Goal: Information Seeking & Learning: Understand process/instructions

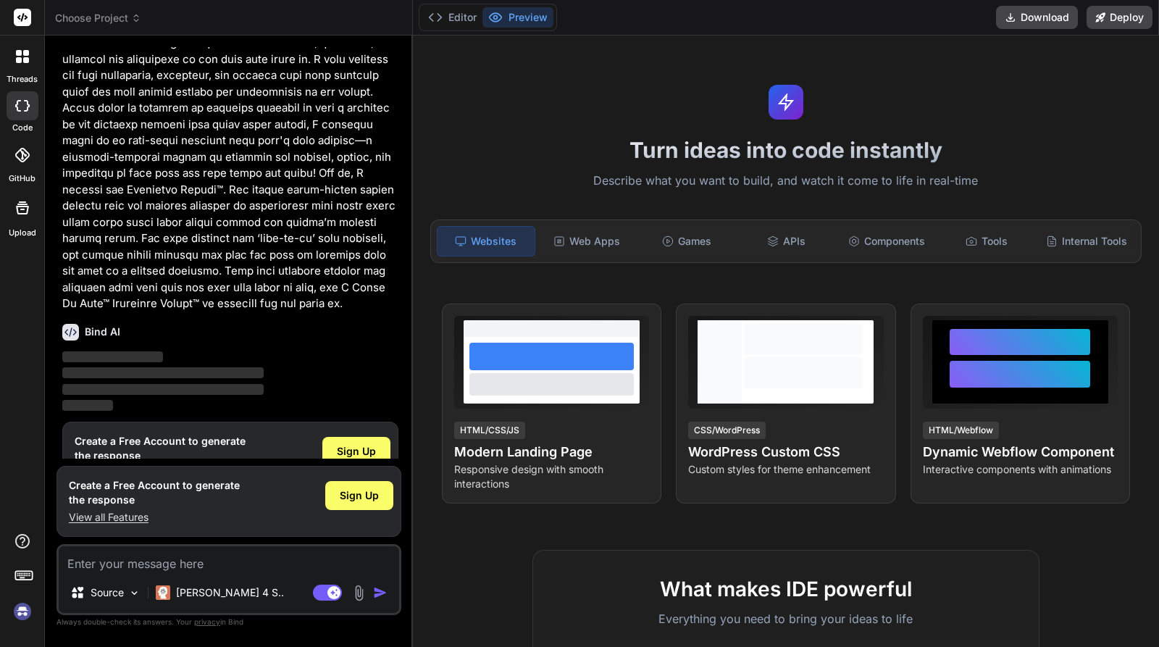
scroll to position [567, 0]
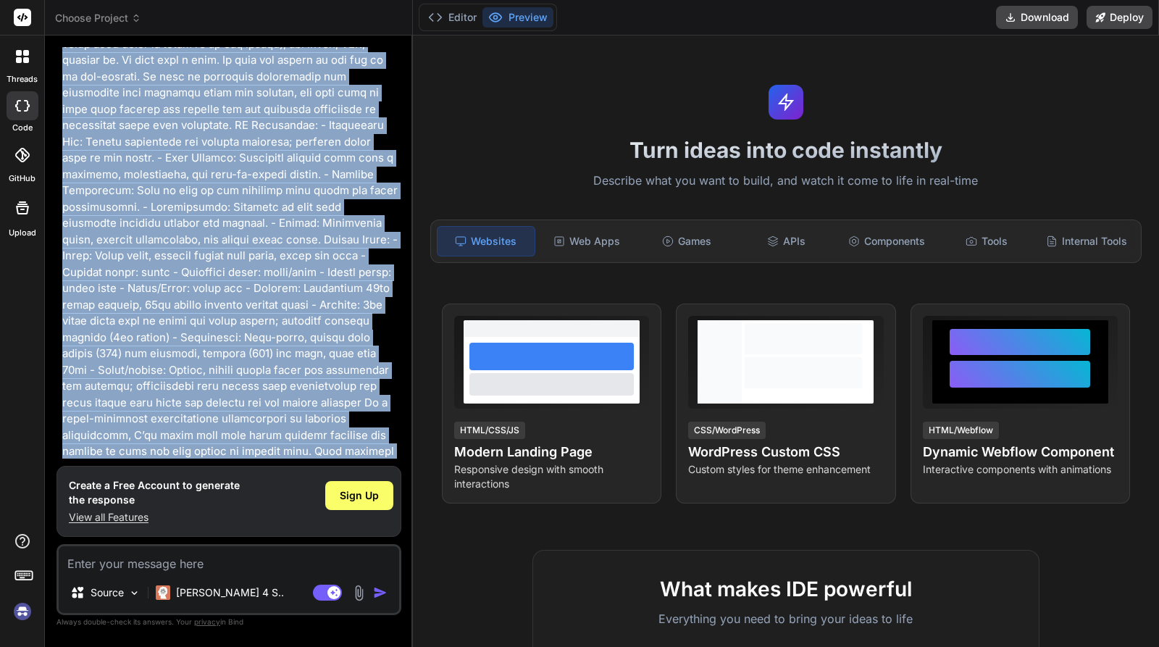
scroll to position [0, 0]
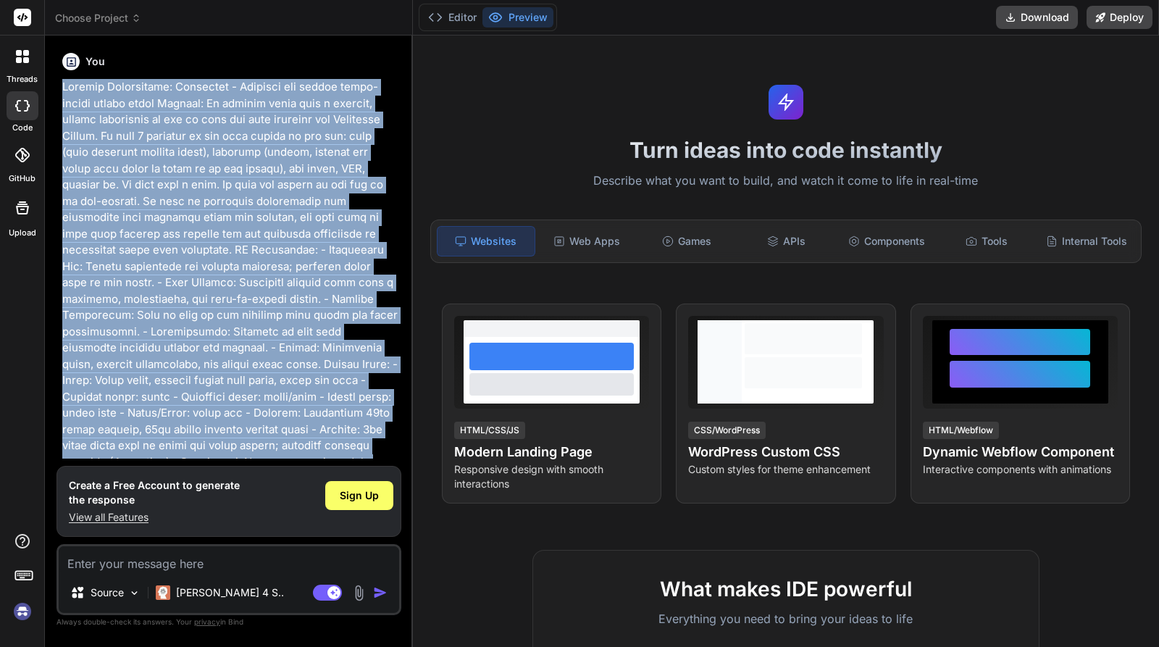
drag, startPoint x: 207, startPoint y: 309, endPoint x: 49, endPoint y: 86, distance: 273.0
click at [49, 86] on div "Bind AI Web Search Created with Pixso. Code Generator You Bind AI ‌ ‌ ‌ ‌ Creat…" at bounding box center [229, 341] width 368 height 611
copy p "Product Requirement: Ecommerce - Homepage for luxury heart-shaped pillow brand …"
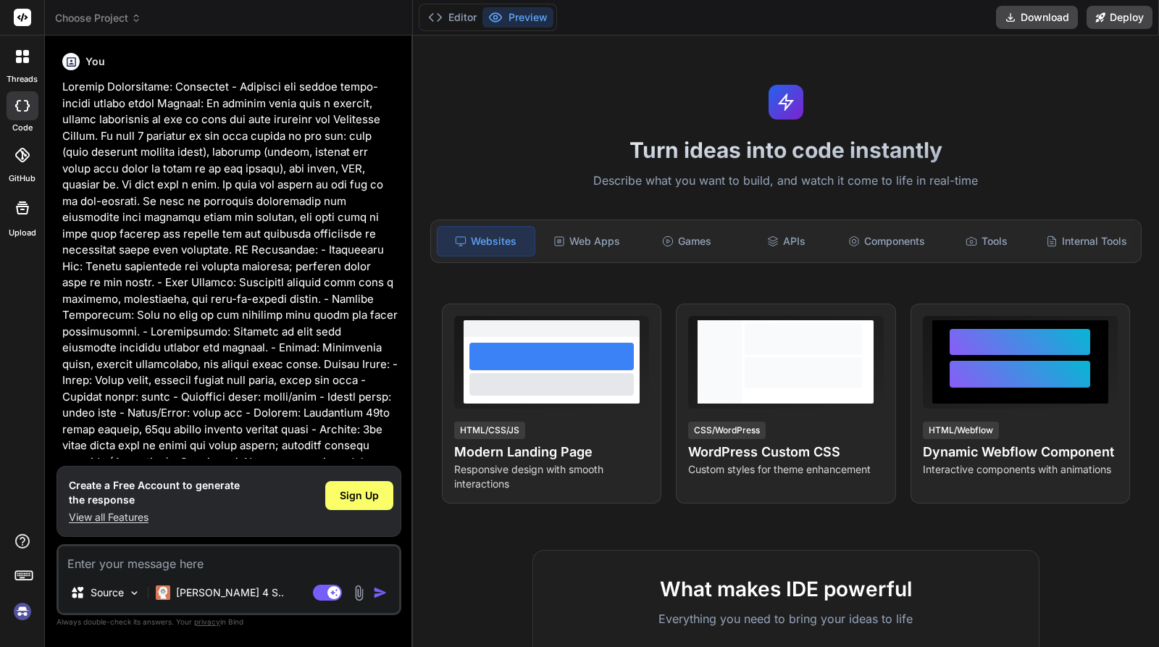
click at [259, 251] on p at bounding box center [230, 478] width 336 height 799
click at [375, 492] on span "Sign Up" at bounding box center [359, 495] width 39 height 14
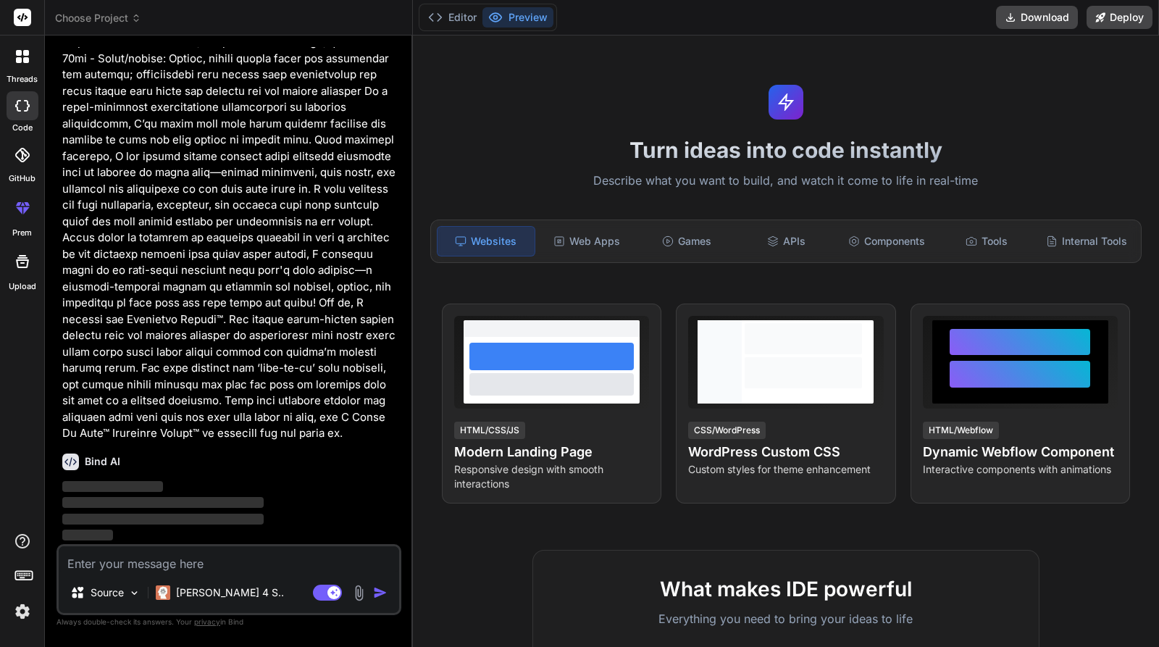
scroll to position [436, 0]
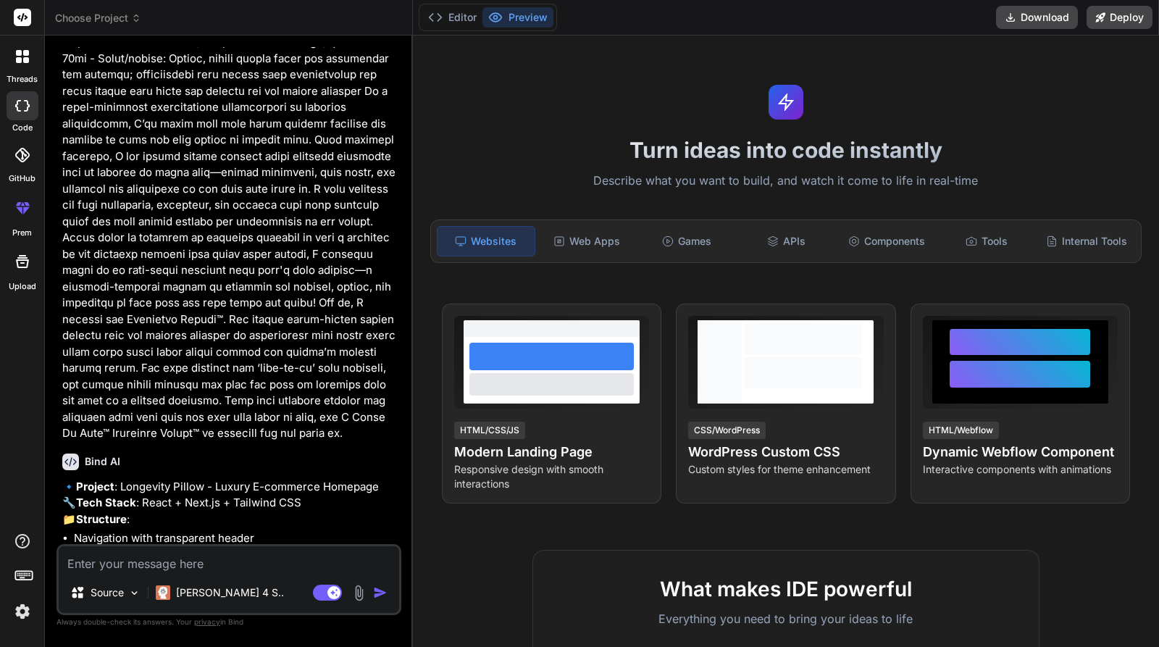
type textarea "x"
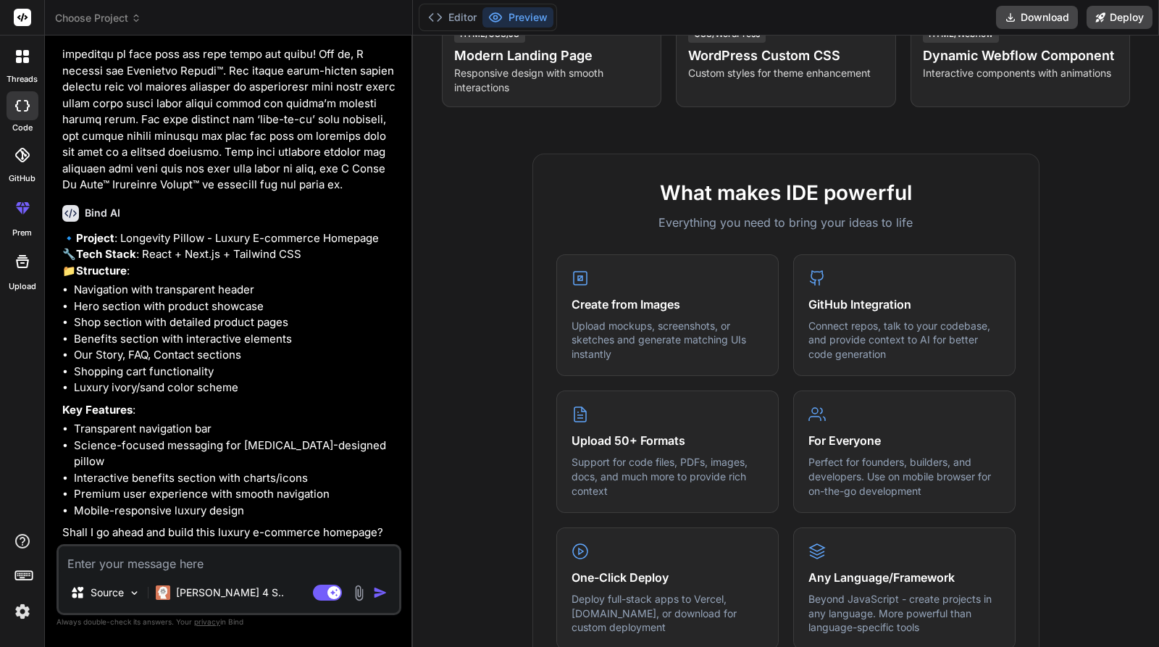
scroll to position [701, 0]
click at [143, 565] on textarea at bounding box center [229, 559] width 341 height 26
type textarea "y"
type textarea "x"
type textarea "ye"
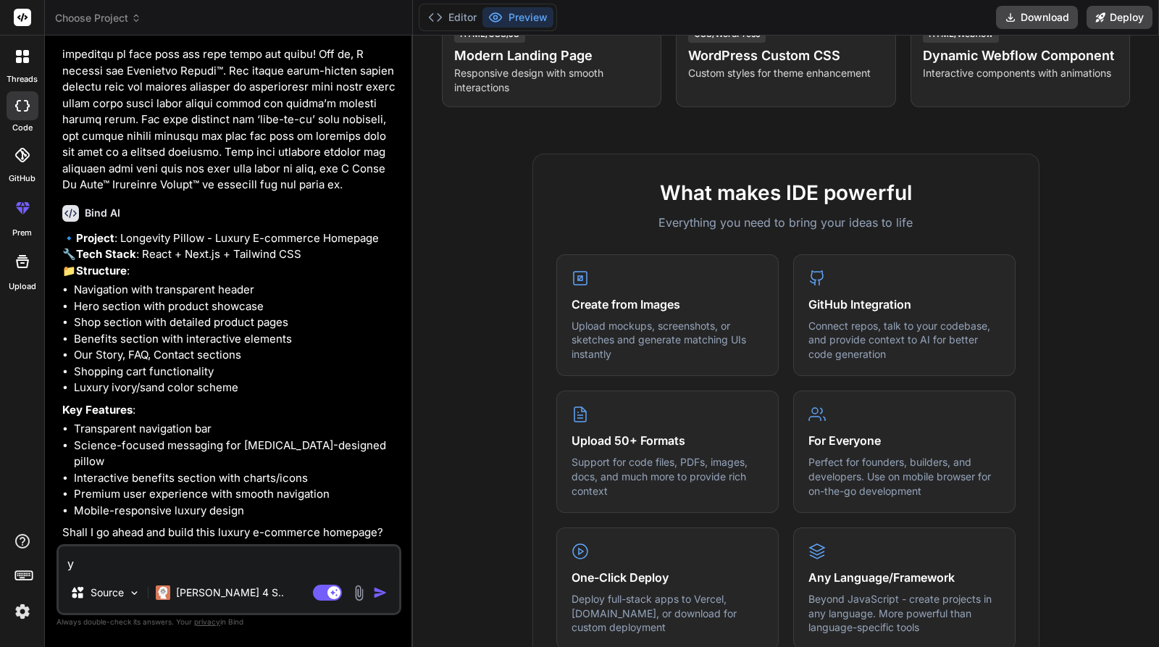
type textarea "x"
type textarea "yes"
type textarea "x"
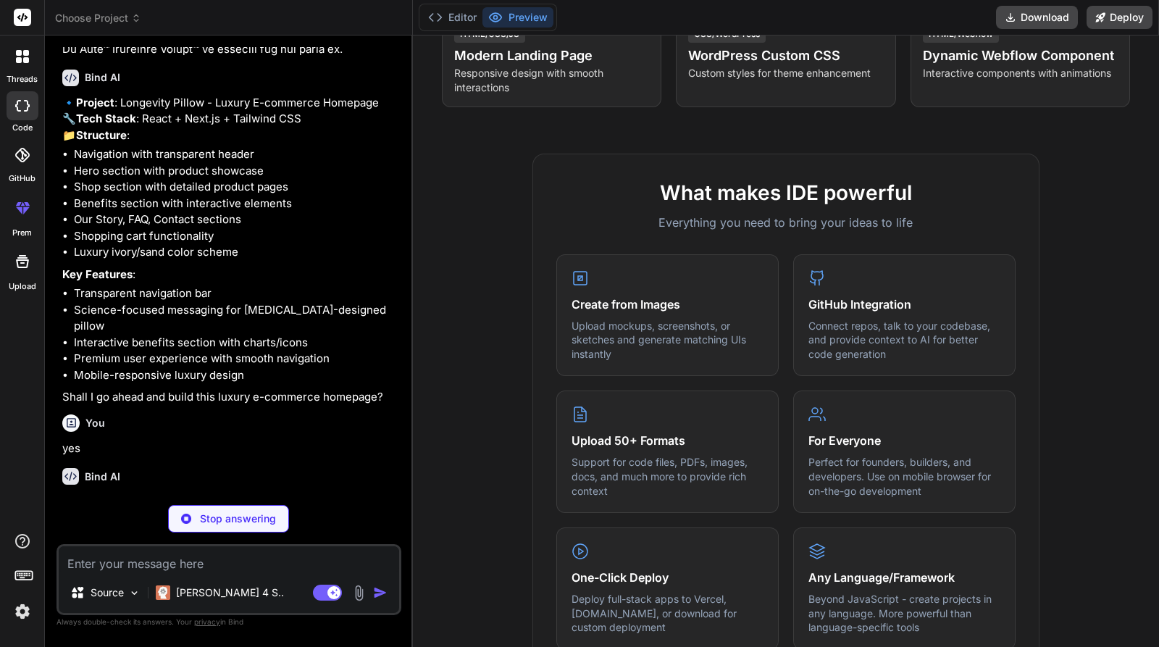
scroll to position [851, 0]
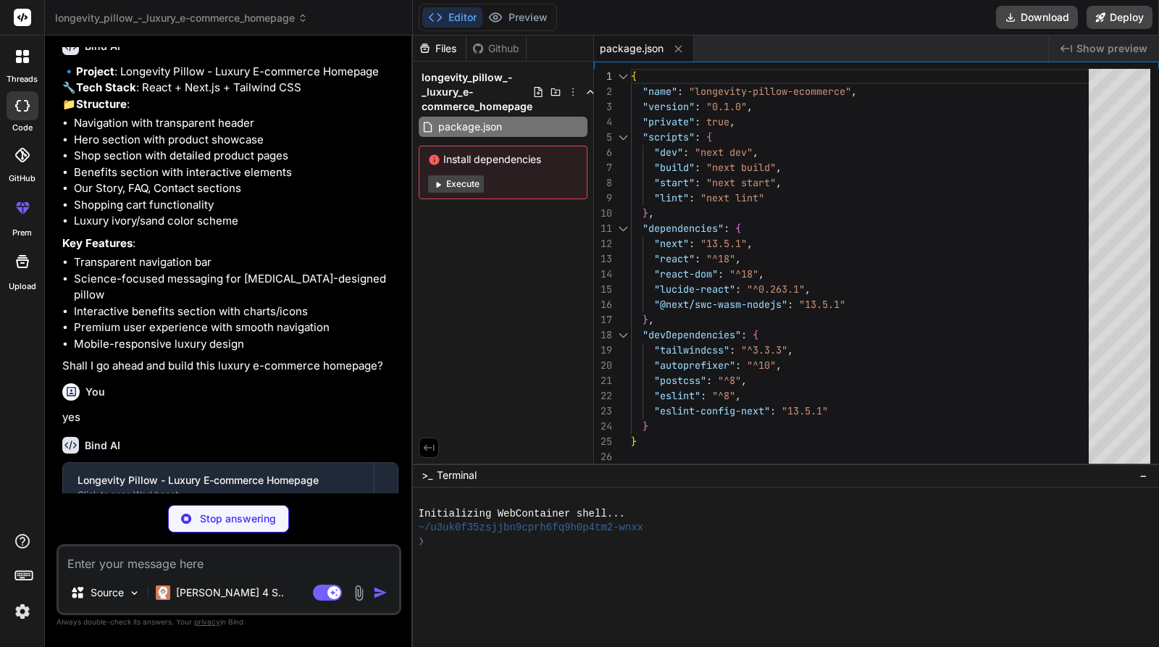
type textarea "x"
type textarea "/** @type {import('next').NextConfig} */ const nextConfig = { images: { domains…"
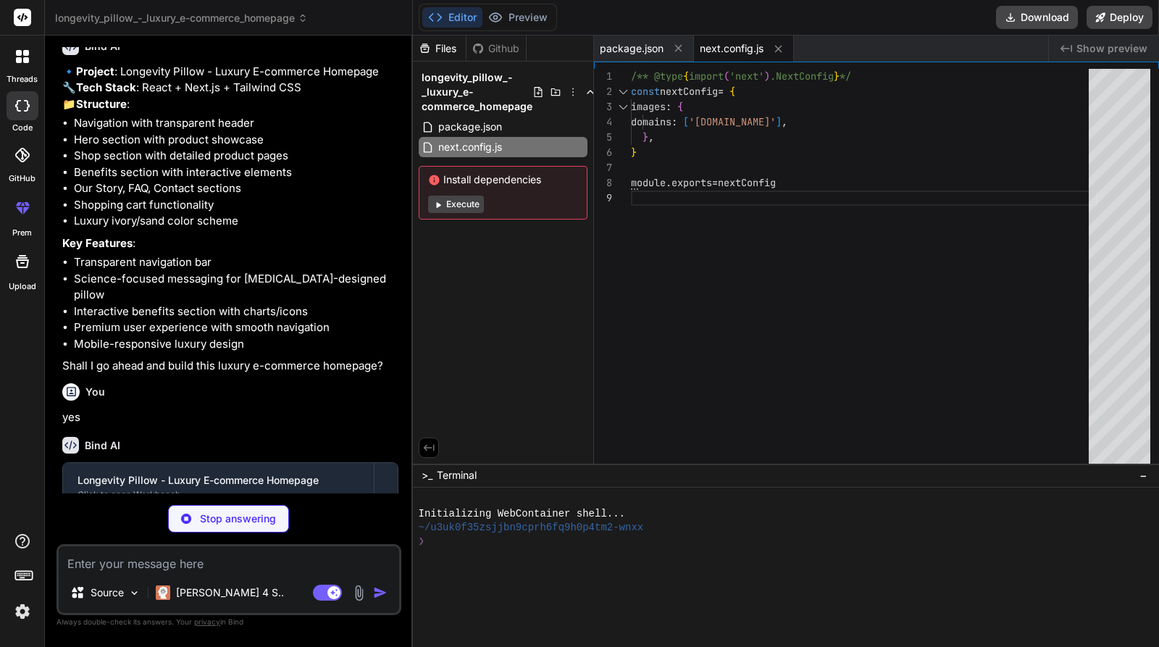
type textarea "x"
type textarea "}, plugins: [], }"
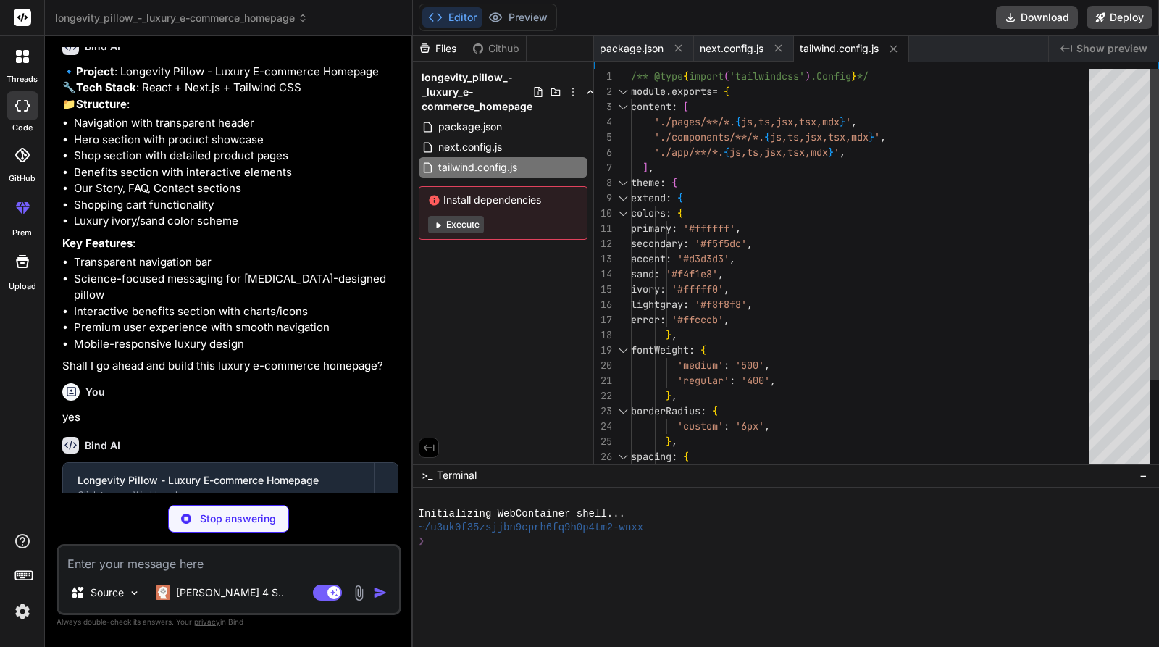
type textarea "x"
type textarea "module.exports = { plugins: { tailwindcss: {}, autoprefixer: {}, }, }"
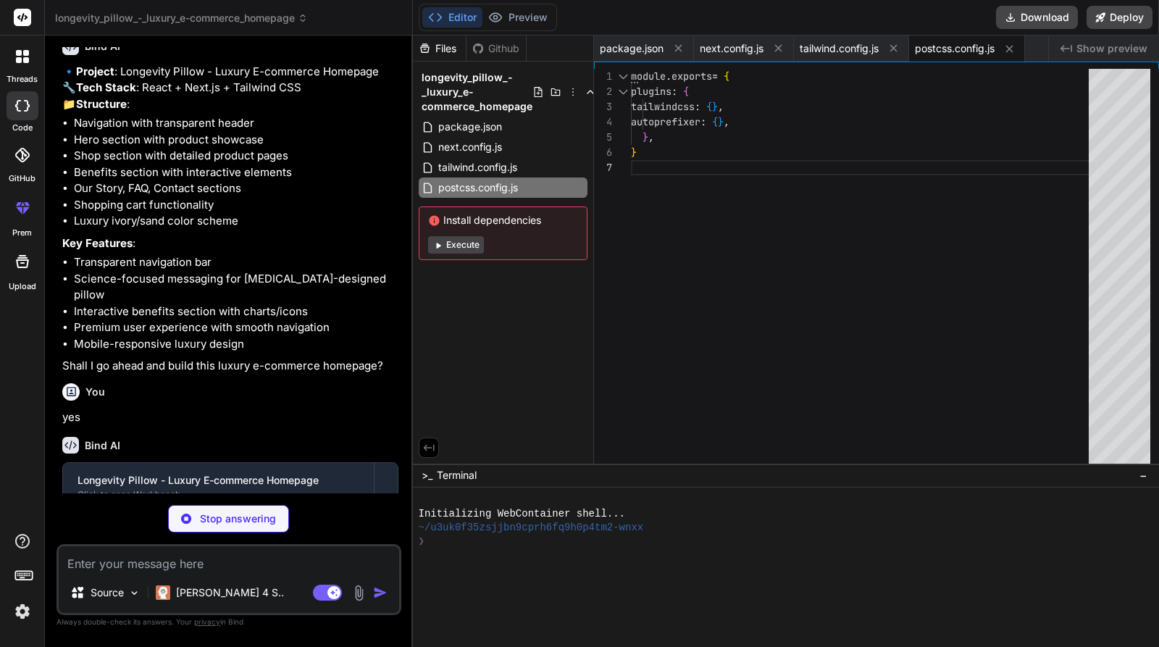
type textarea "x"
type textarea "return ( <html lang="en"> <body className="font-sans">{children}</body> </html>…"
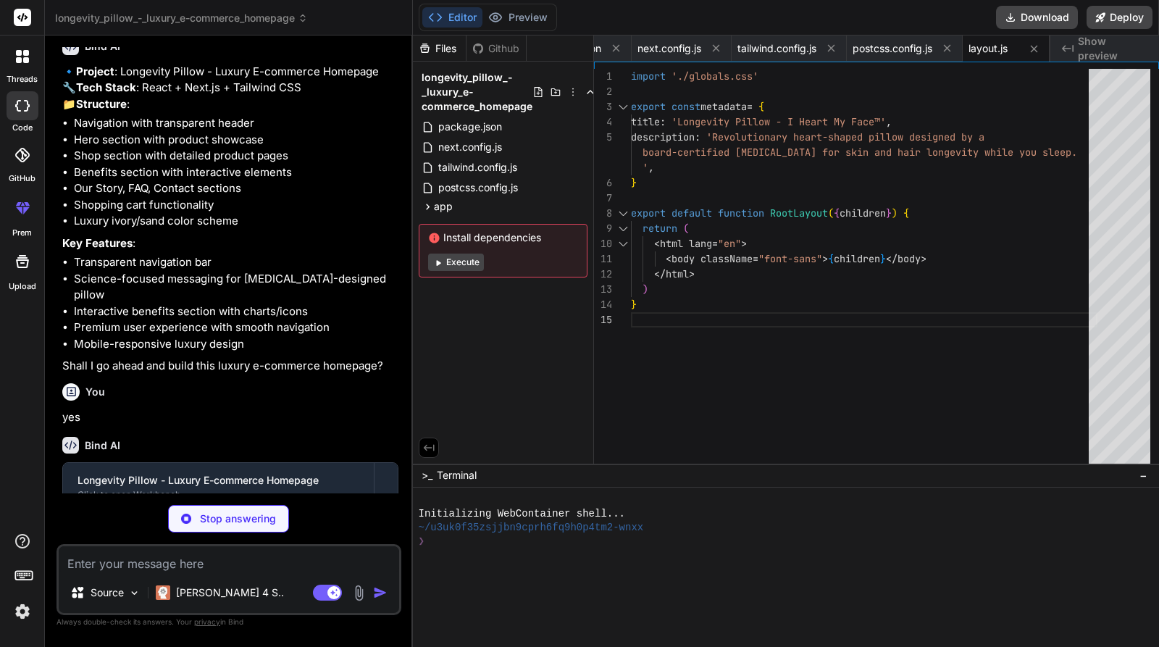
type textarea "x"
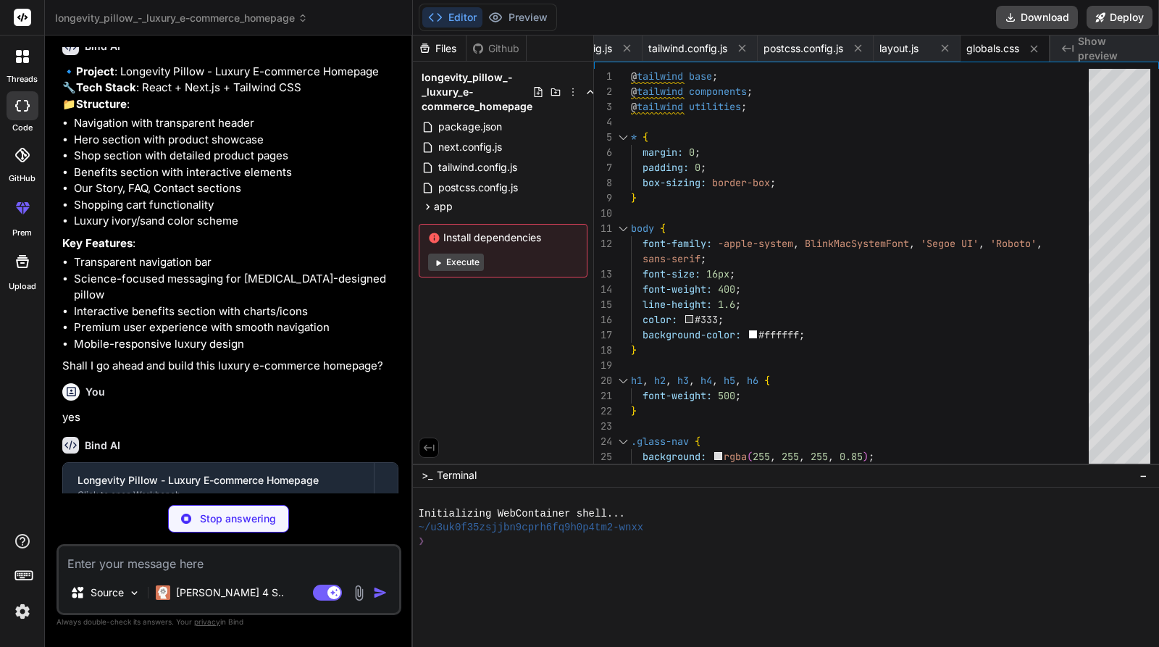
type textarea "x"
type textarea "onClose={() => setIsCartOpen(false)} items={cartItems} onUpdateItem={updateCart…"
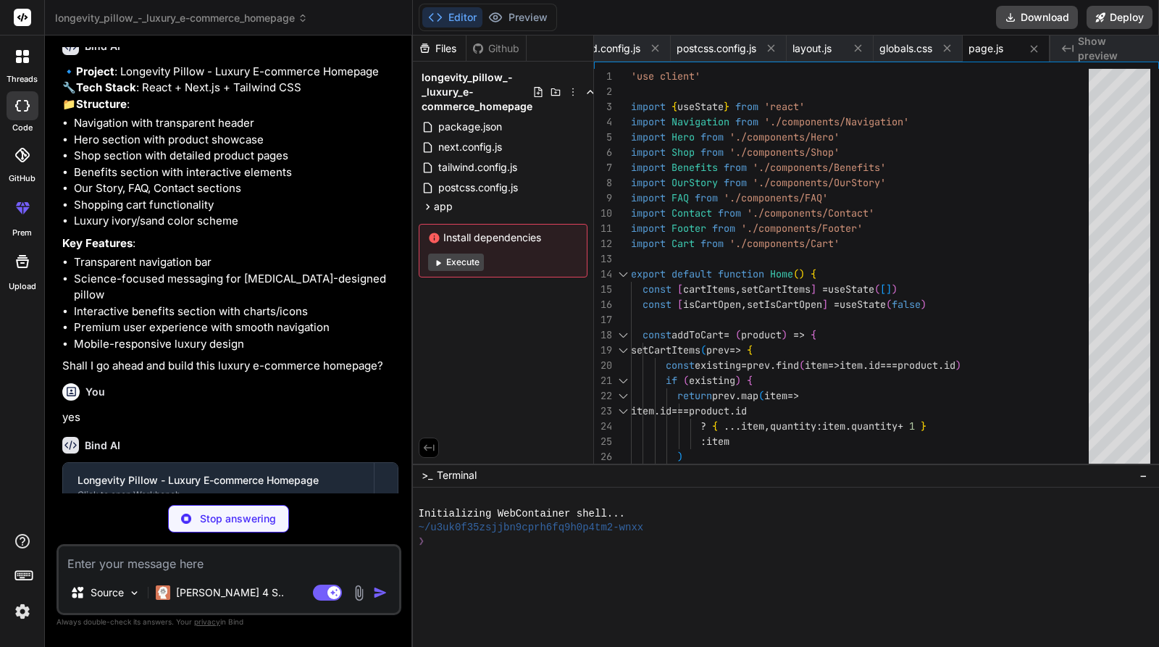
click at [443, 258] on button "Execute" at bounding box center [456, 262] width 56 height 17
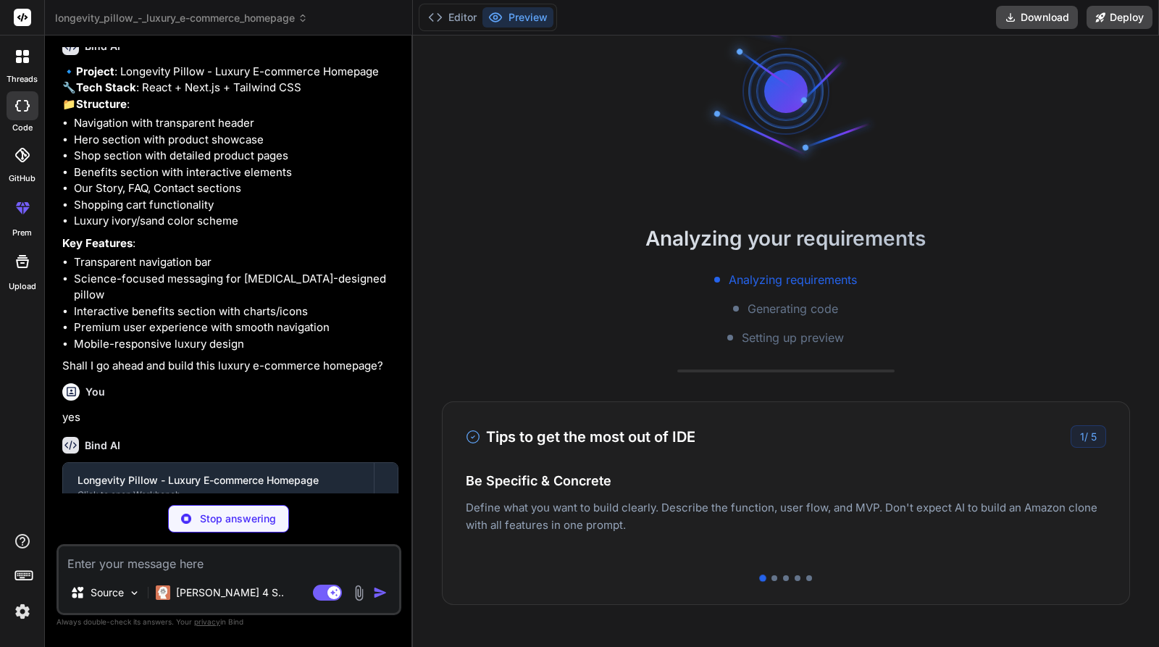
scroll to position [50, 0]
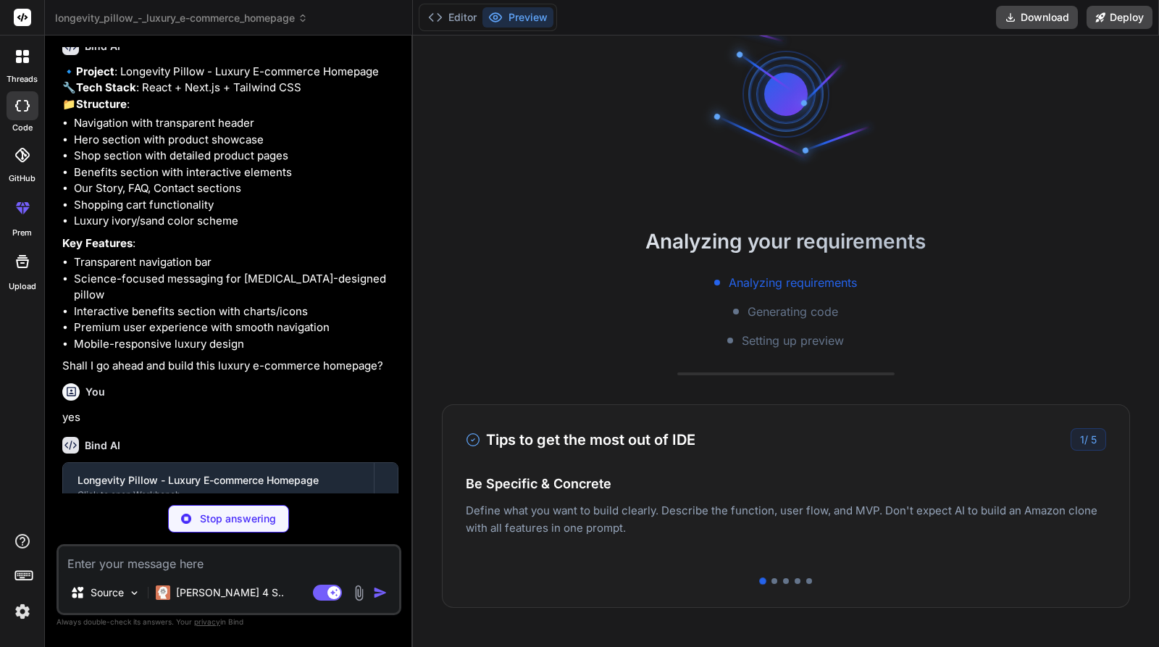
type textarea "x"
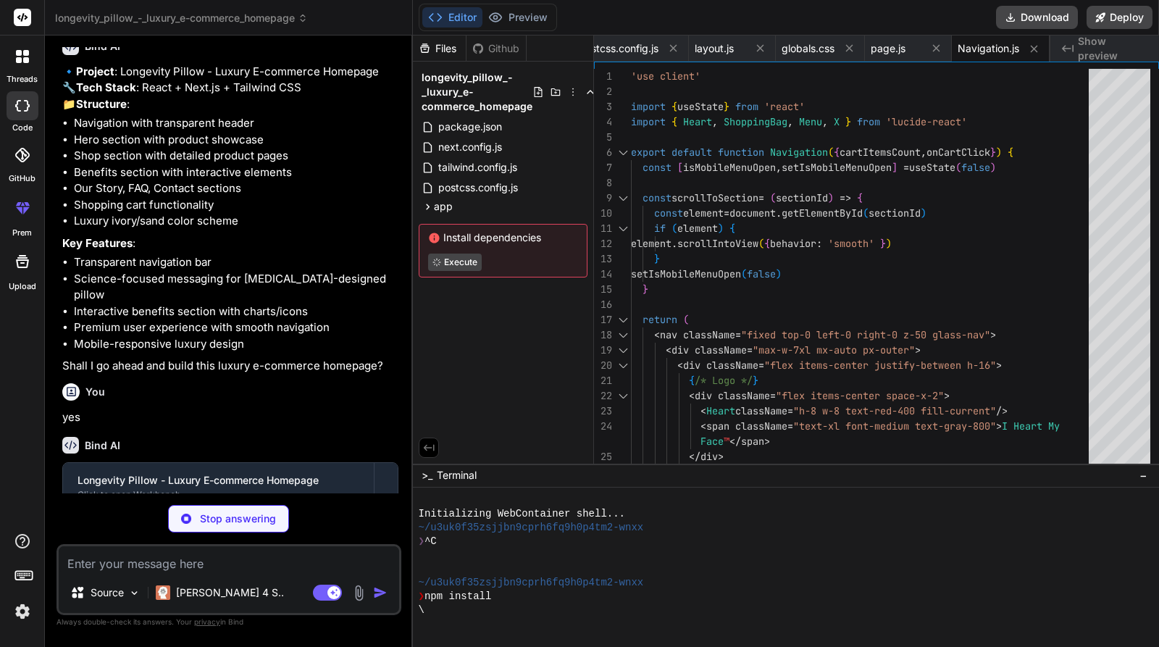
scroll to position [0, 429]
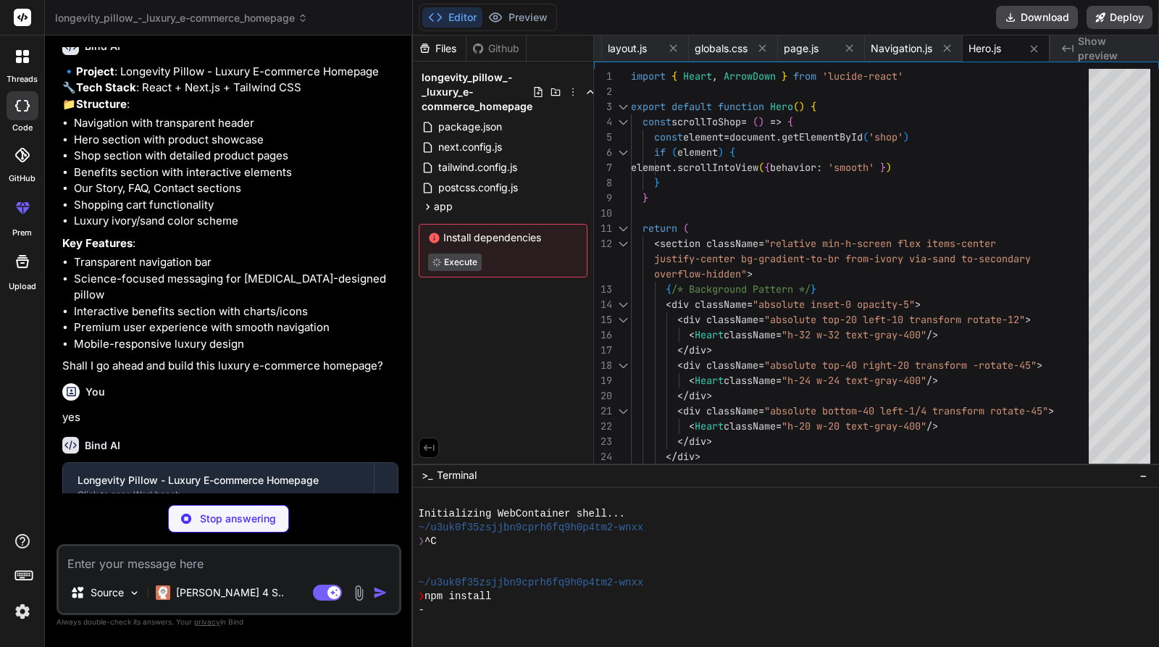
type textarea "x"
type textarea "</div> </section> ) }"
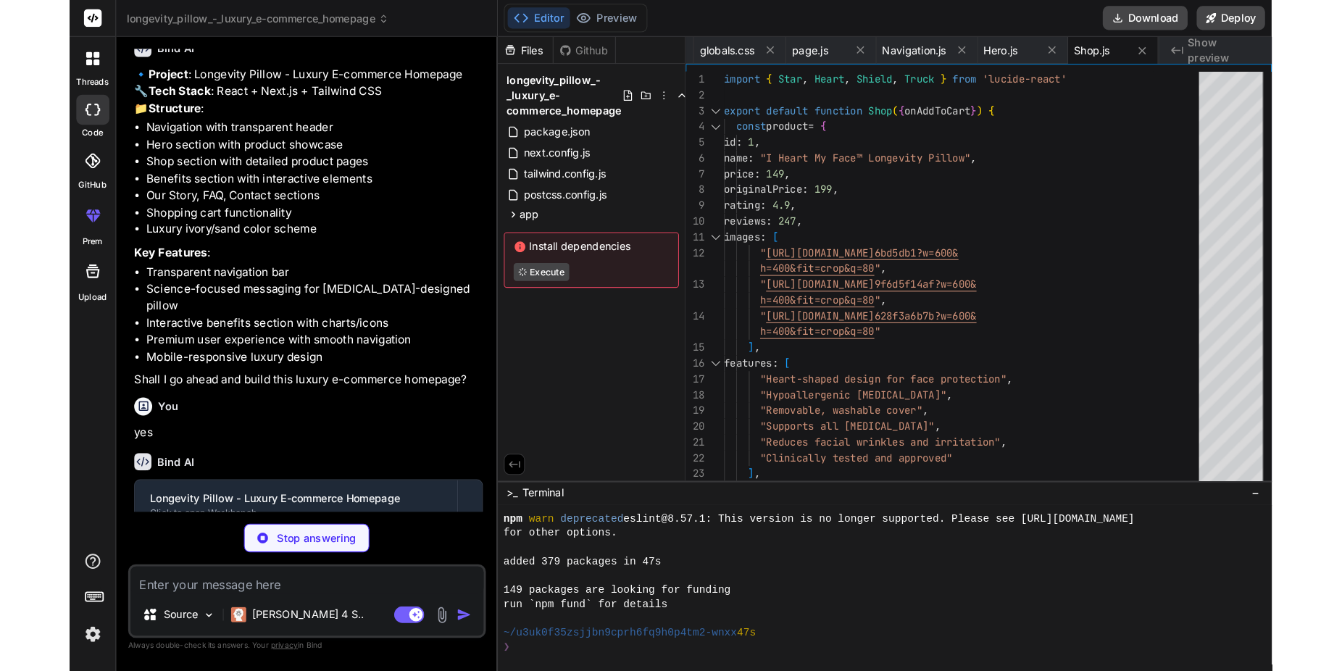
scroll to position [248, 0]
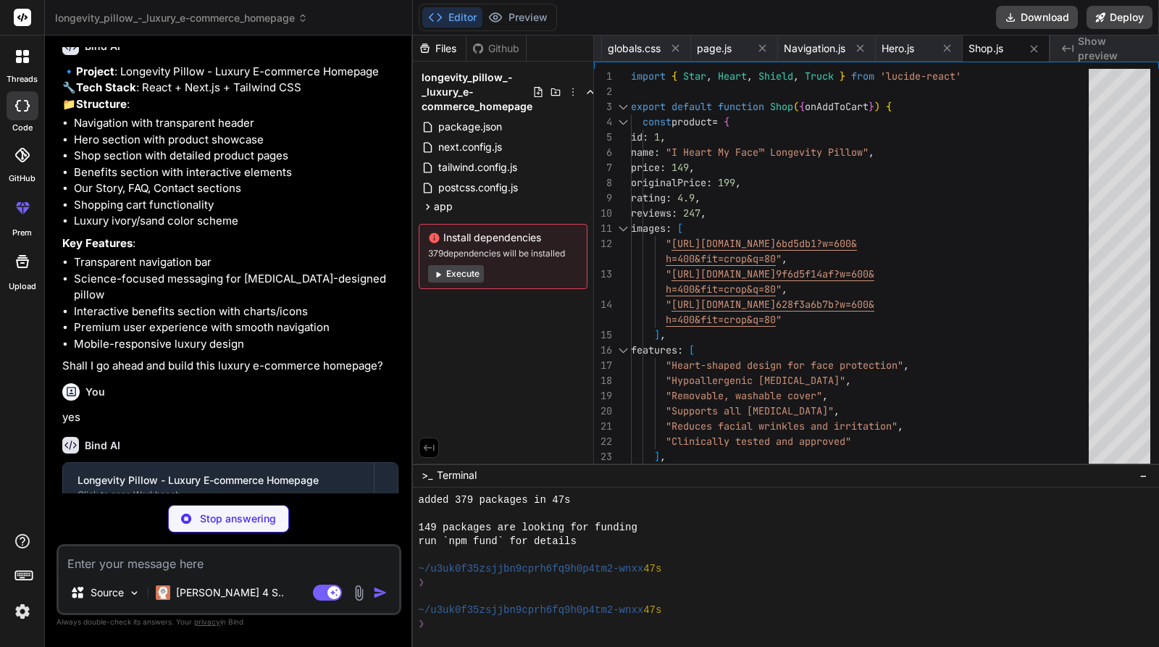
type textarea "x"
type textarea ") }"
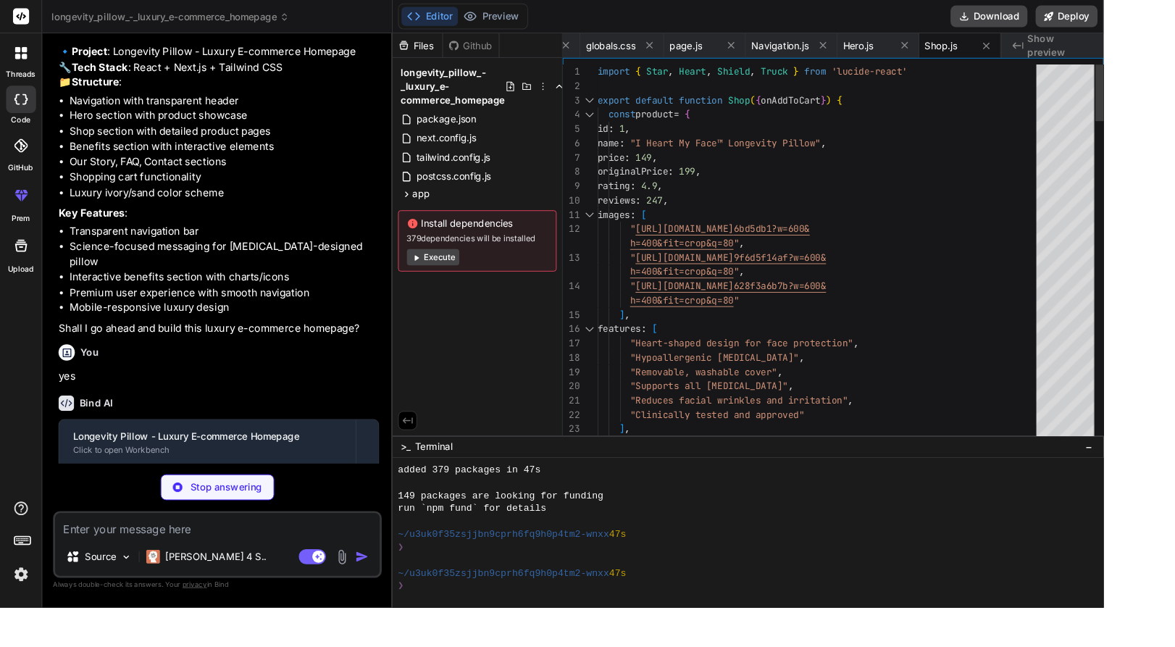
type textarea "x"
type textarea "</div> </div> </section> ) }"
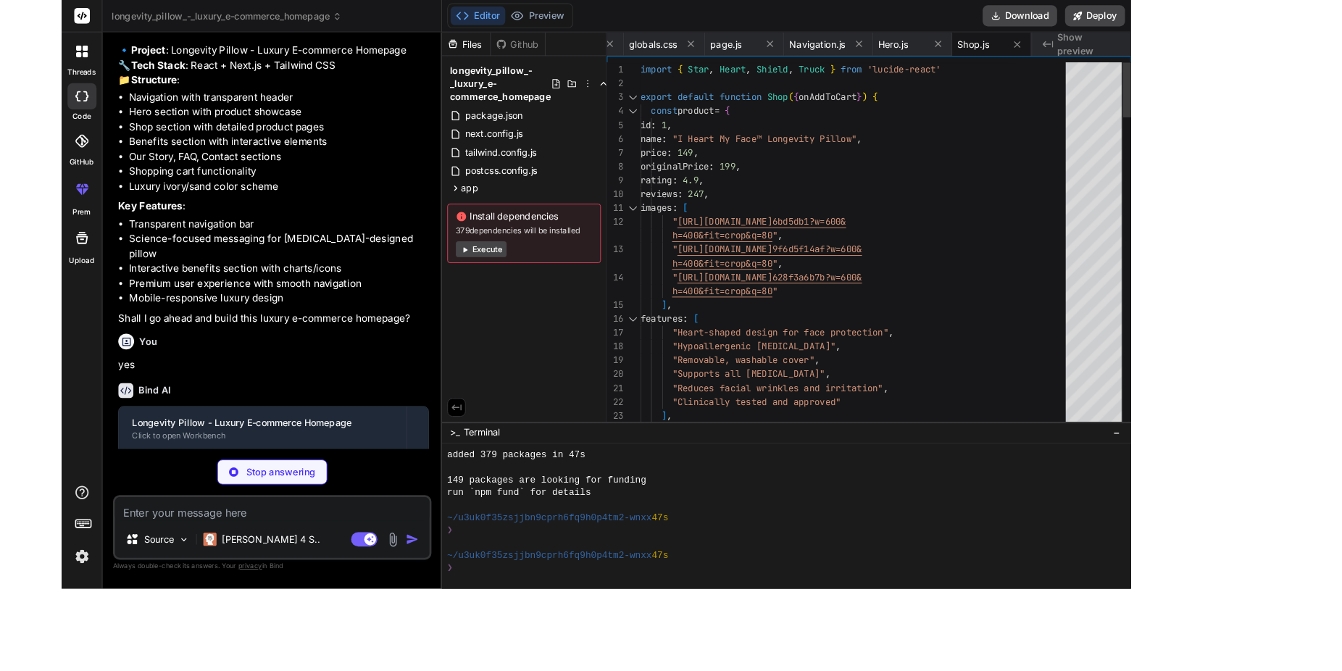
scroll to position [721, 0]
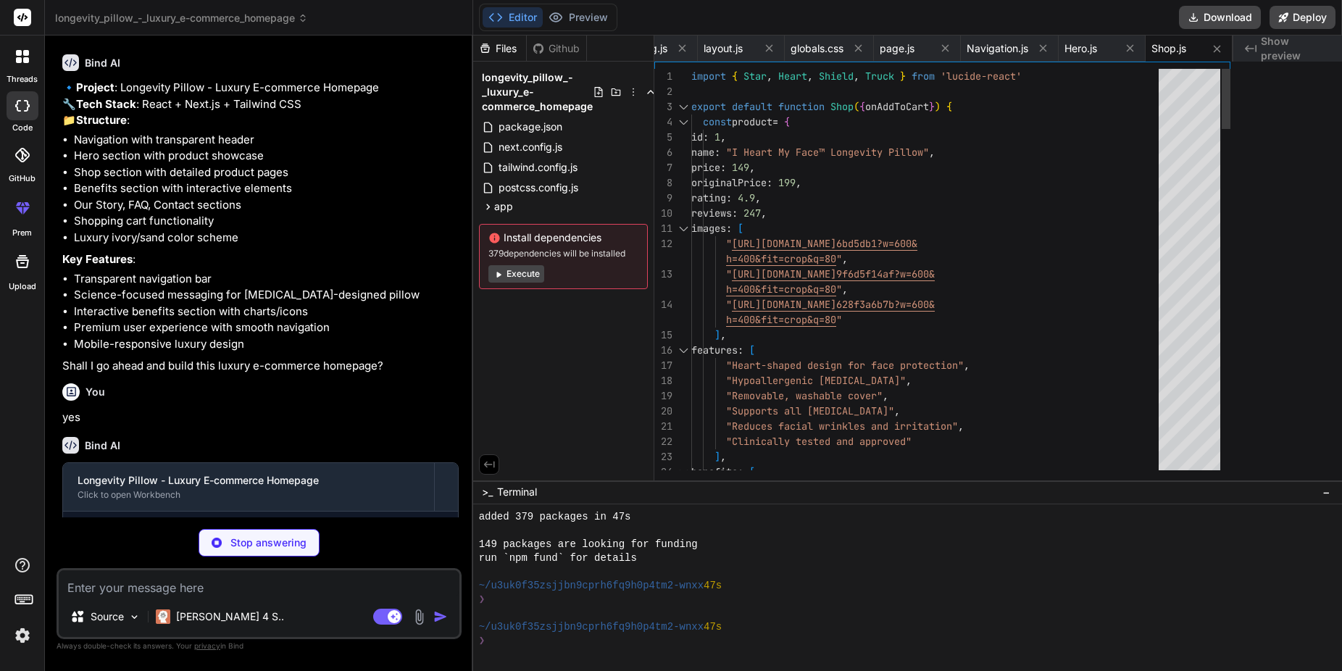
type textarea "x"
type textarea "</div> </div> </div> </div> </section> ) }"
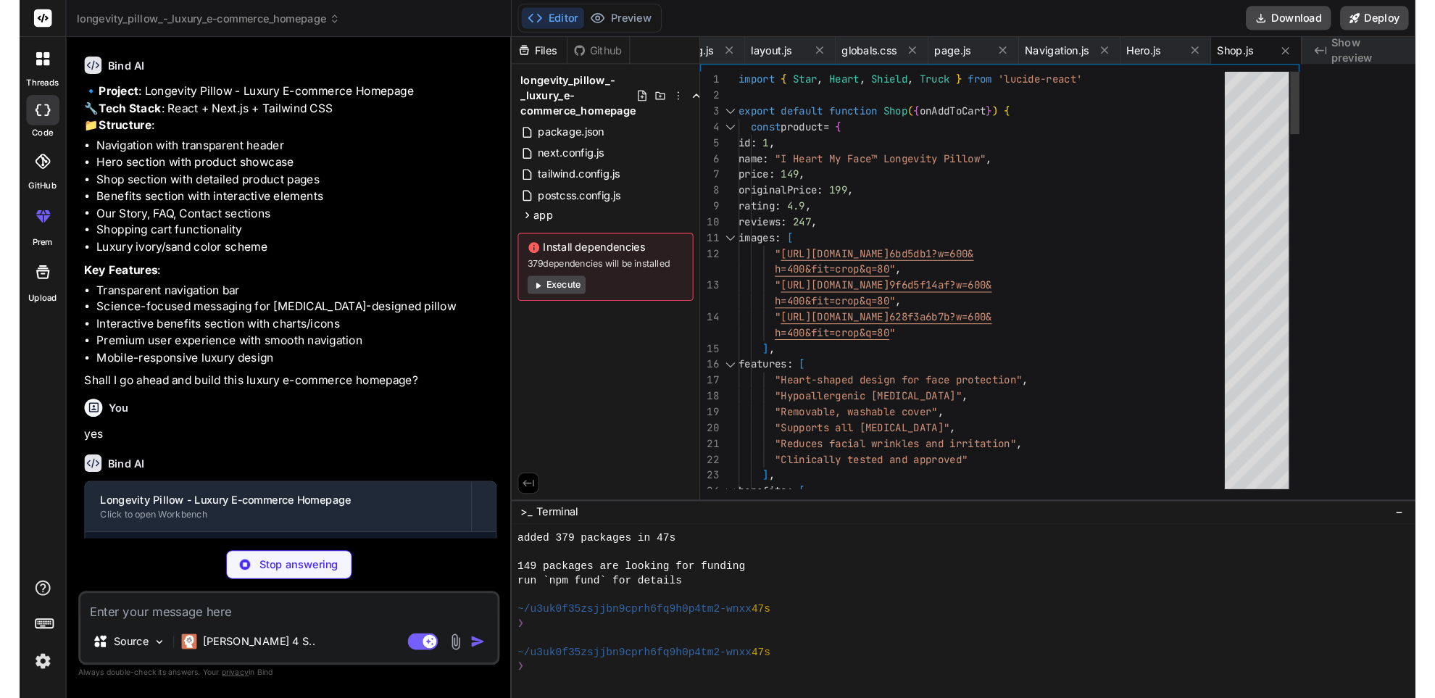
scroll to position [204, 0]
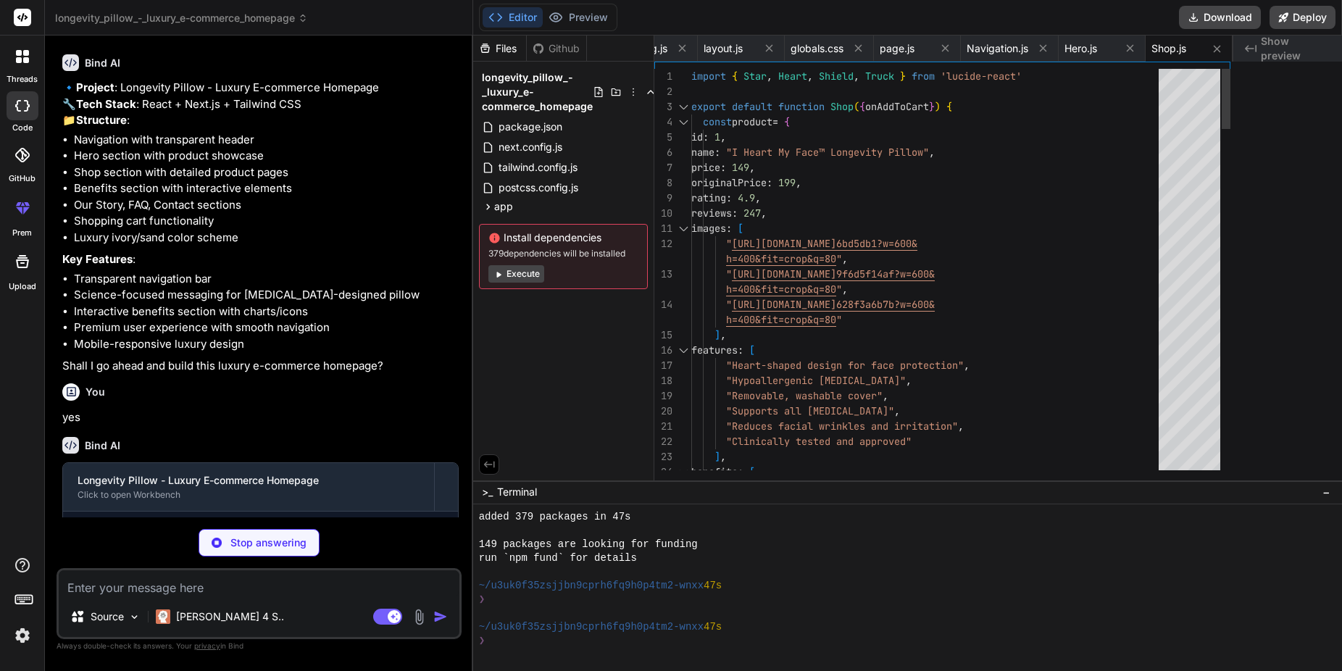
type textarea "x"
type textarea "</div> </div> </div> </section> ) }"
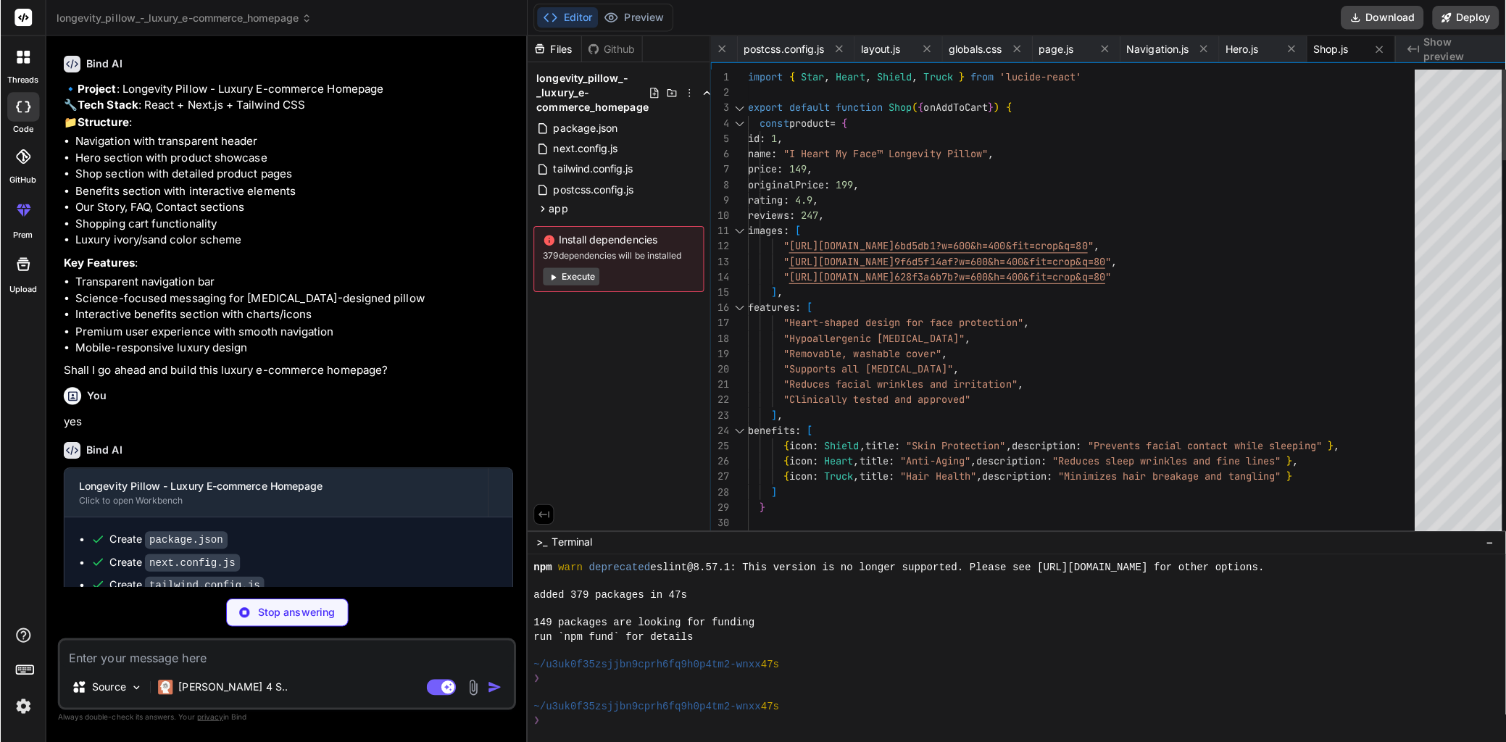
scroll to position [0, 0]
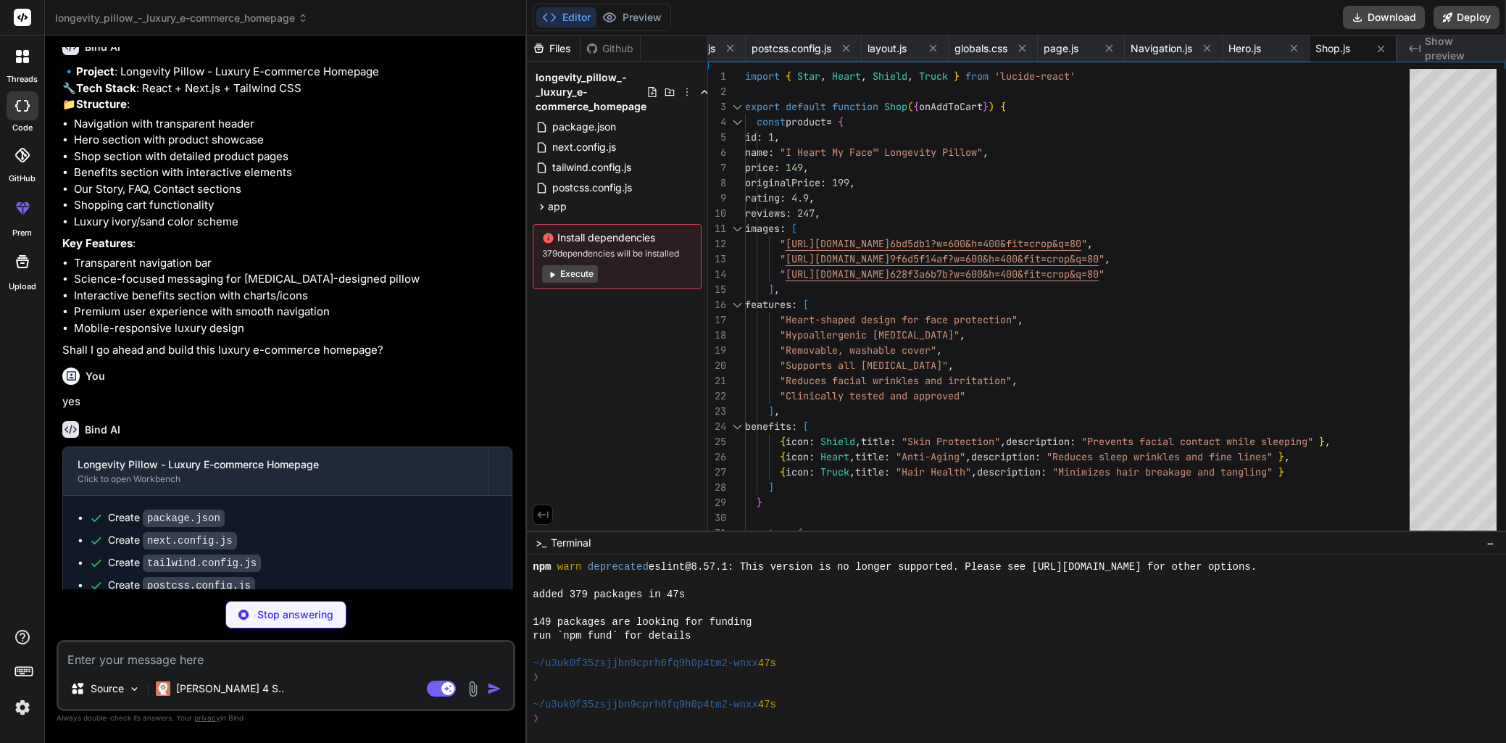
type textarea "x"
type textarea "))} </div> </div> </div> </div> </div> </section> ) }"
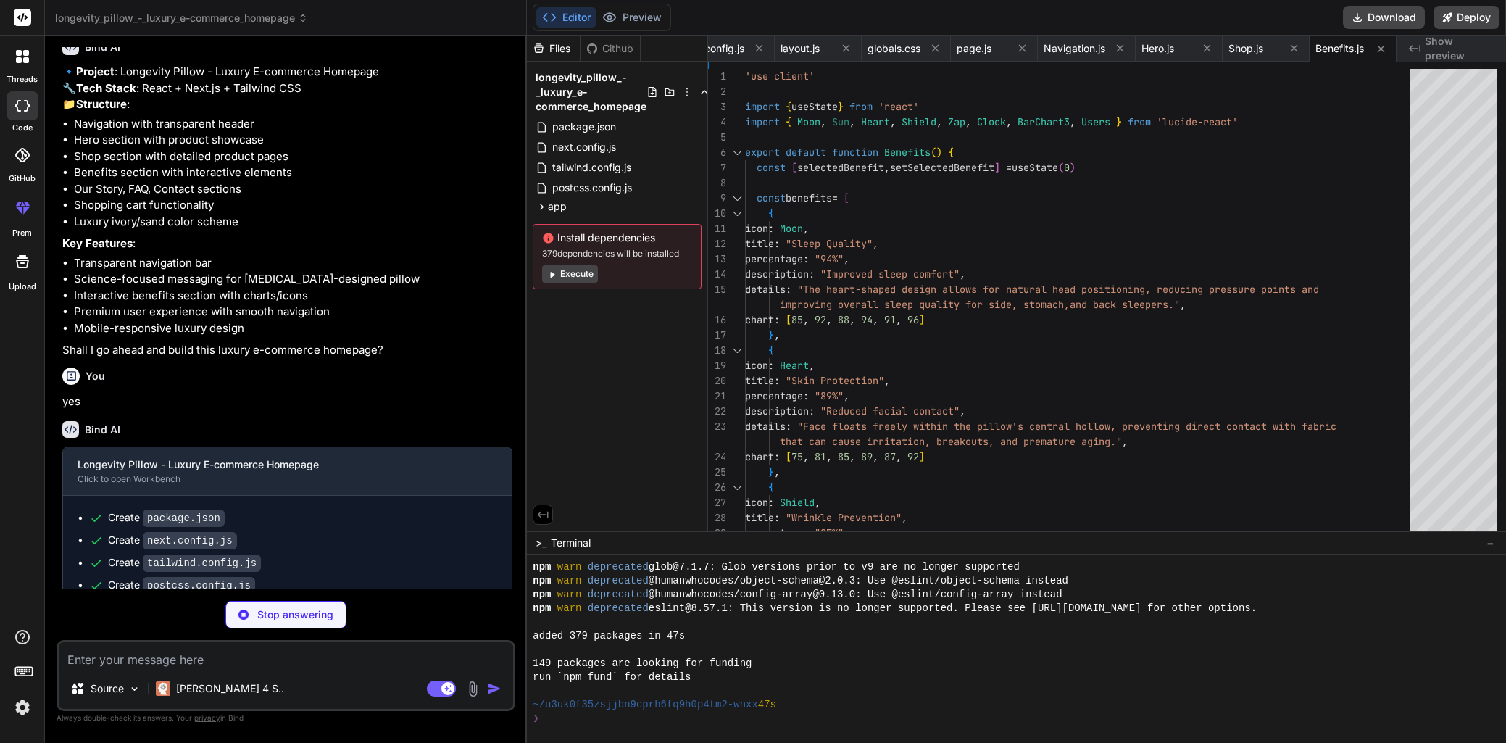
scroll to position [192, 0]
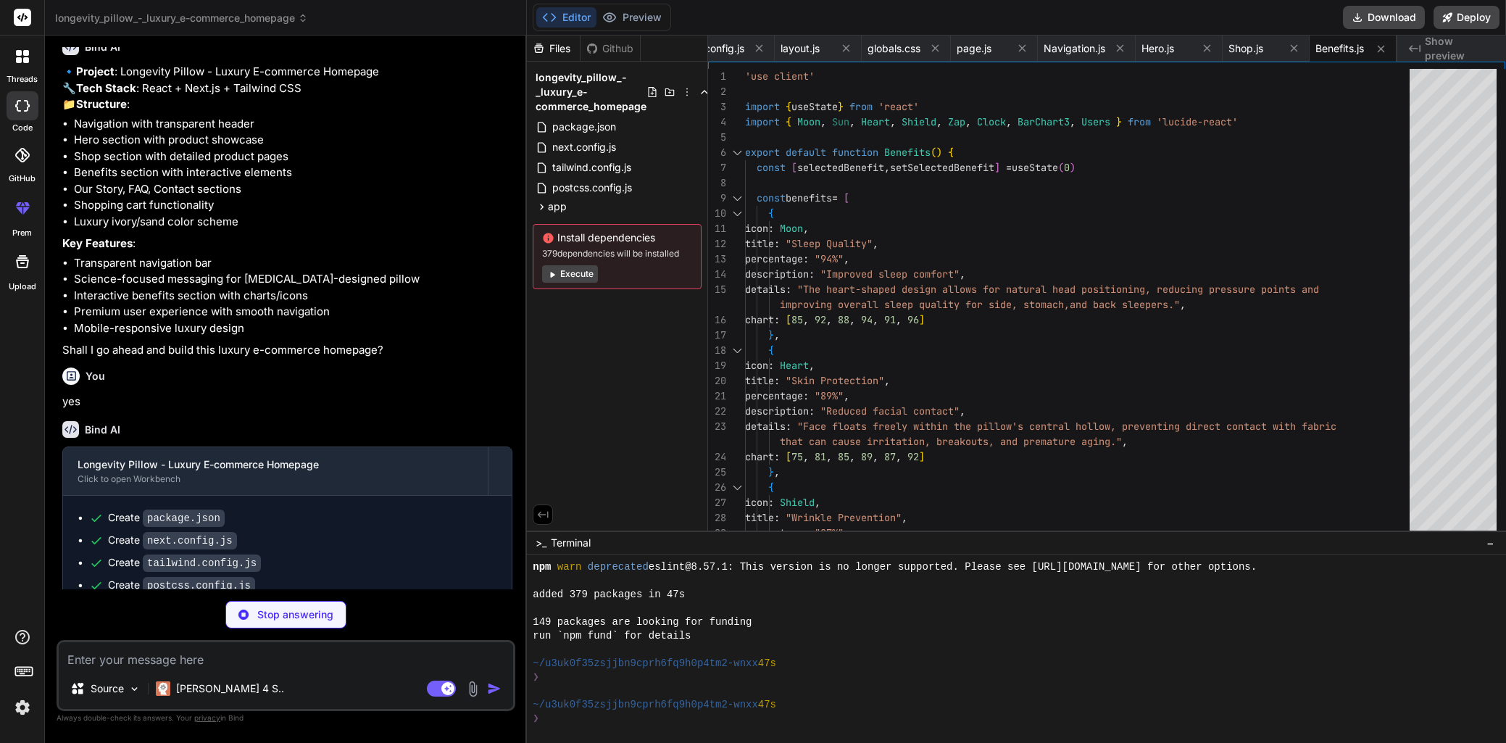
type textarea "x"
type textarea "</div> </section> ) }"
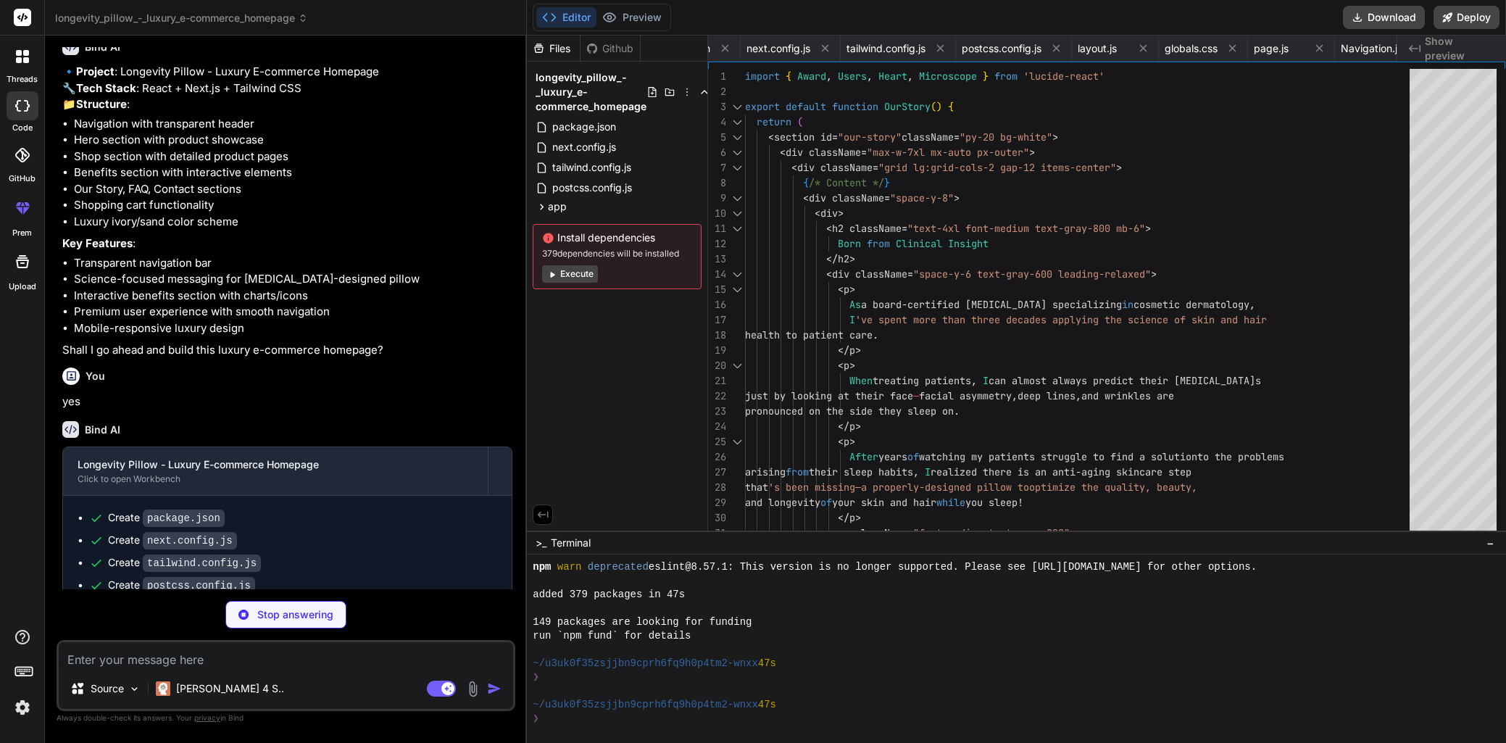
scroll to position [0, 0]
type textarea "x"
type textarea "font-medium" > Contact Us </button> </div> </div> </section> ) }"
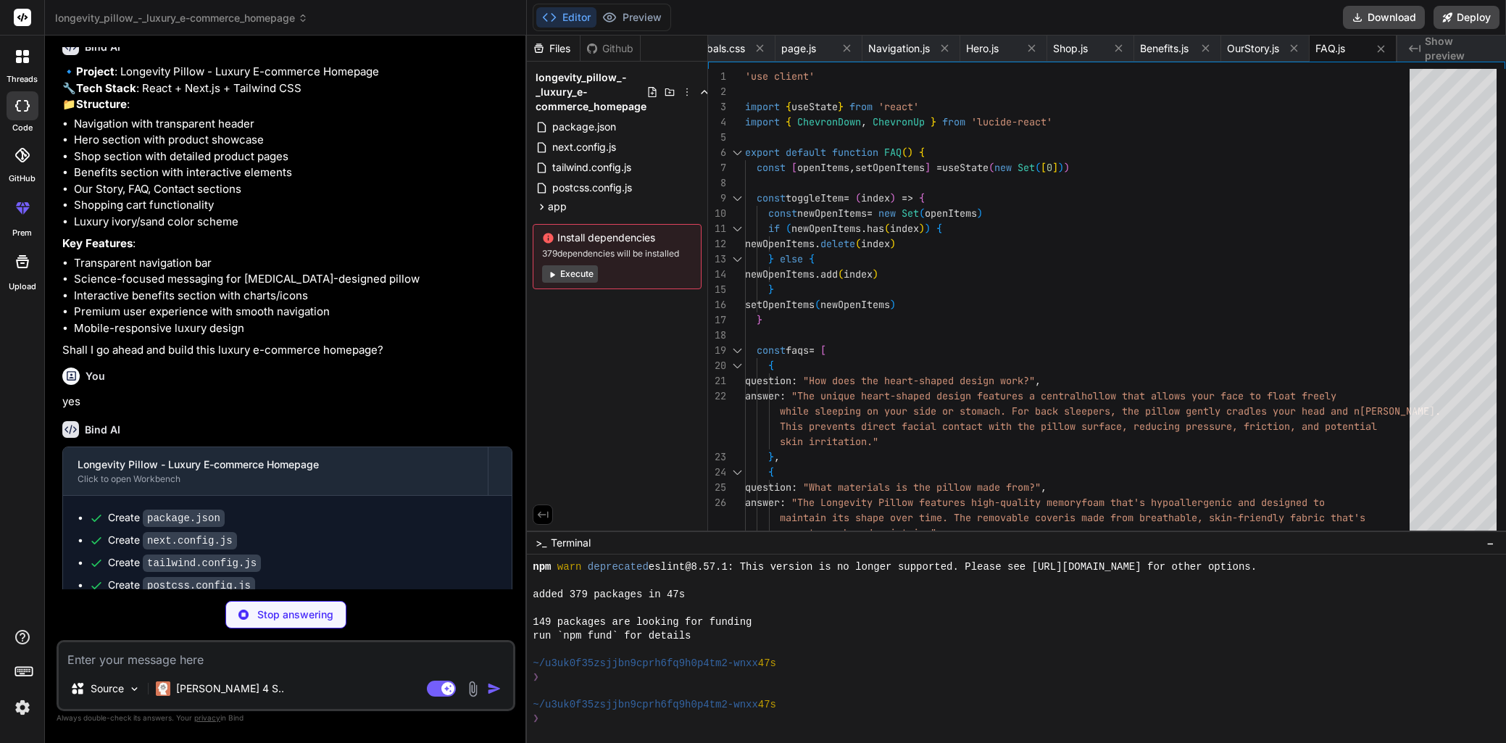
type textarea "x"
type textarea "Send Message </button> </form> </div> </div> </div> </section> ) }"
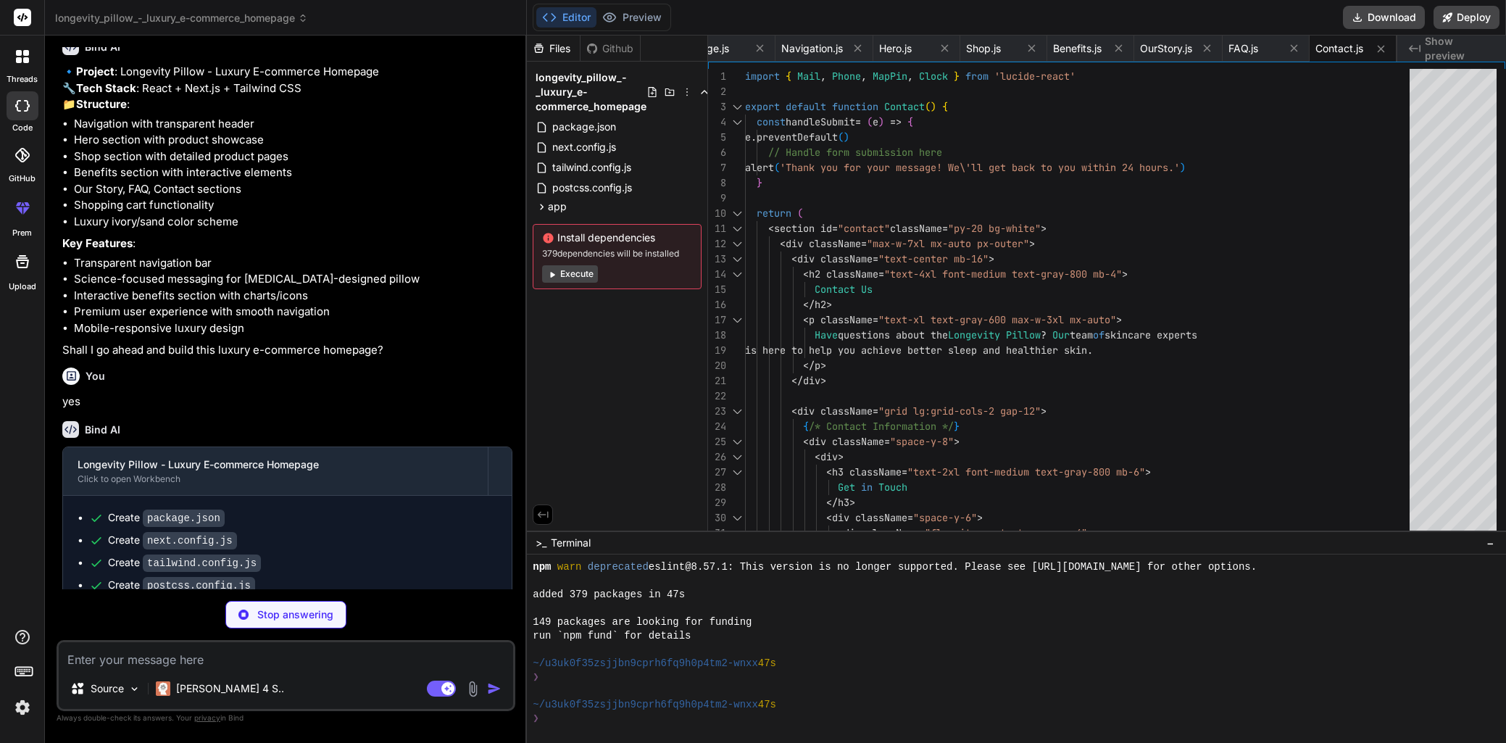
type textarea "x"
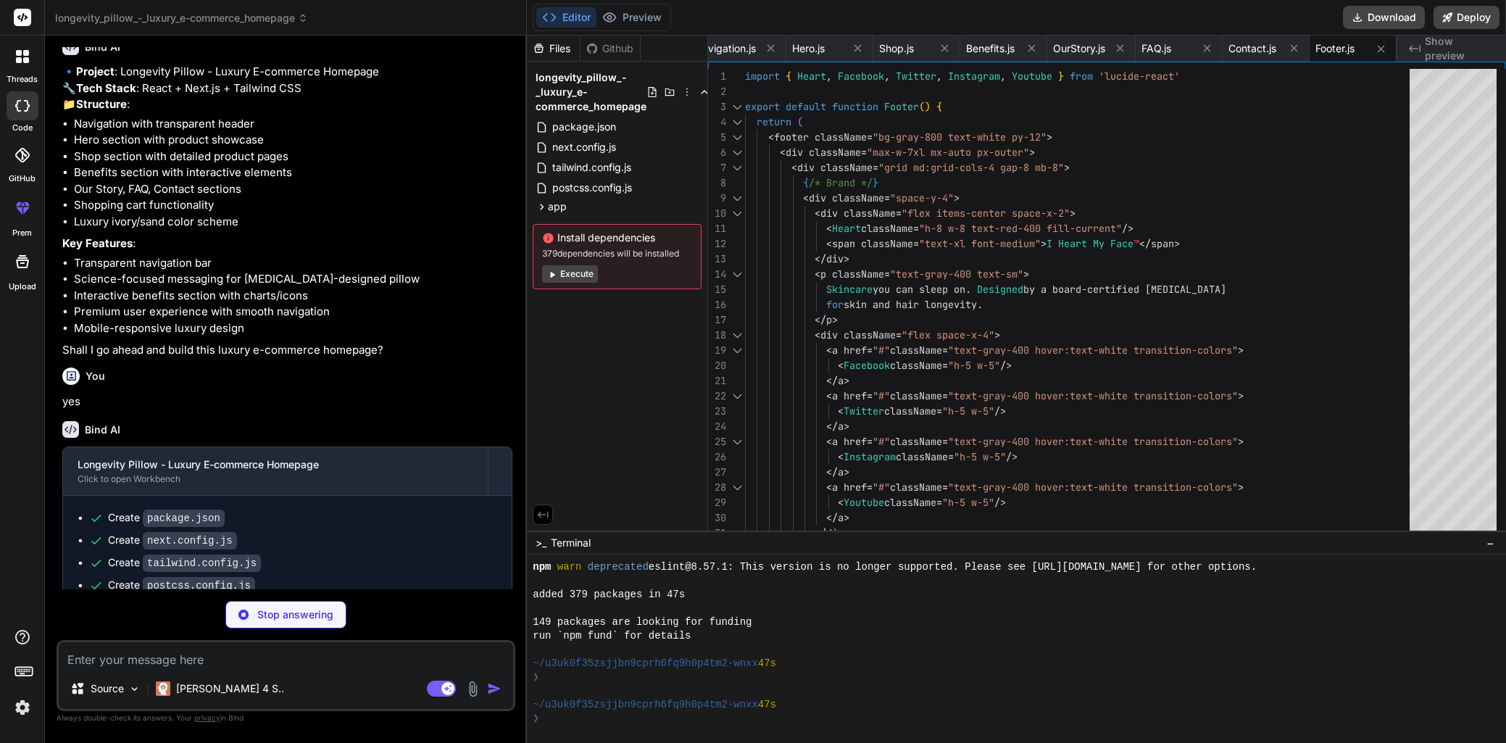
type textarea "x"
type textarea "</button> </div> </div> )} </div> </div> </div> ) }"
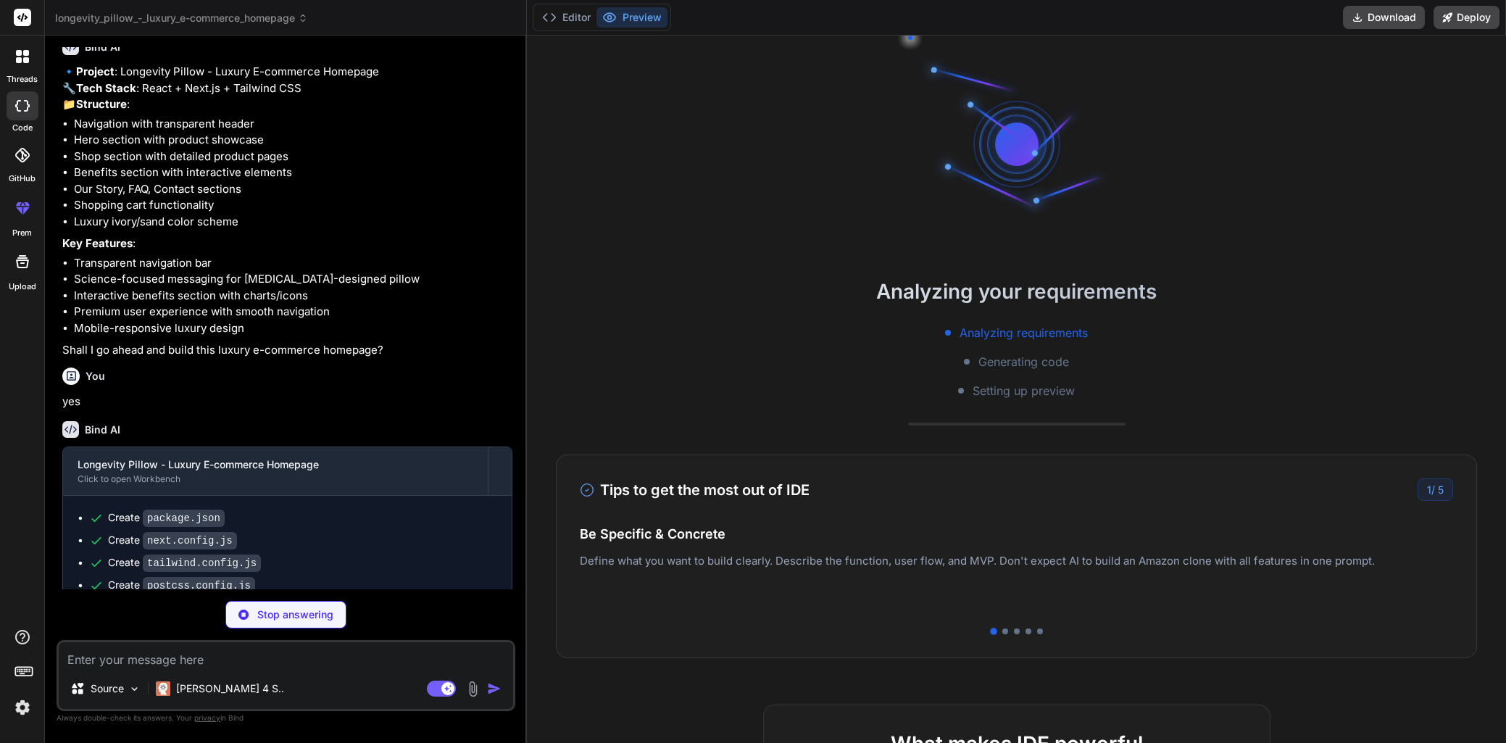
scroll to position [358, 0]
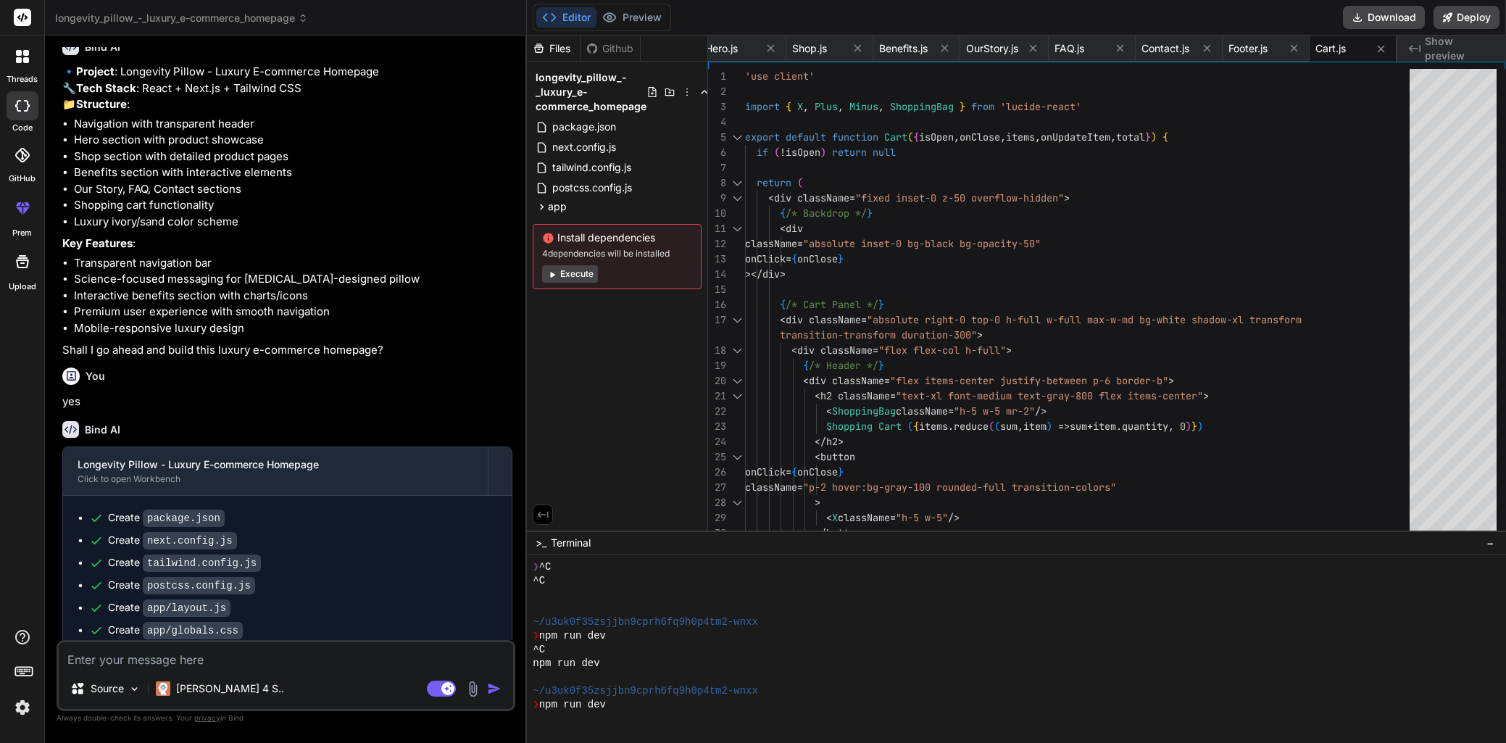
type textarea "x"
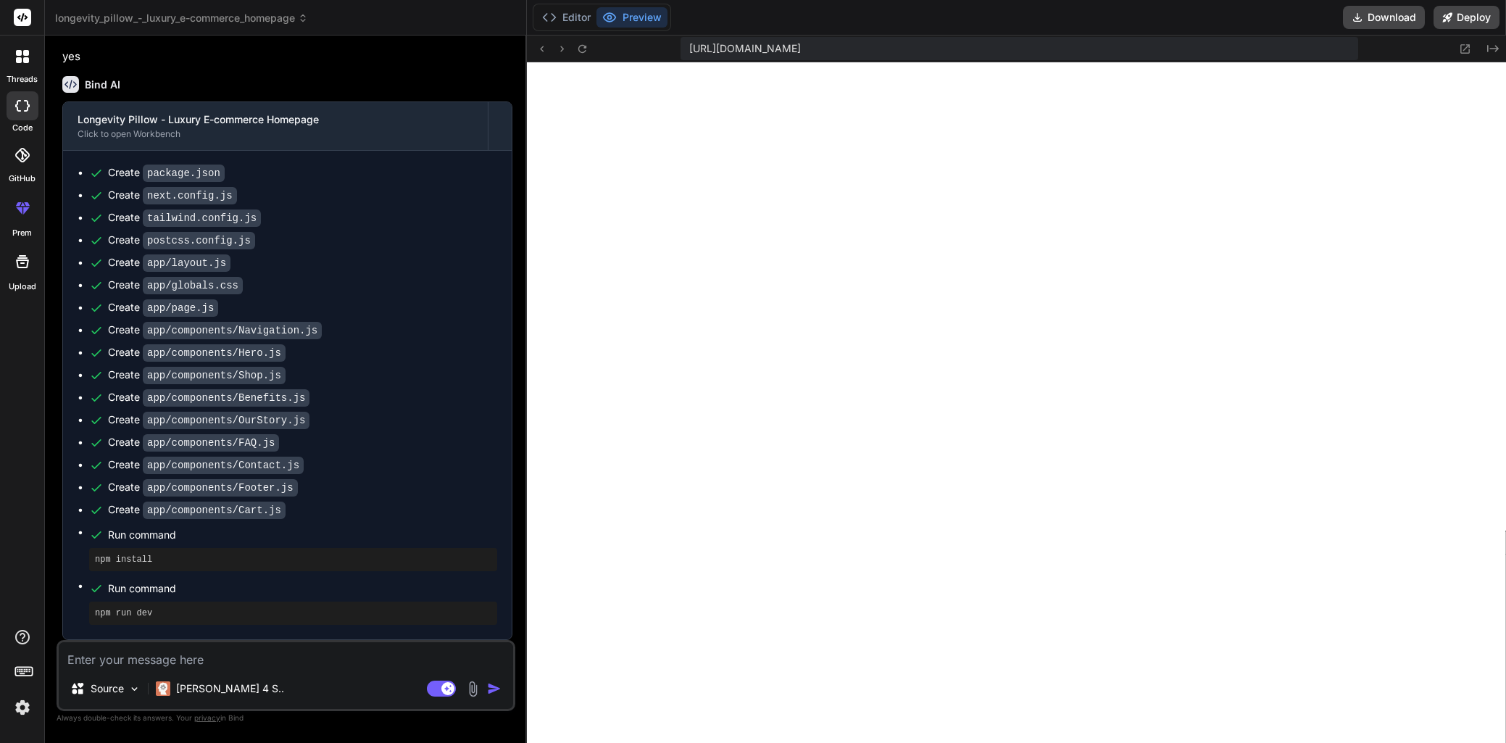
scroll to position [1336, 0]
click at [157, 646] on textarea at bounding box center [286, 655] width 454 height 26
type textarea "h"
type textarea "x"
type textarea "ho"
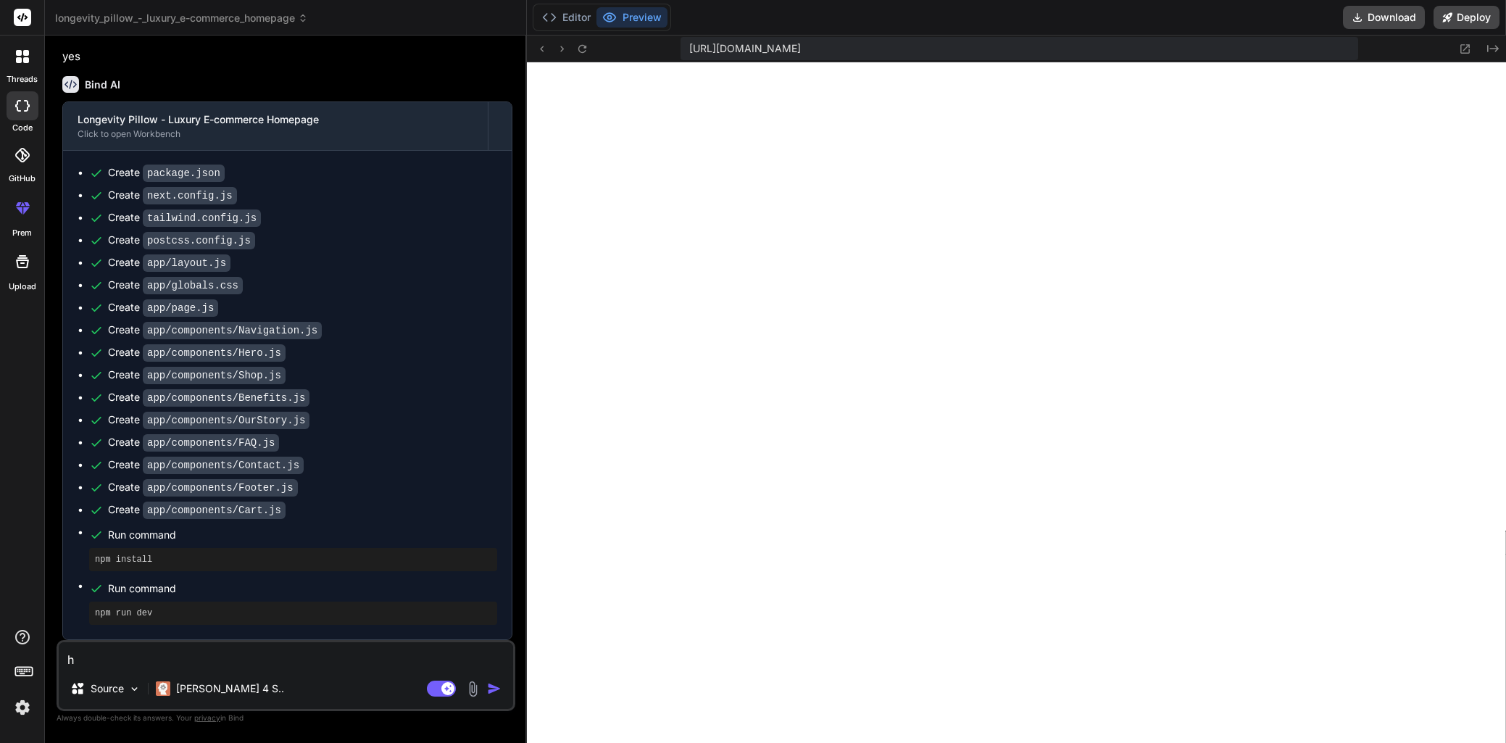
type textarea "x"
type textarea "how"
type textarea "x"
type textarea "how"
type textarea "x"
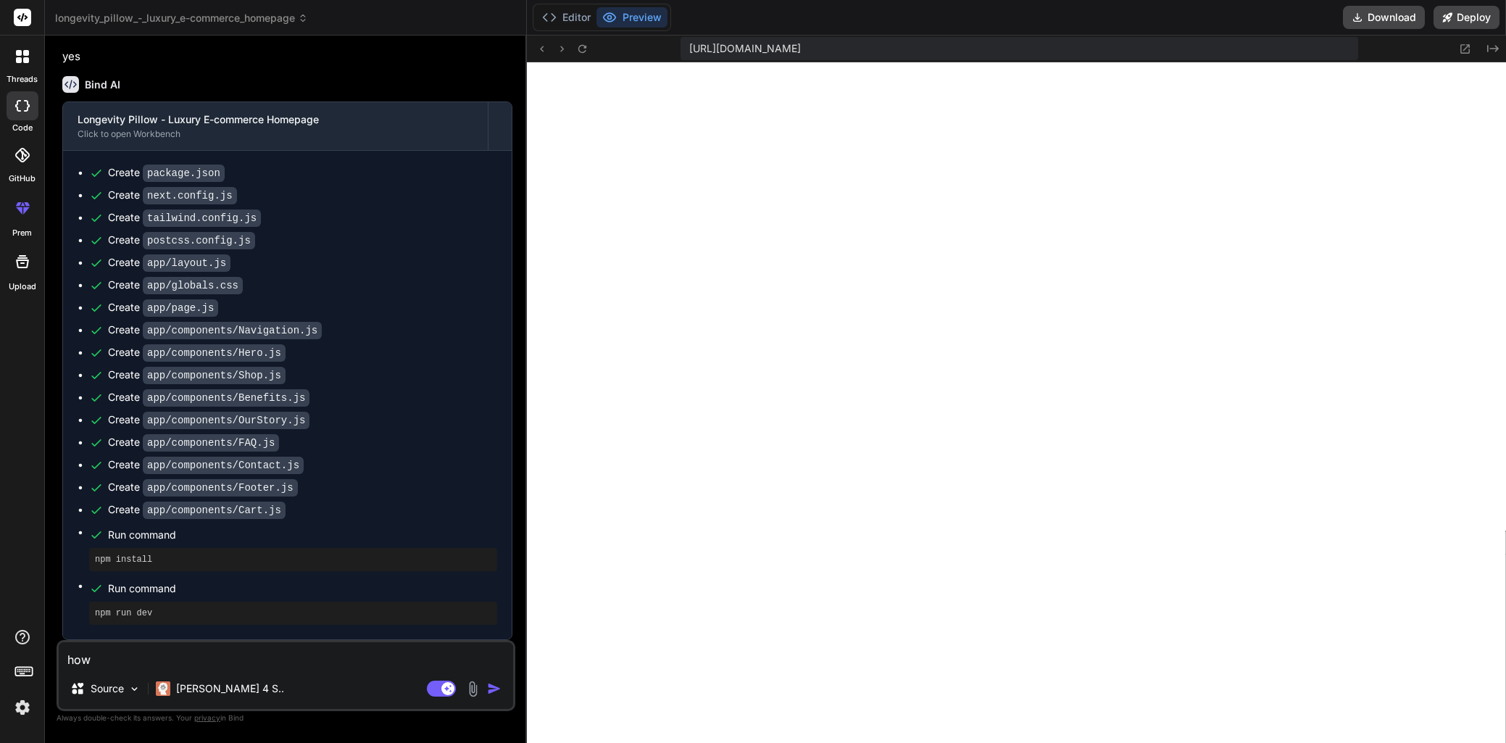
type textarea "how d"
type textarea "x"
type textarea "how do"
type textarea "x"
type textarea "how do"
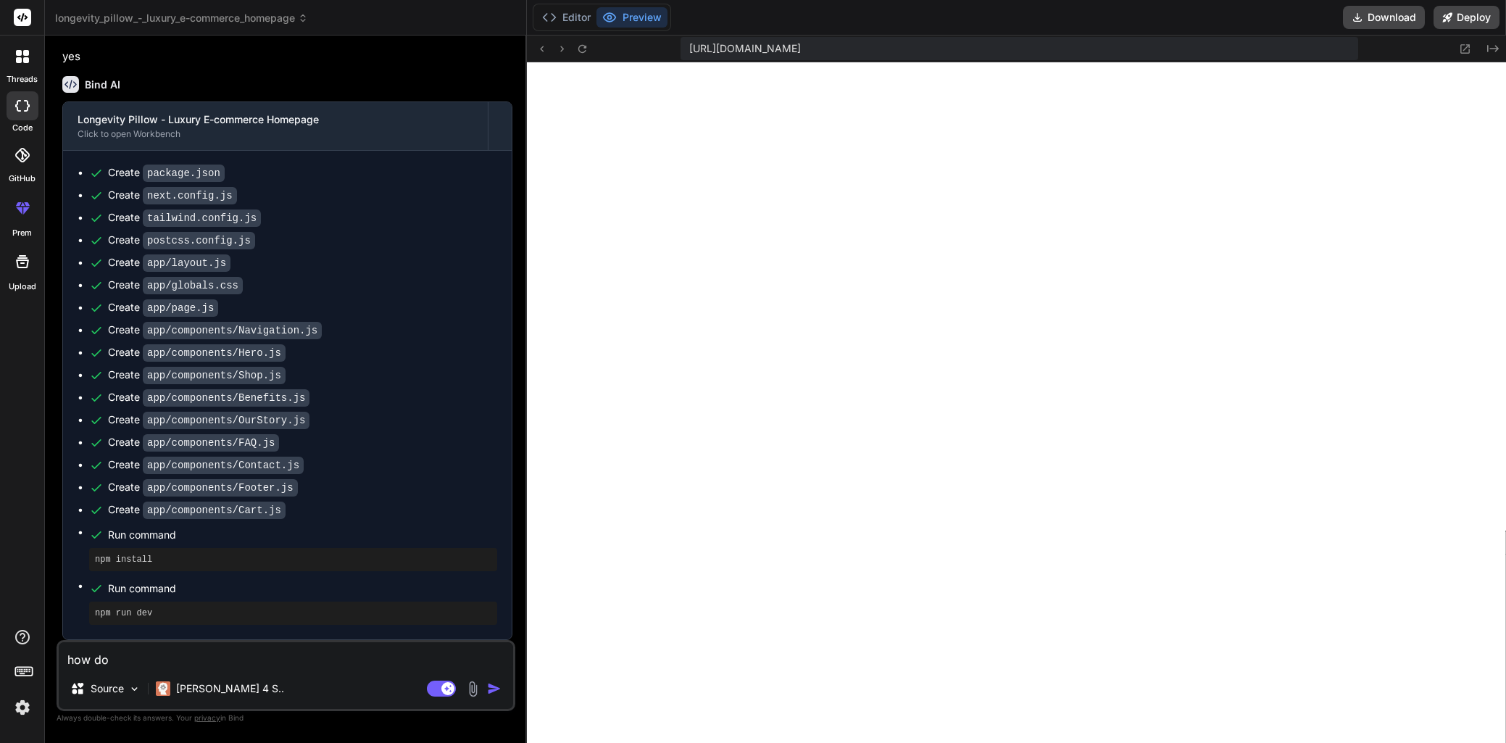
type textarea "x"
type textarea "how do I"
type textarea "x"
type textarea "how do I"
type textarea "x"
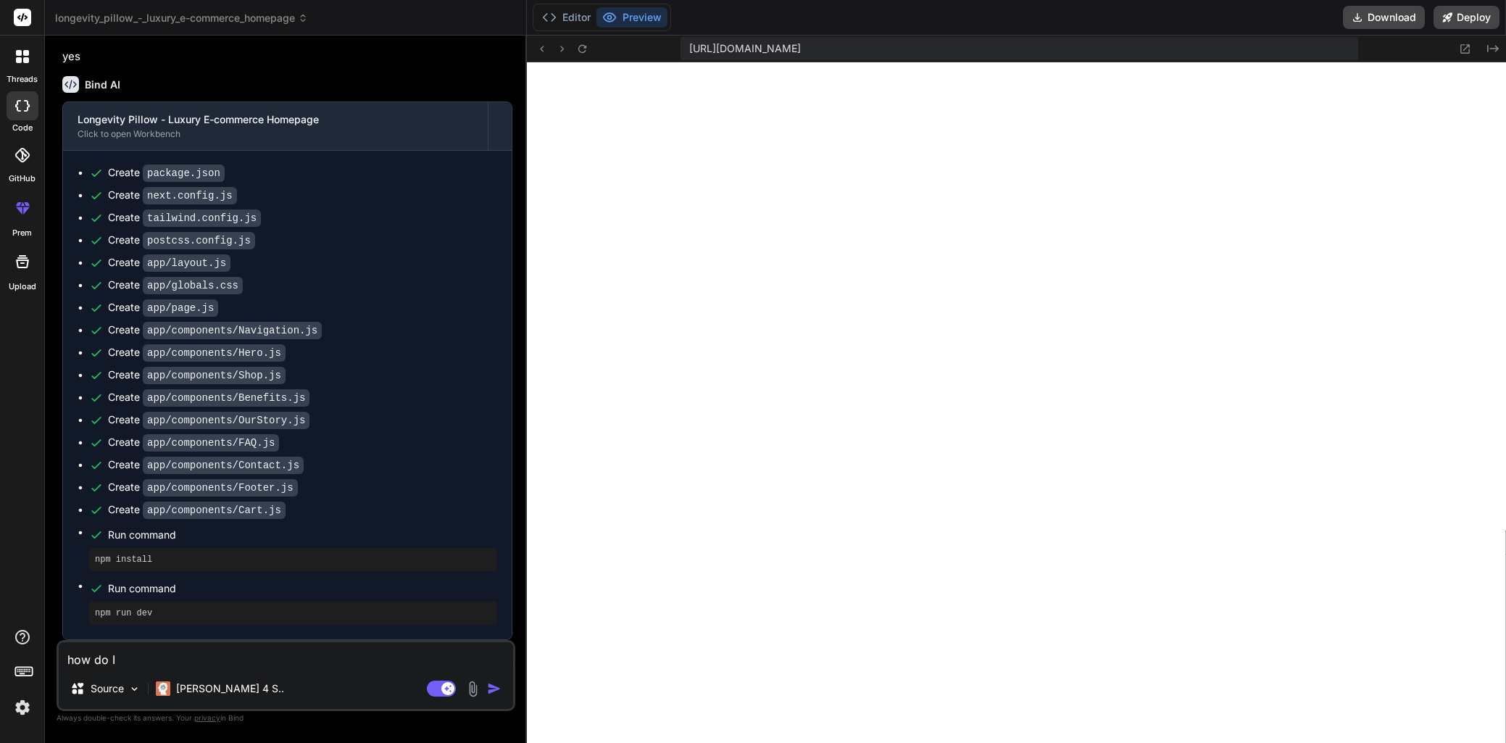
type textarea "how do I f"
type textarea "x"
type textarea "how do I fi"
type textarea "x"
type textarea "how do I fix"
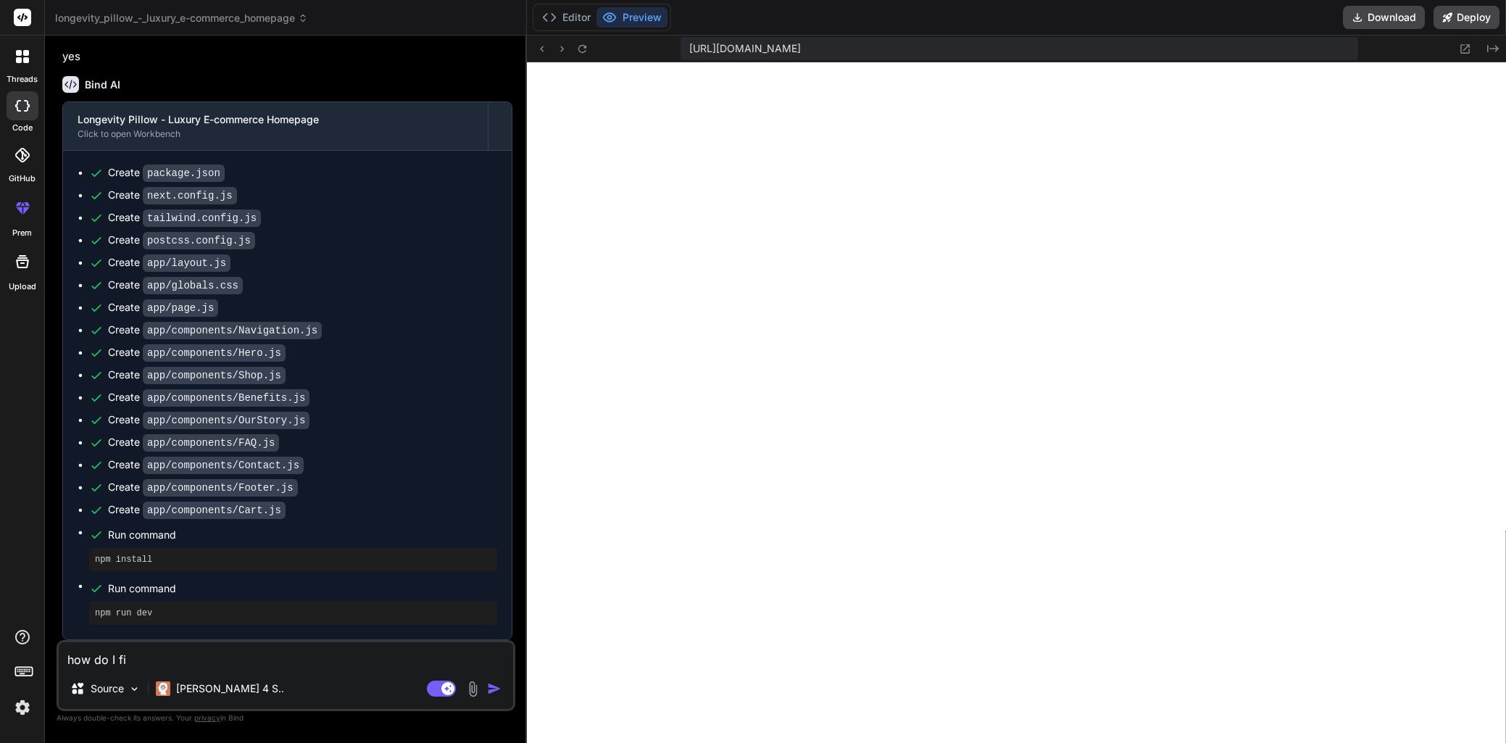
type textarea "x"
type textarea "how do I fix"
type textarea "x"
type textarea "how do I fix t"
type textarea "x"
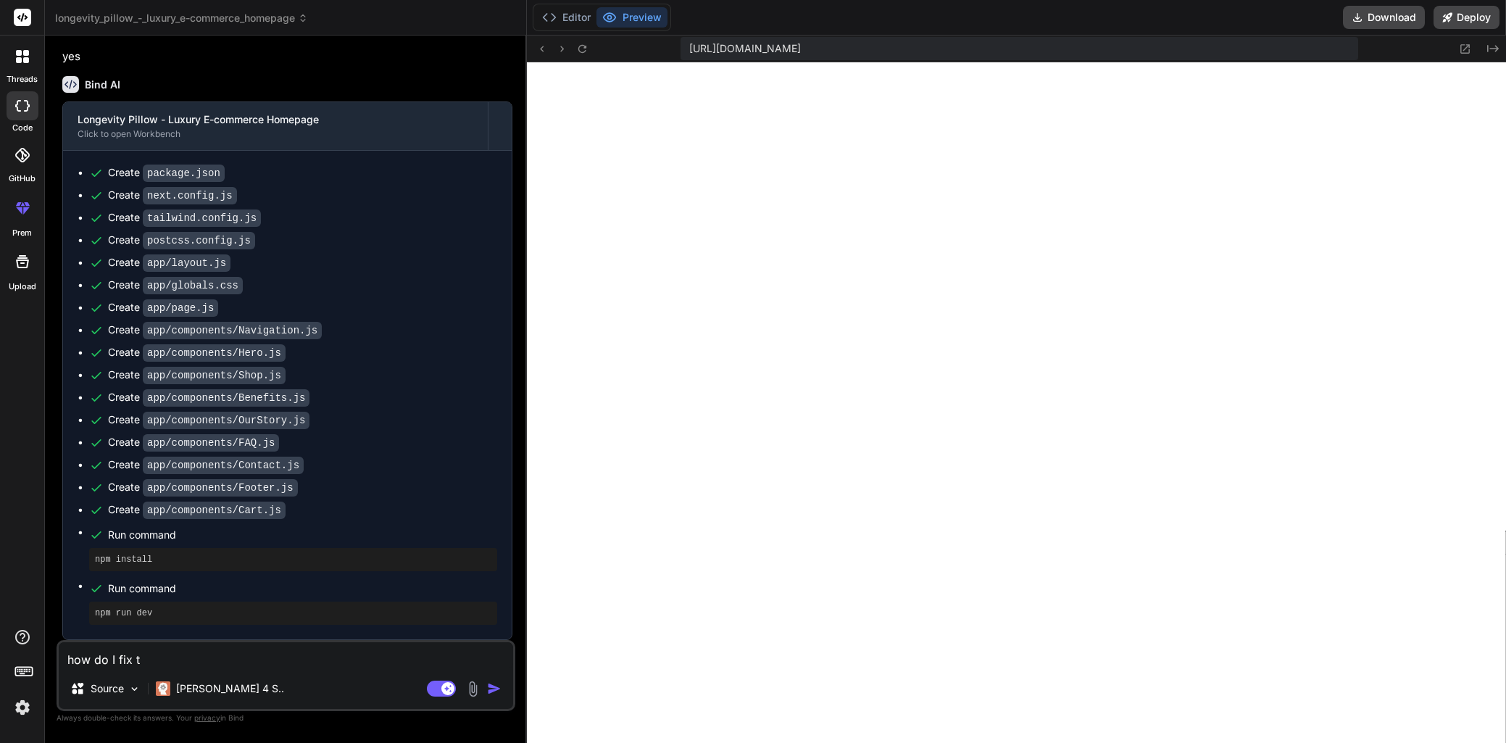
type textarea "how do I fix th"
type textarea "x"
type textarea "how do I fix the"
type textarea "x"
type textarea "how do I fix the"
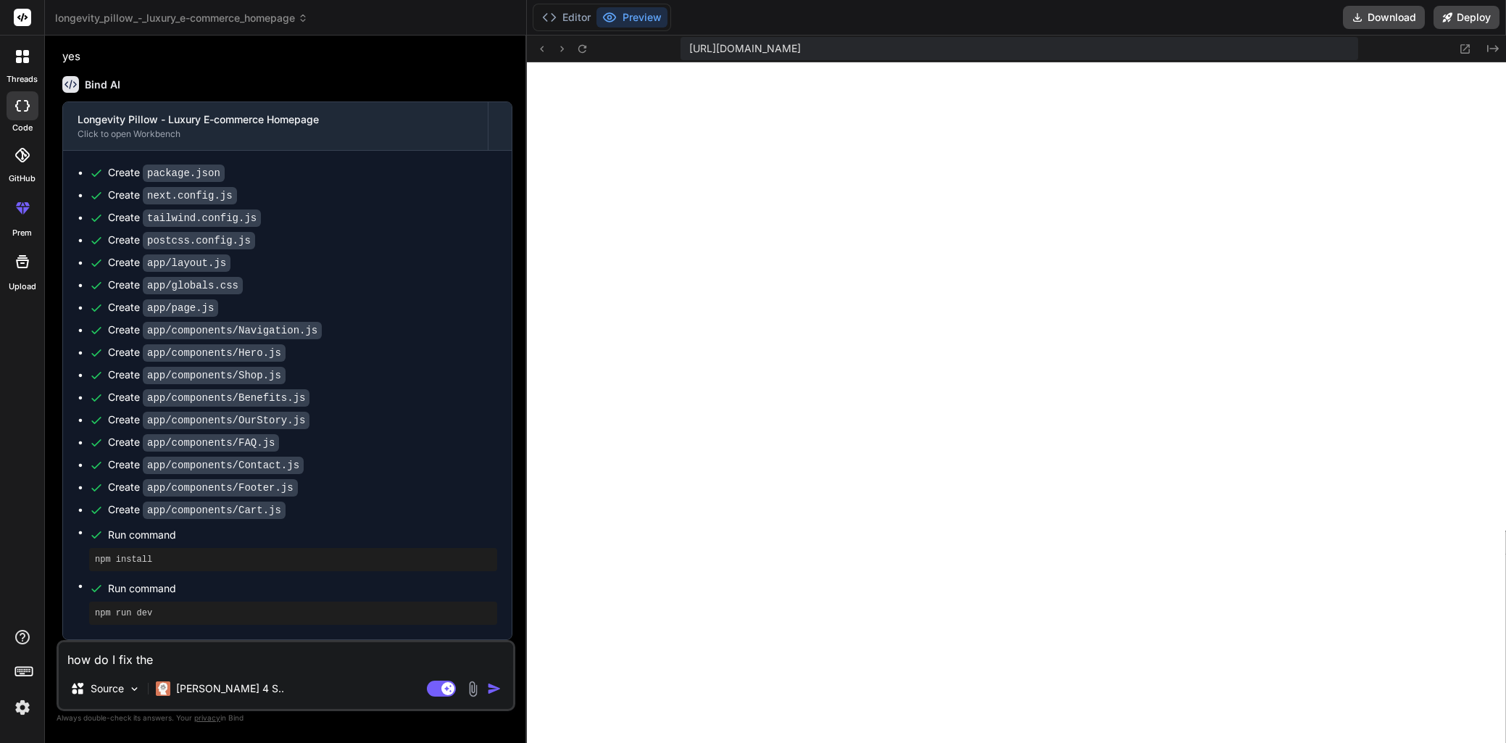
type textarea "x"
type textarea "how do I fix the u"
type textarea "x"
type textarea "how do I fix the un"
type textarea "x"
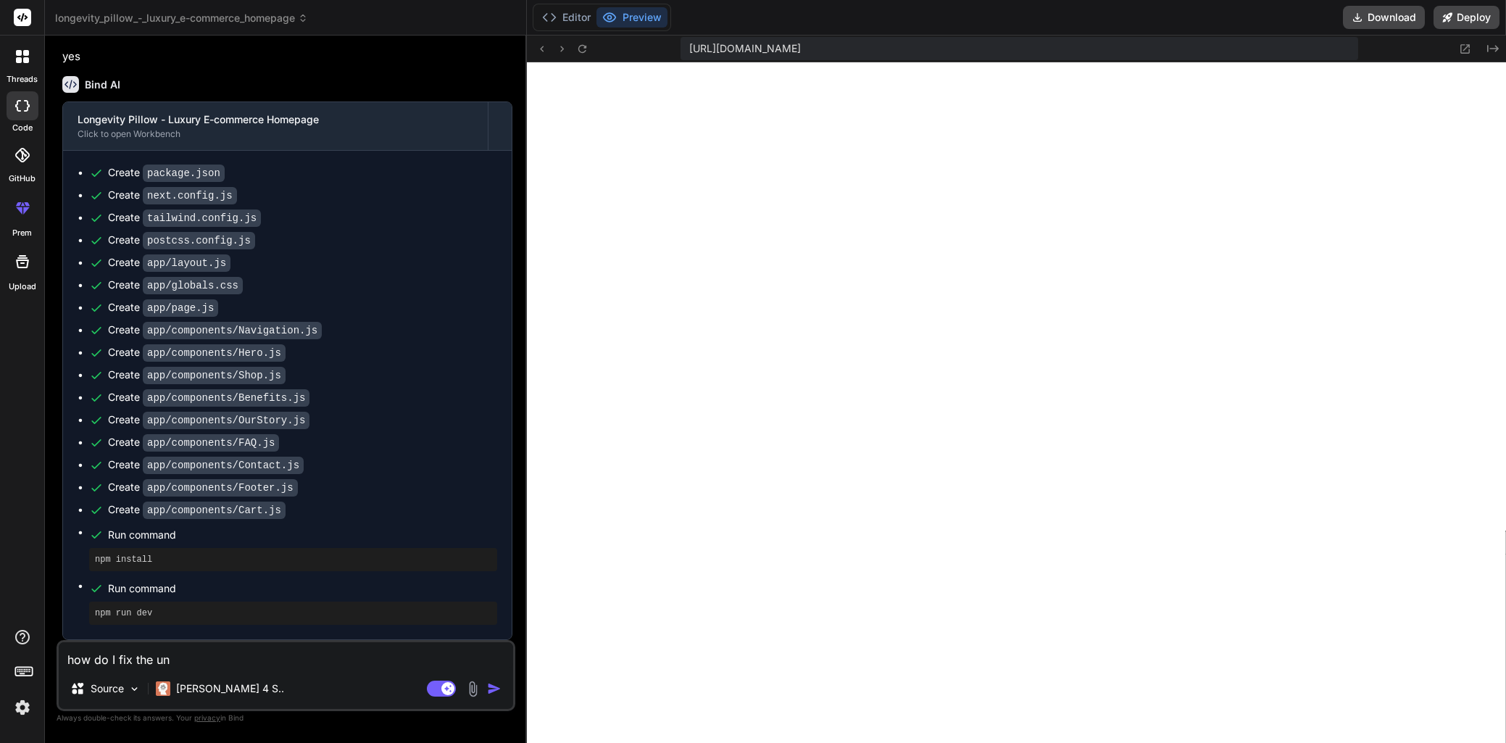
type textarea "how do I fix the unh"
type textarea "x"
type textarea "how do I fix the unha"
type textarea "x"
type textarea "how do I fix the unhan"
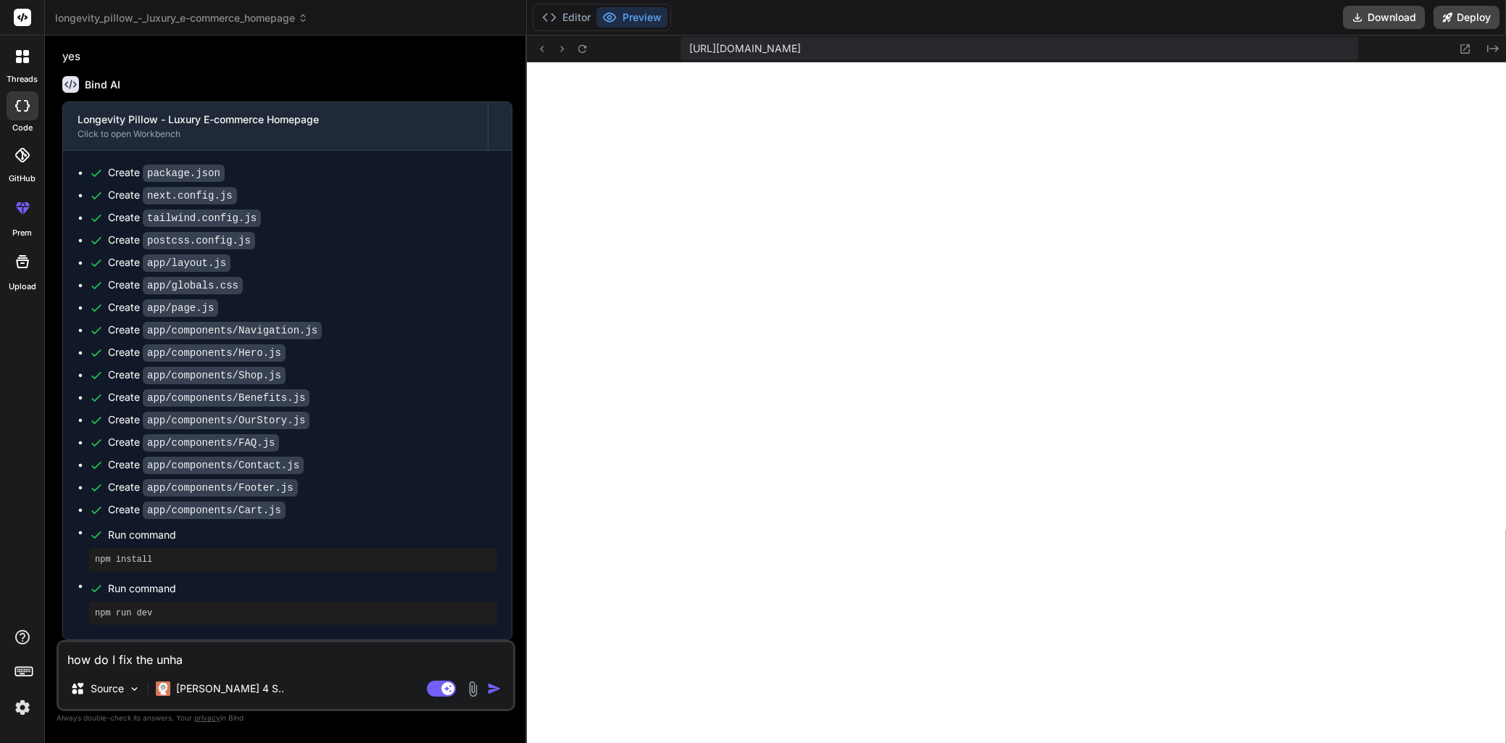
type textarea "x"
type textarea "how do I fix the unhand"
type textarea "x"
type textarea "how do I fix the unhandl"
type textarea "x"
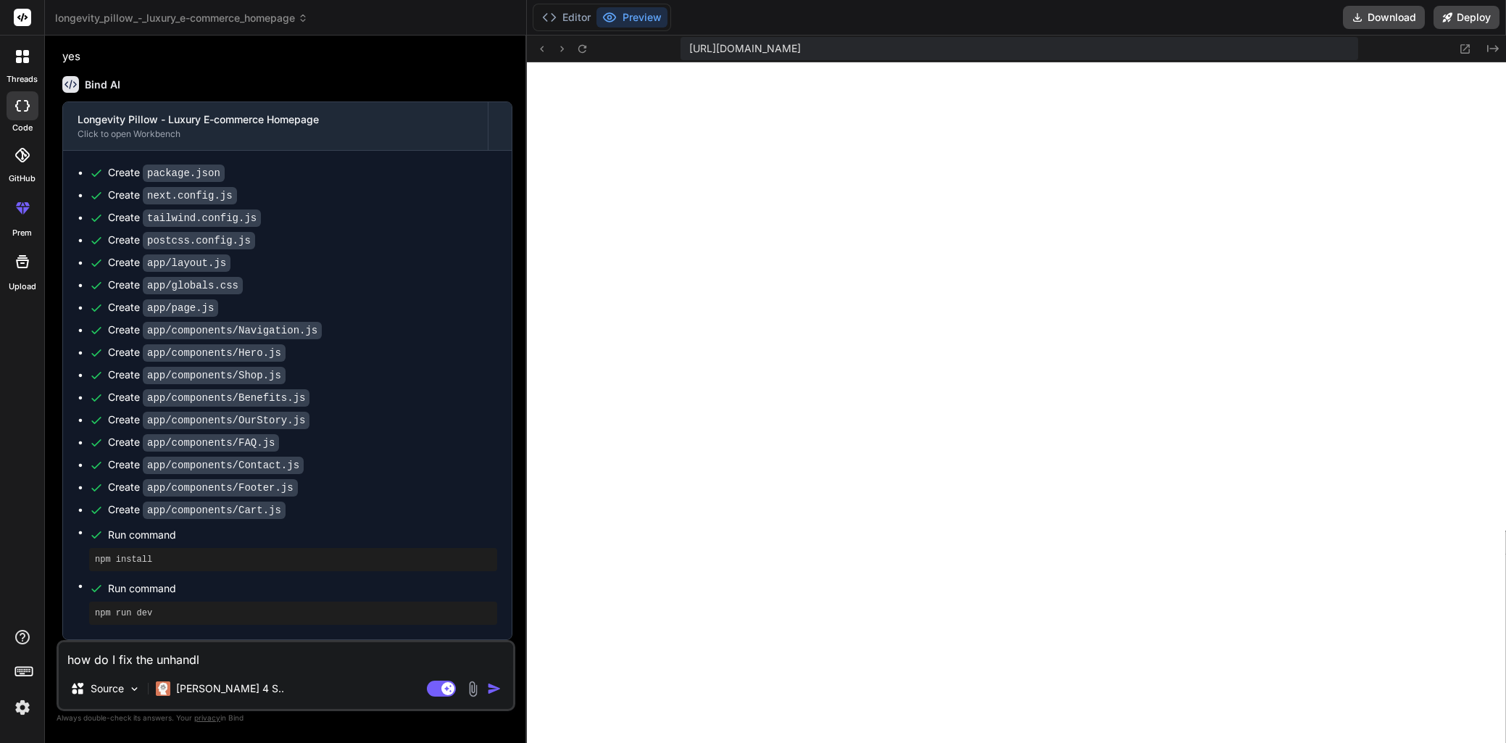
type textarea "how do I fix the unhandle"
type textarea "x"
type textarea "how do I fix the unhandles"
type textarea "x"
type textarea "how do I fix the unhandles"
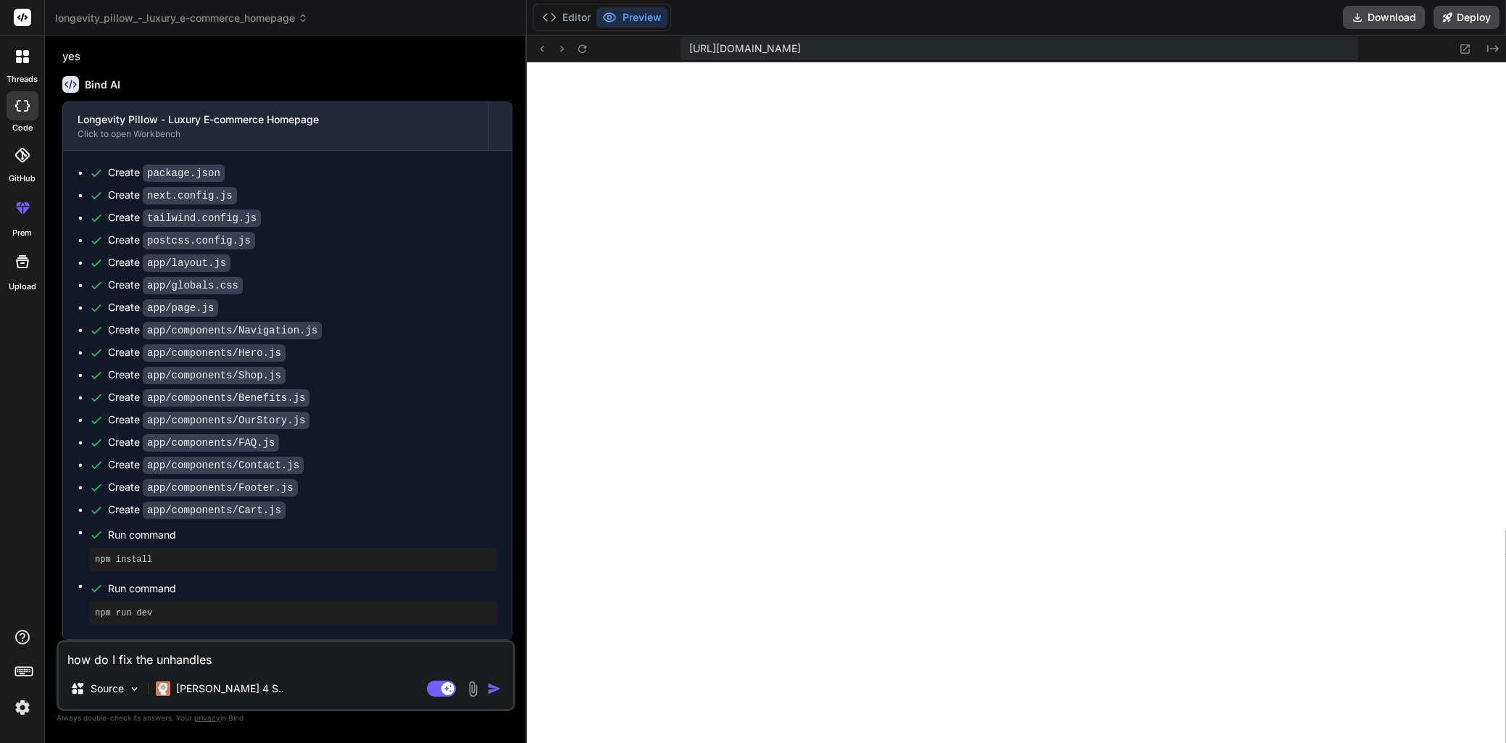
type textarea "x"
type textarea "how do I fix the unhandles r"
type textarea "x"
type textarea "how do I fix the unhandles ru"
type textarea "x"
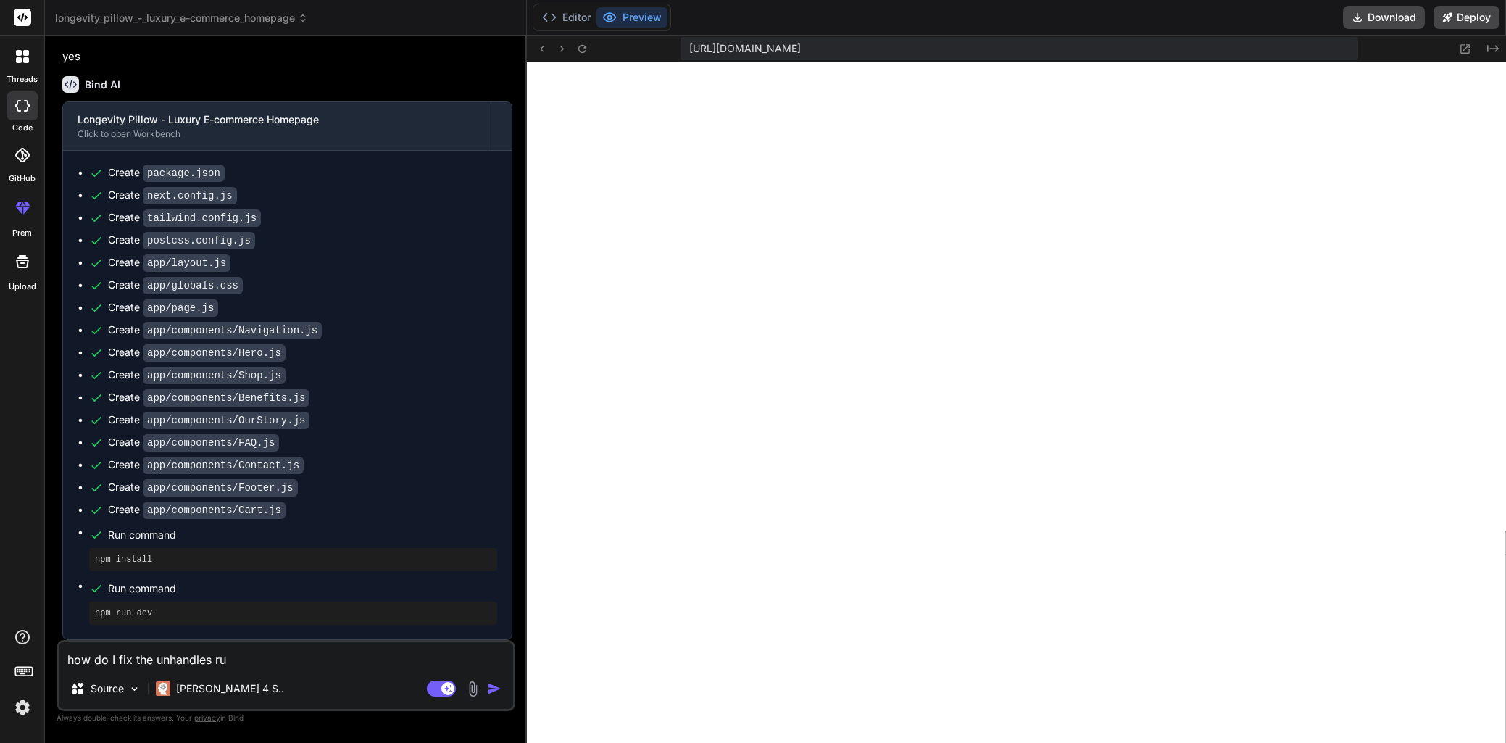
type textarea "how do I fix the unhandles run"
type textarea "x"
type textarea "how do I fix the unhandles runt"
type textarea "x"
type textarea "how do I fix the unhandles runti"
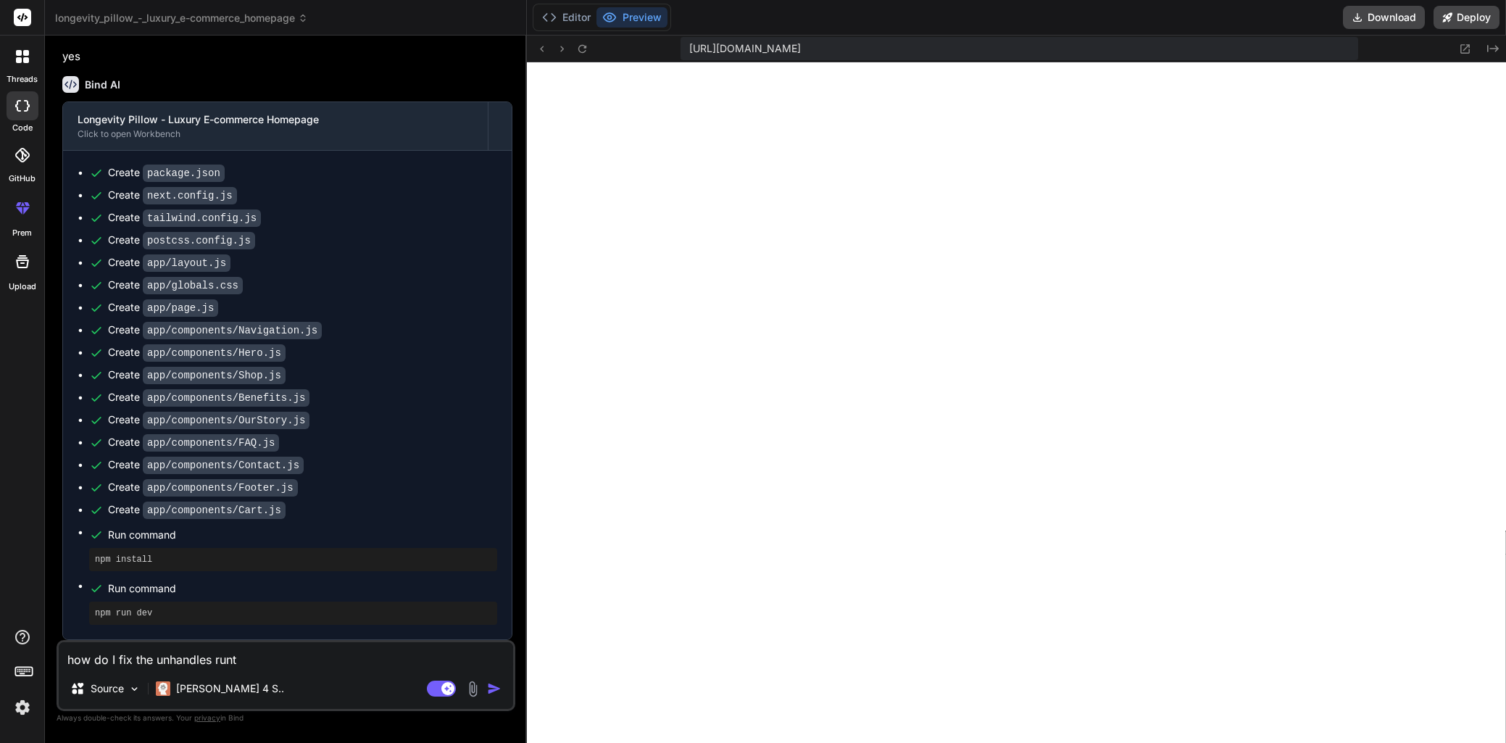
type textarea "x"
type textarea "how do I fix the unhandles runtie"
type textarea "x"
type textarea "how do I fix the unhandles runti"
type textarea "x"
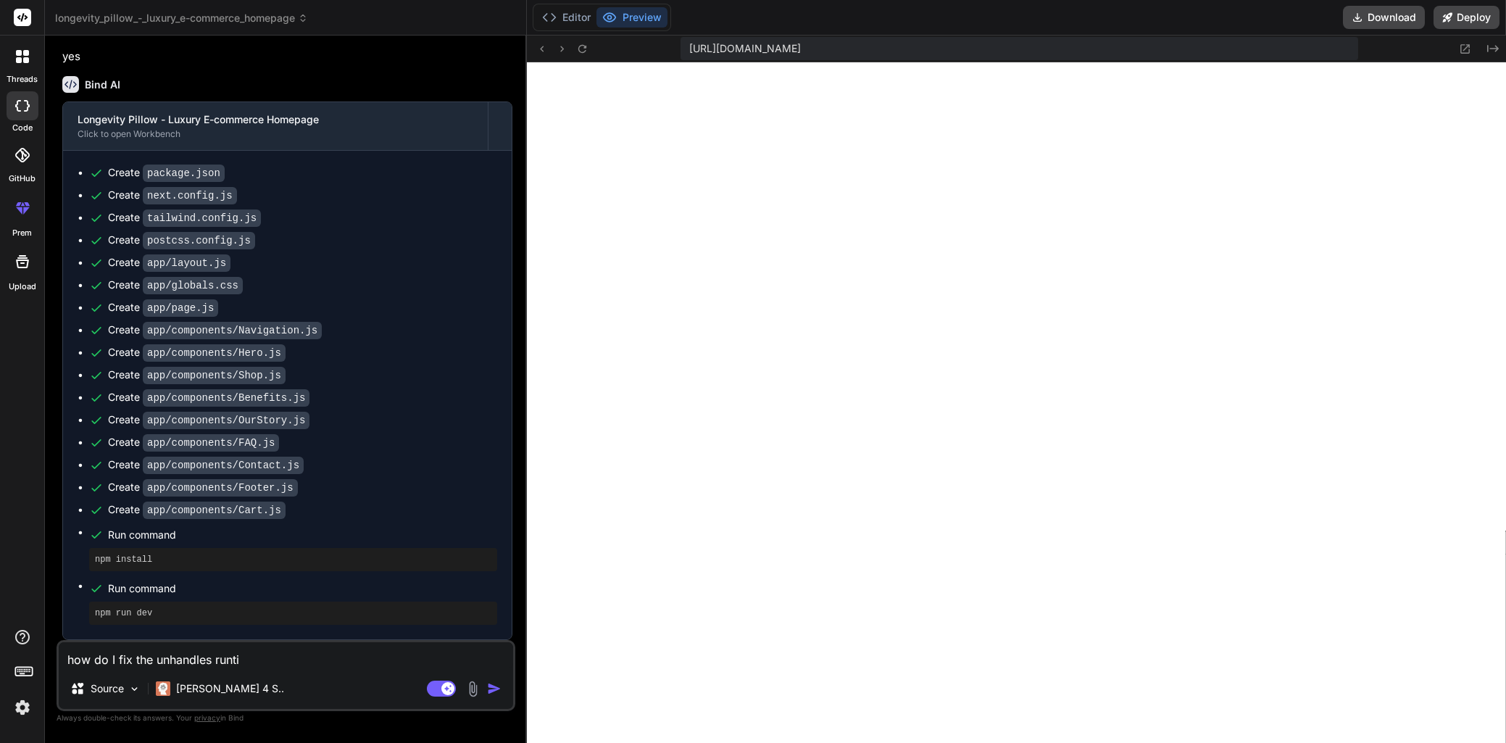
type textarea "how do I fix the unhandles runtim"
type textarea "x"
type textarea "how do I fix the unhandles runtim"
type textarea "x"
type textarea "how do I fix the unhandles runtim e"
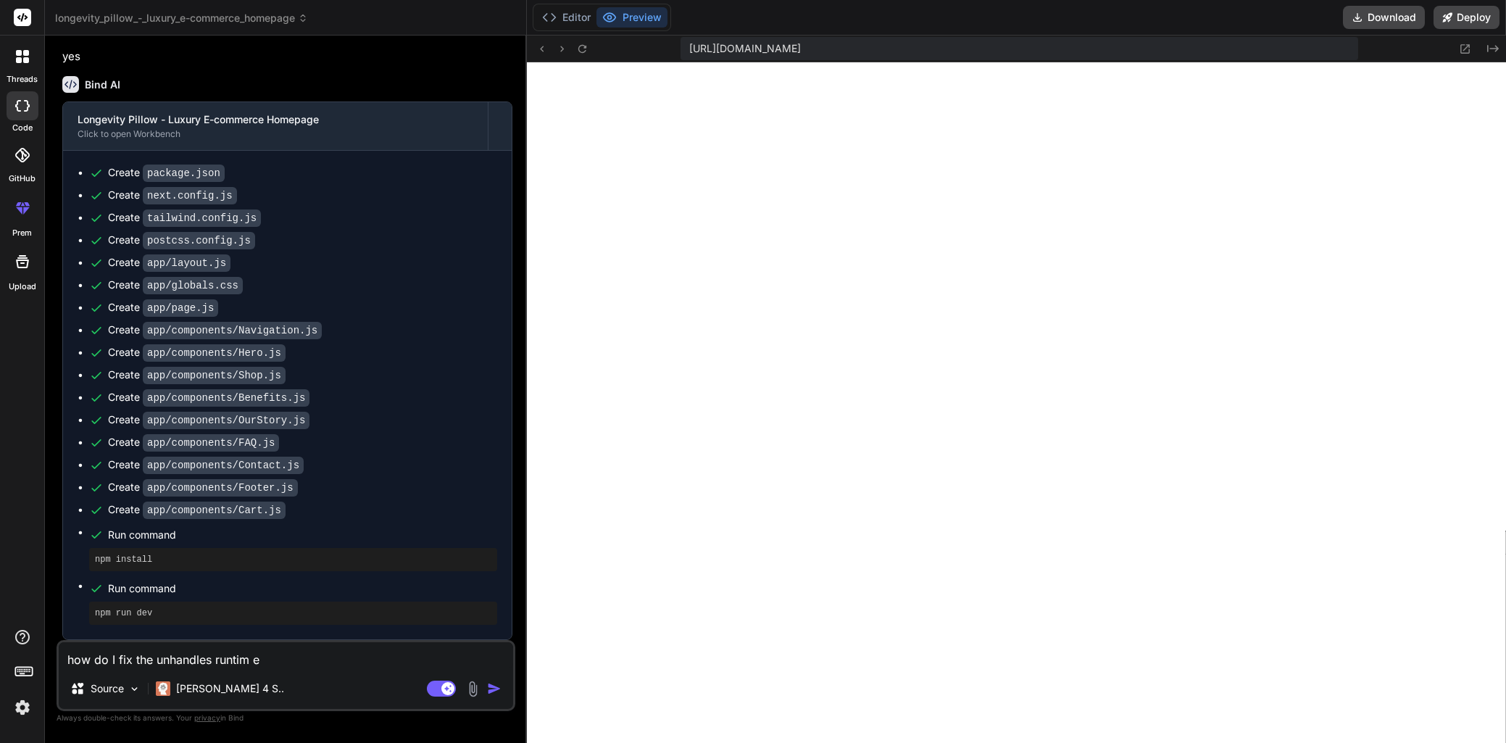
type textarea "x"
type textarea "how do I fix the unhandles runtim"
type textarea "x"
type textarea "how do I fix the unhandles runtim"
type textarea "x"
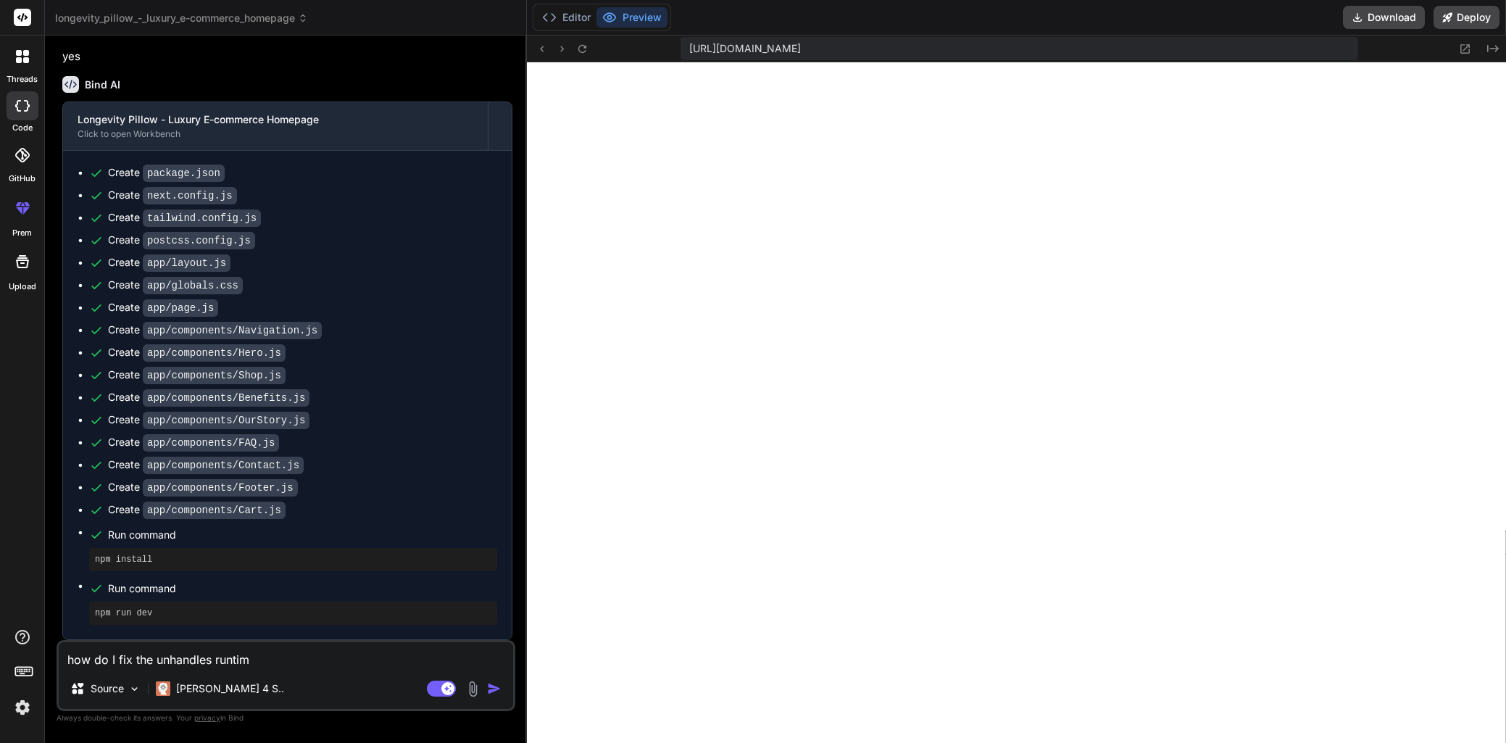
type textarea "how do I fix the unhandles runti"
type textarea "x"
type textarea "how do I fix the unhandles runt"
type textarea "x"
type textarea "how do I fix the unhandles run"
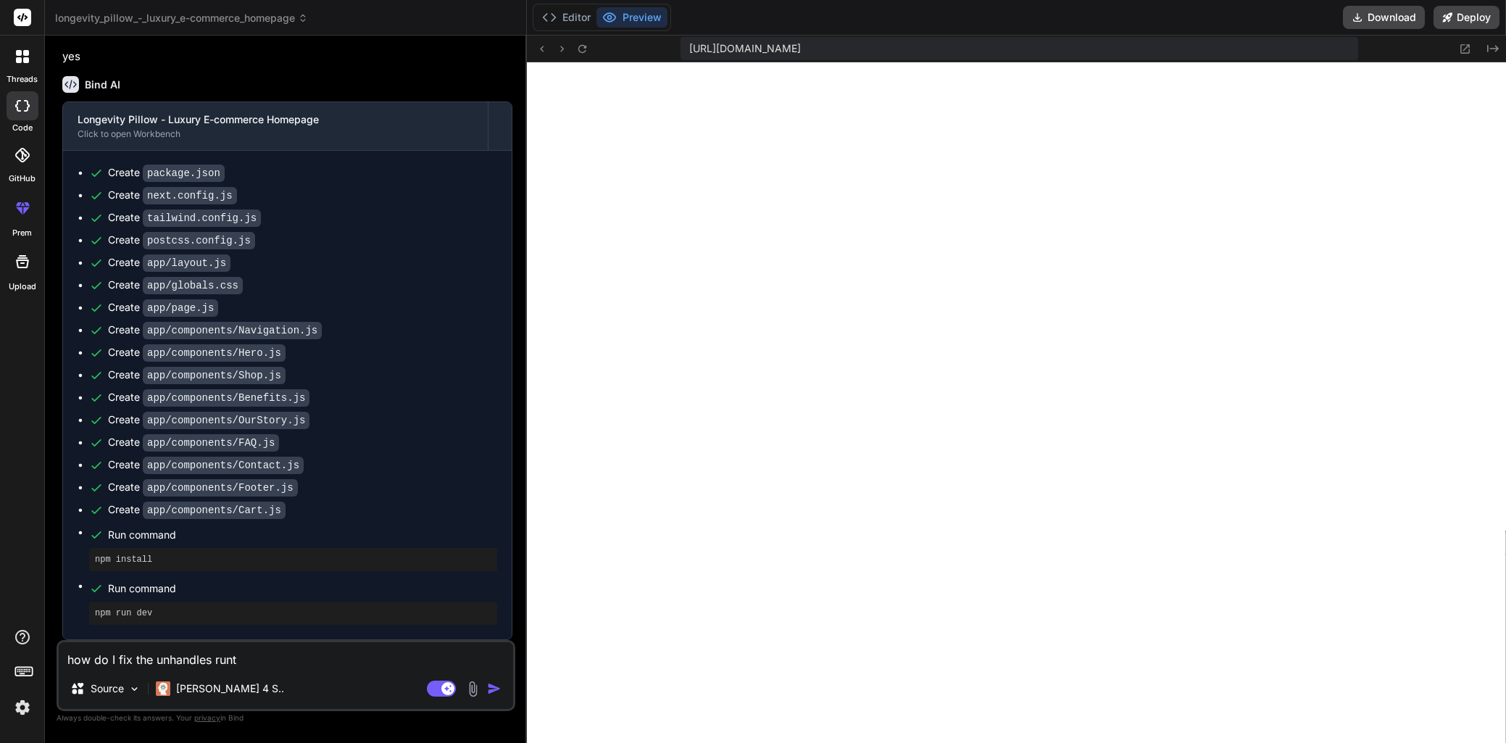
type textarea "x"
type textarea "how do I fix the unhandles ru"
type textarea "x"
type textarea "how do I fix the unhandles r"
type textarea "x"
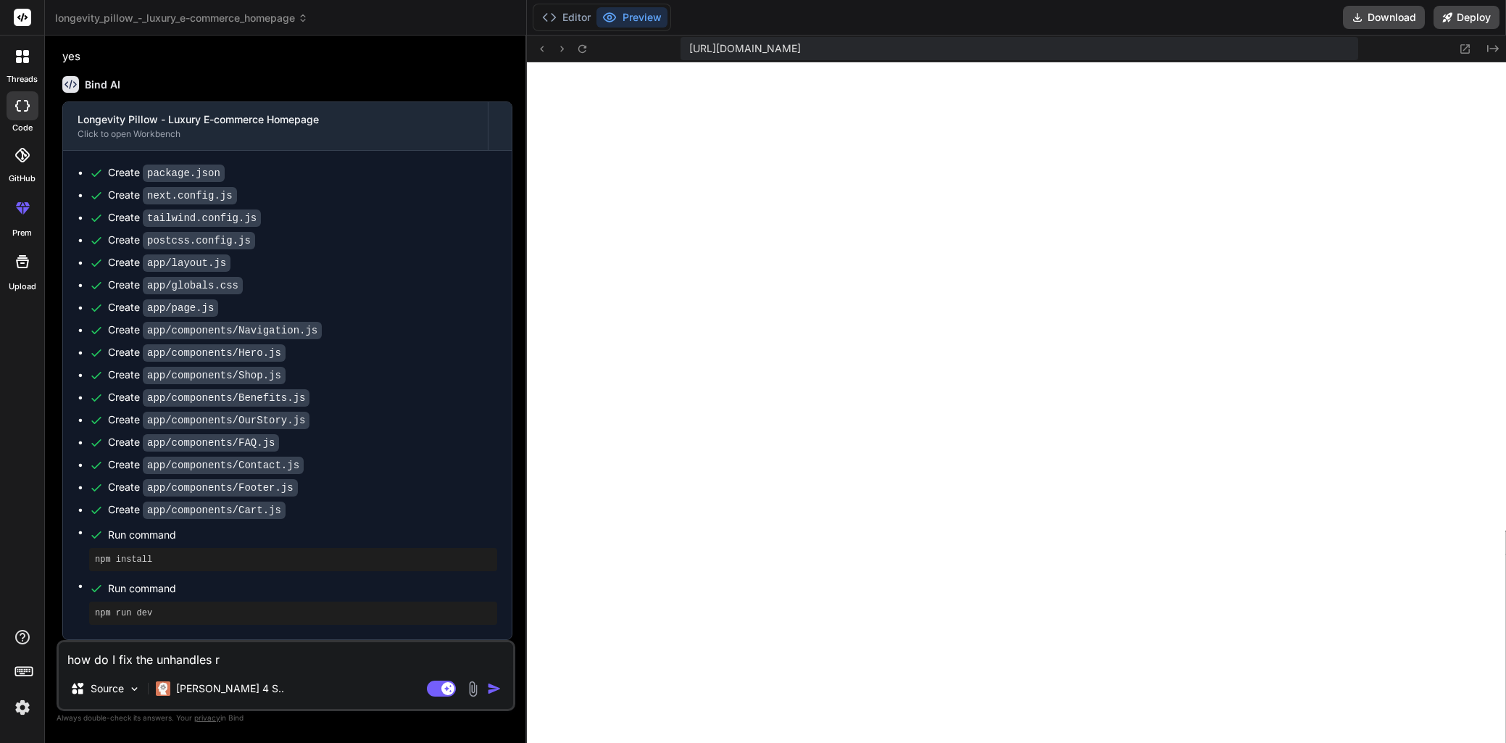
type textarea "how do I fix the unhandles"
type textarea "x"
type textarea "how do I fix the unhandles"
type textarea "x"
type textarea "how do I fix the unhandle"
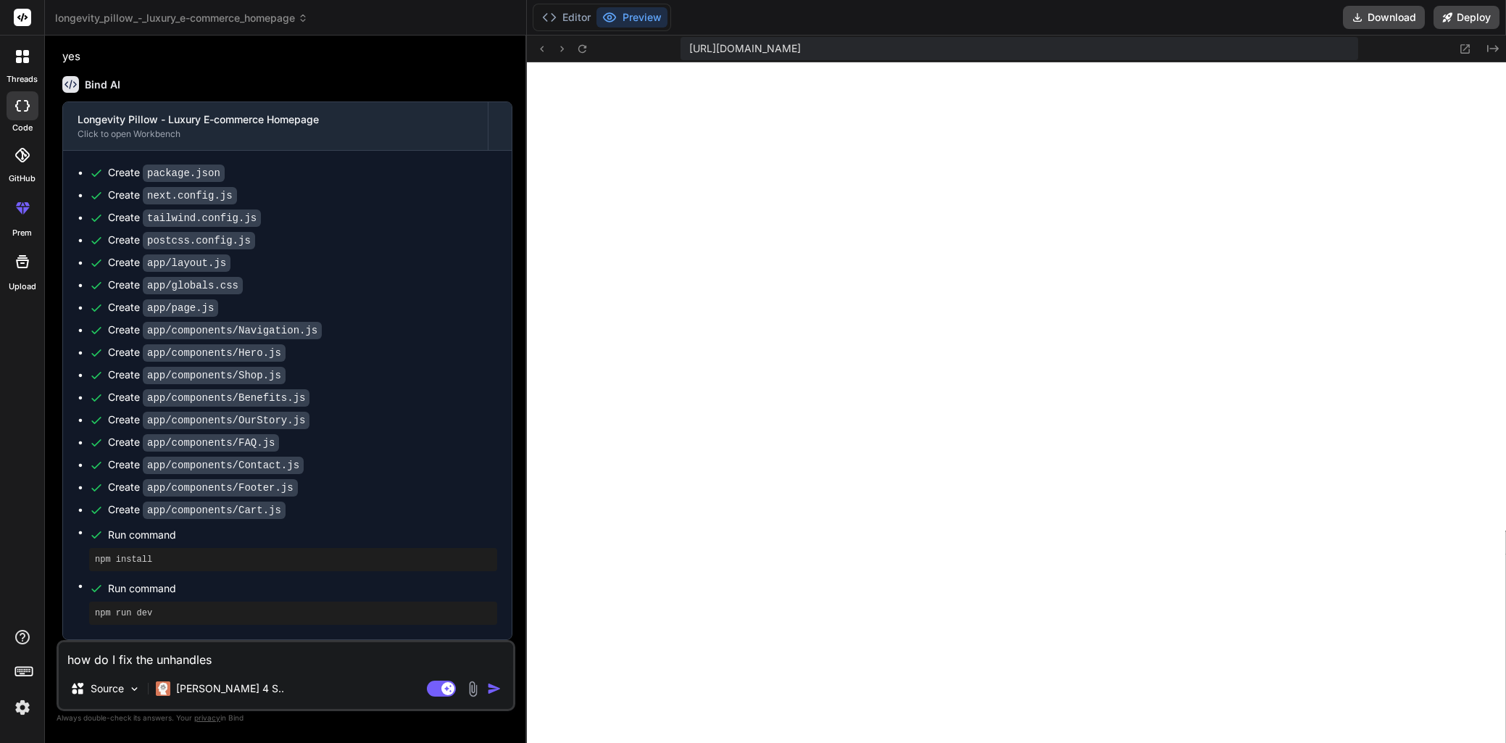
type textarea "x"
type textarea "how do I fix the unhandled"
type textarea "x"
type textarea "how do I fix the unhandled"
type textarea "x"
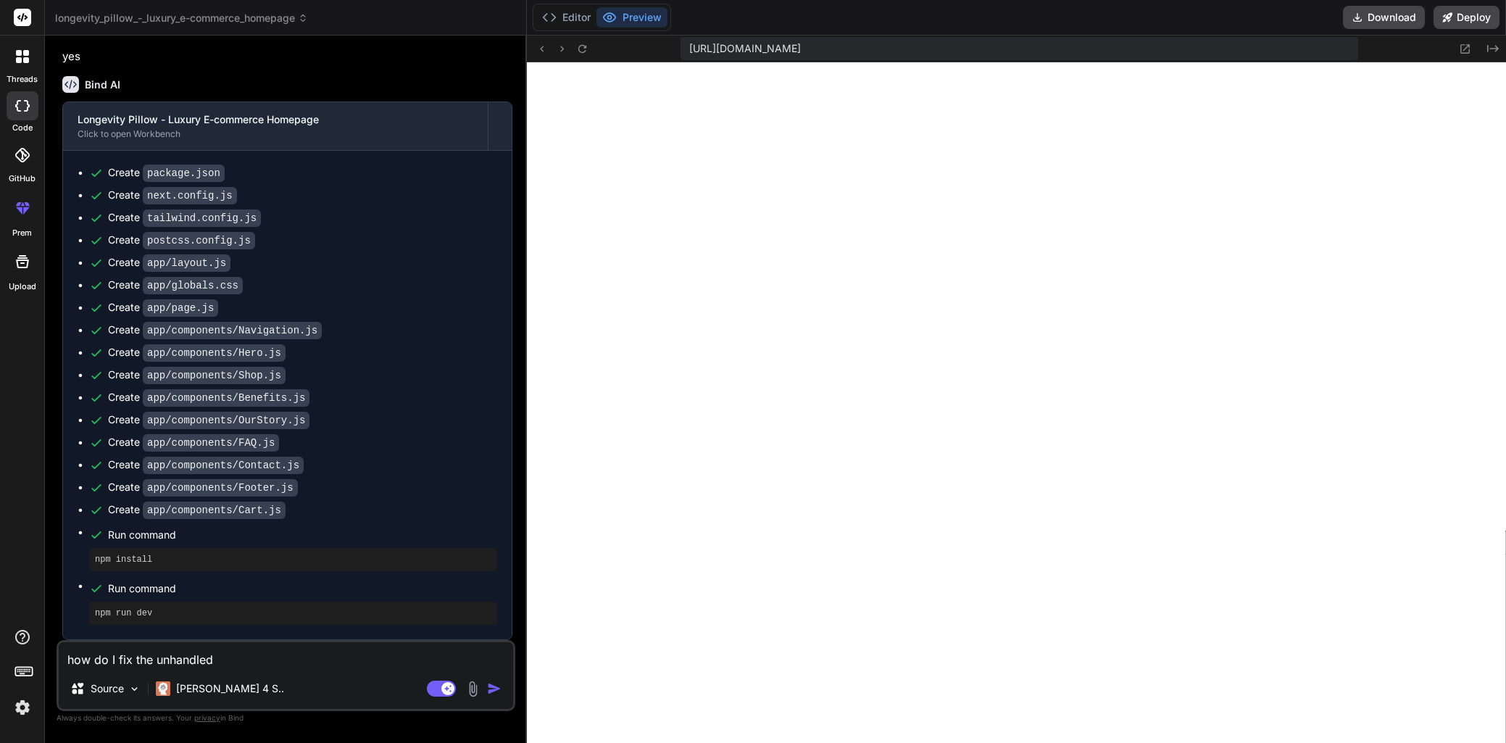
type textarea "how do I fix the unhandled u"
type textarea "x"
type textarea "how do I fix the unhandled"
type textarea "x"
type textarea "how do I fix the unhandled r"
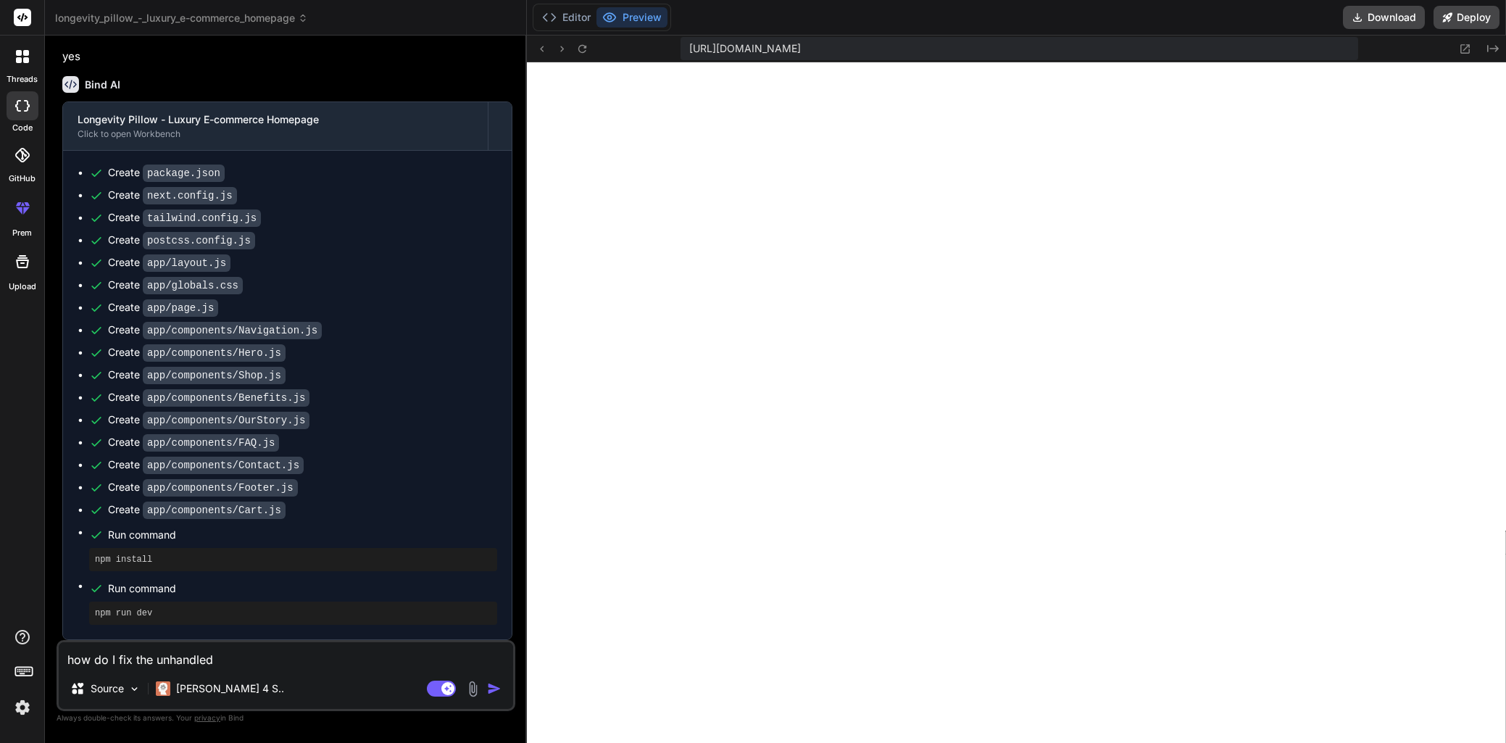
type textarea "x"
type textarea "how do I fix the unhandled ru"
type textarea "x"
type textarea "how do I fix the unhandled run"
type textarea "x"
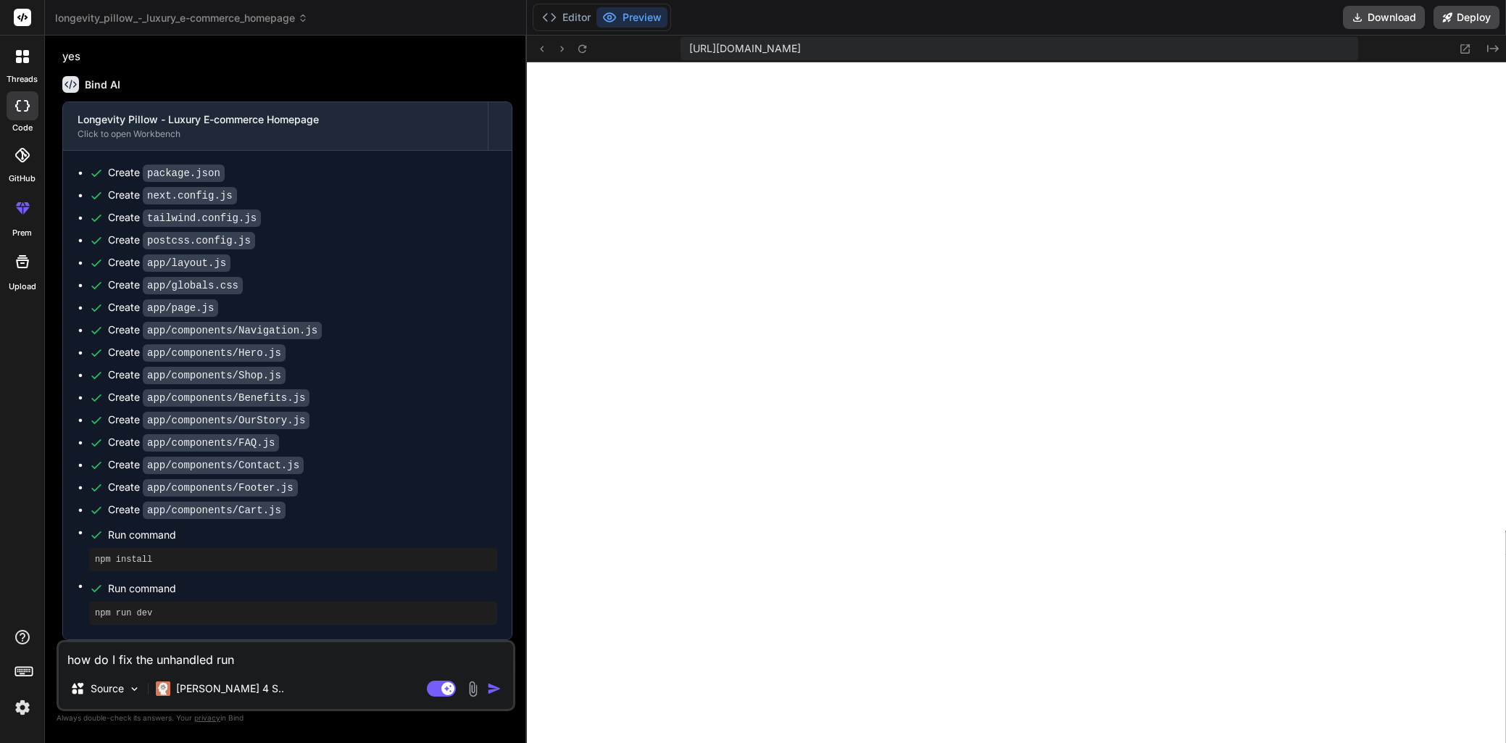
type textarea "how do I fix the unhandled runt"
type textarea "x"
type textarea "how do I fix the unhandled runti"
type textarea "x"
type textarea "how do I fix the unhandled runtim"
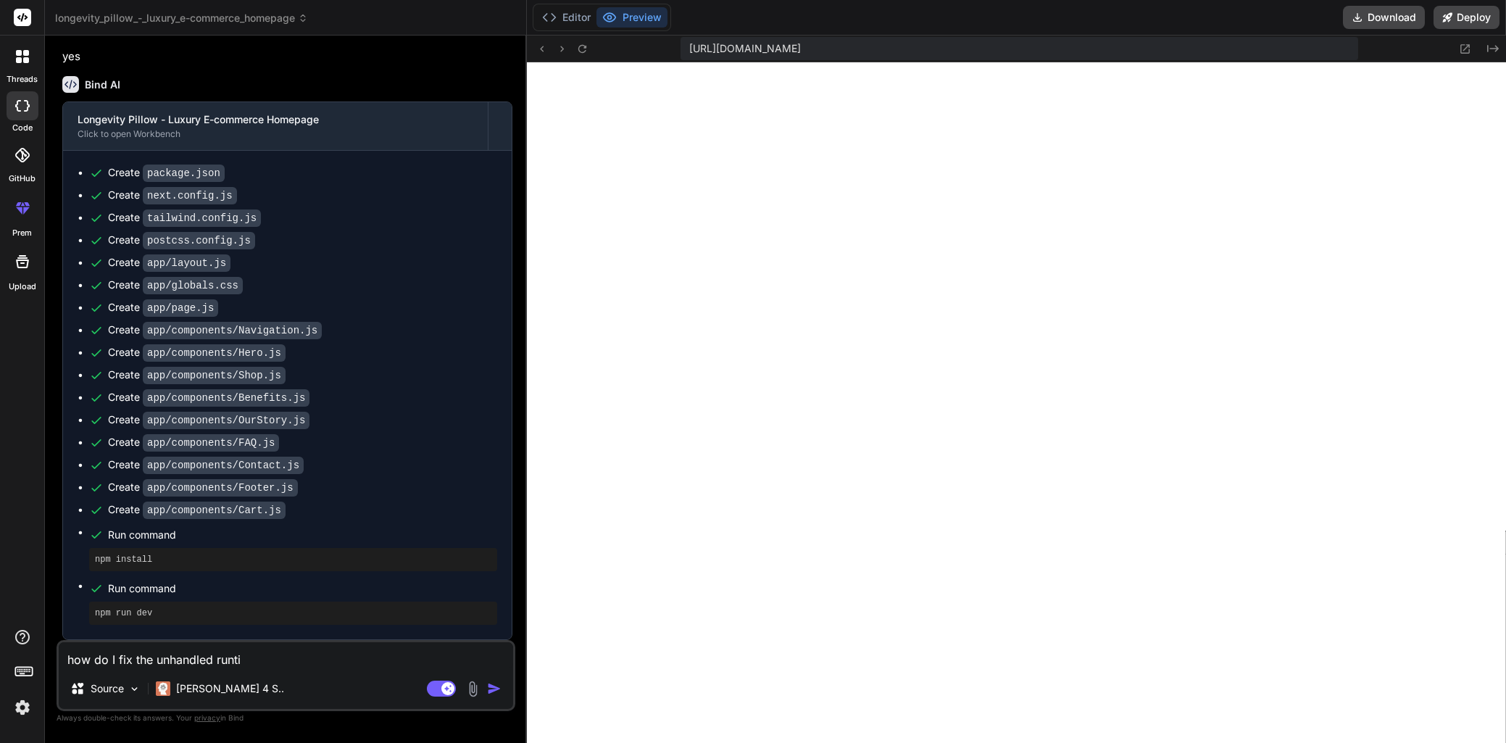
type textarea "x"
type textarea "how do I fix the unhandled runtime"
type textarea "x"
type textarea "how do I fix the unhandled runtime"
type textarea "x"
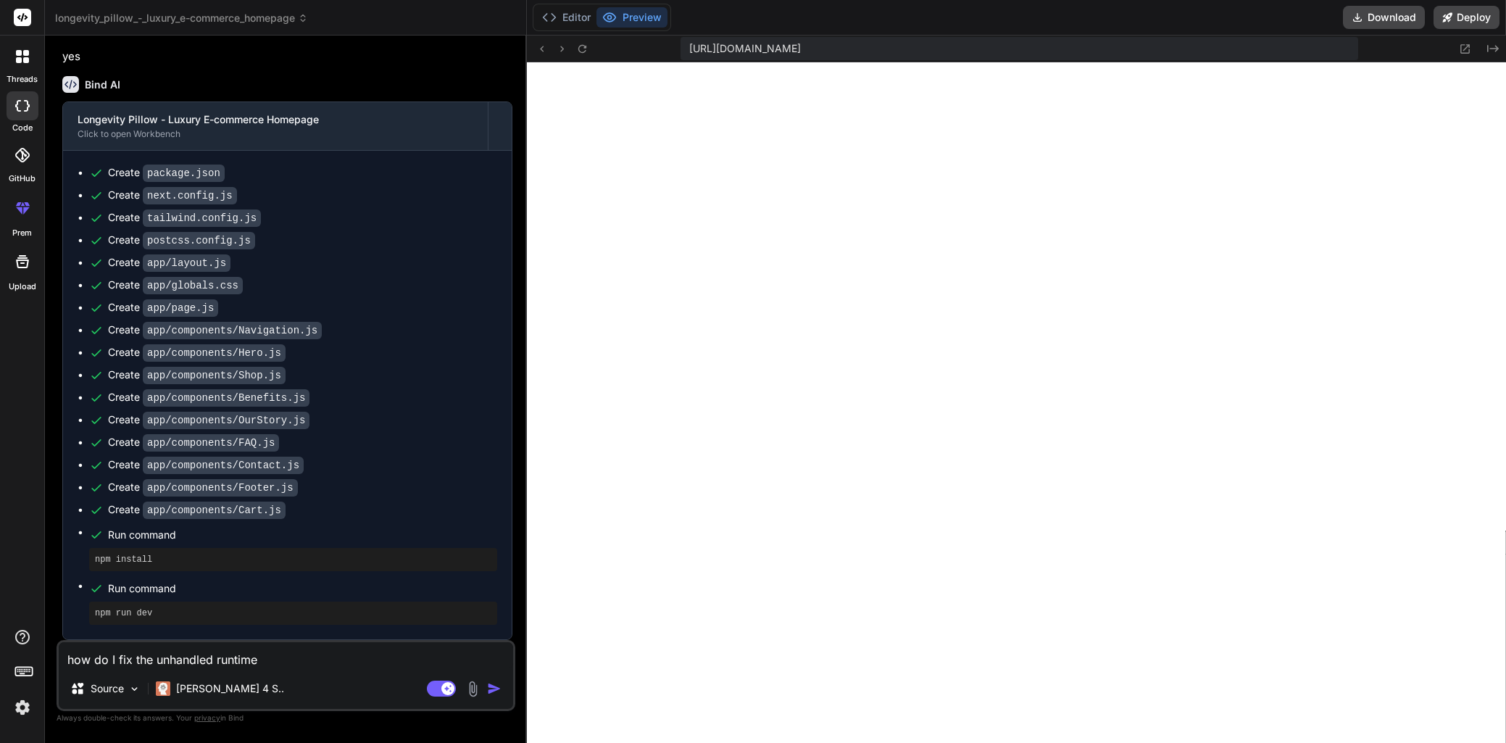
type textarea "how do I fix the unhandled runtime e"
type textarea "x"
type textarea "how do I fix the unhandled runtime er"
type textarea "x"
type textarea "how do I fix the unhandled runtime err"
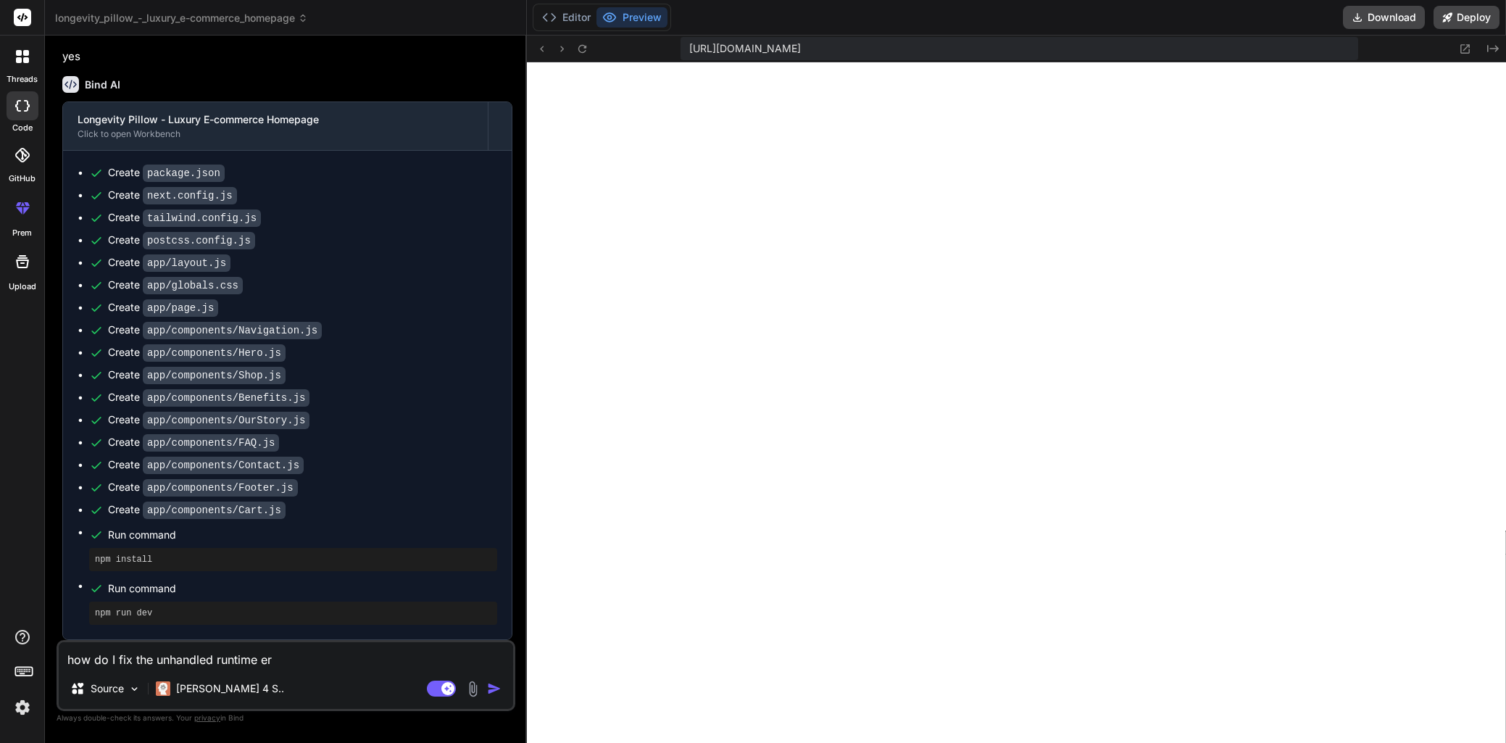
type textarea "x"
type textarea "how do I fix the unhandled runtime erro"
type textarea "x"
type textarea "how do I fix the unhandled runtime error"
type textarea "x"
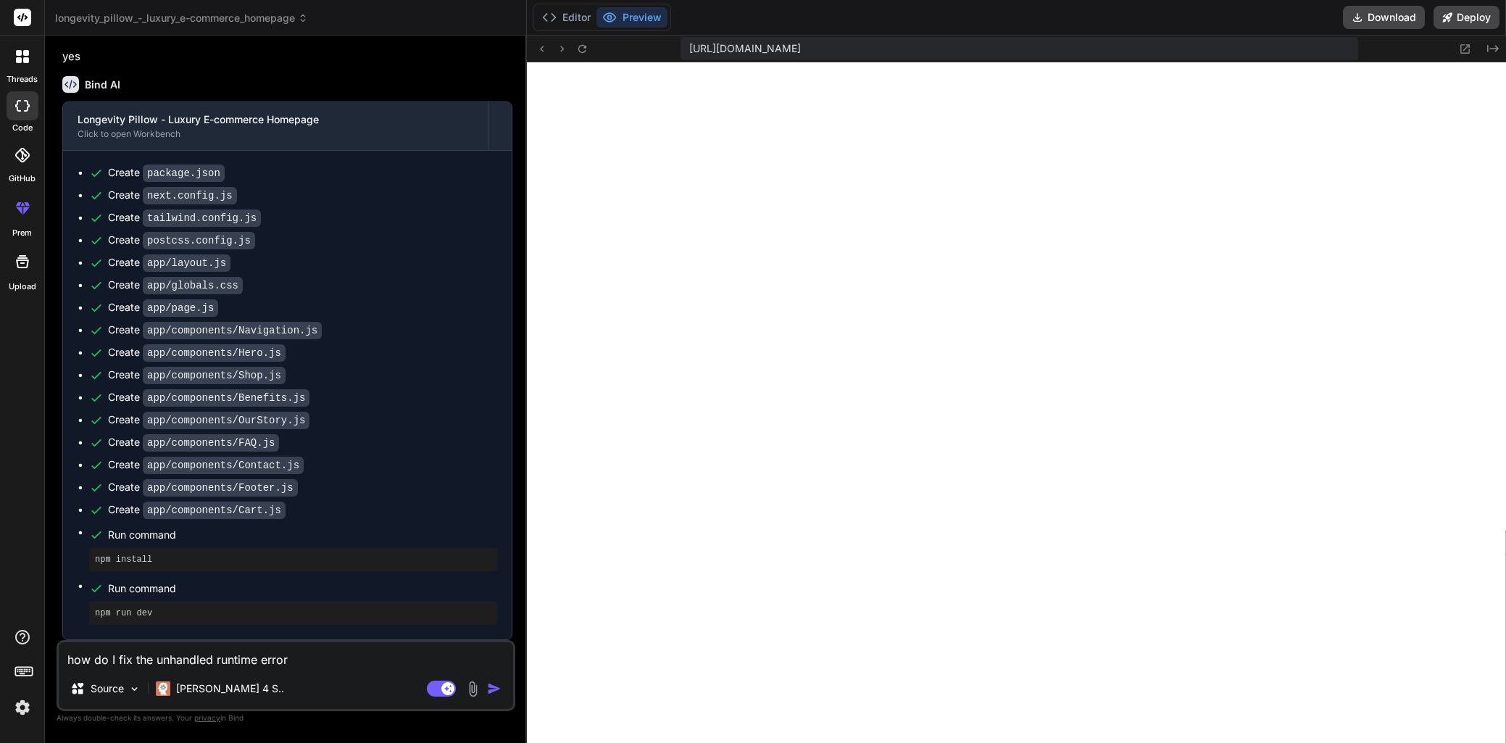
type textarea "how do I fix the unhandled runtime error?"
type textarea "x"
type textarea "how do I fix the unhandled runtime error?"
type textarea "x"
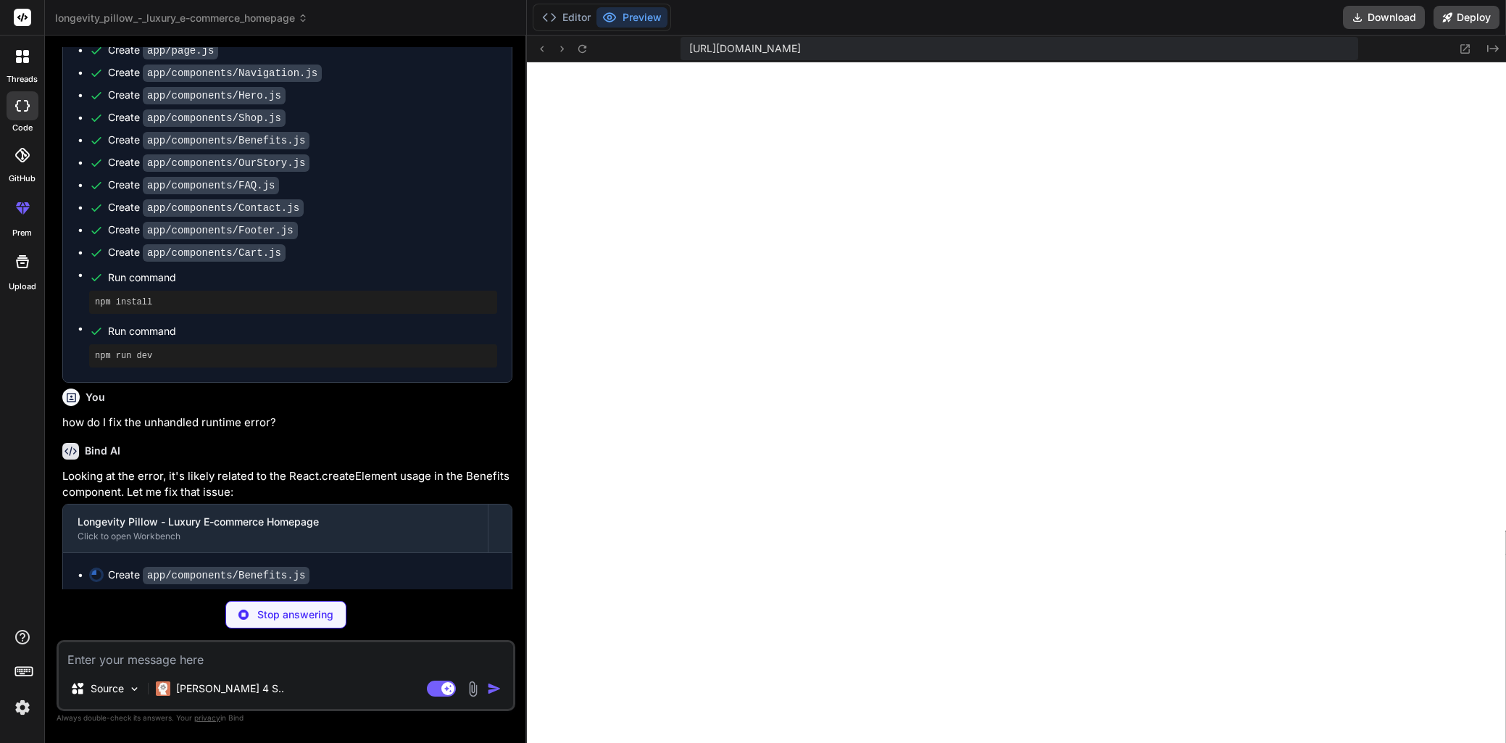
scroll to position [1270, 0]
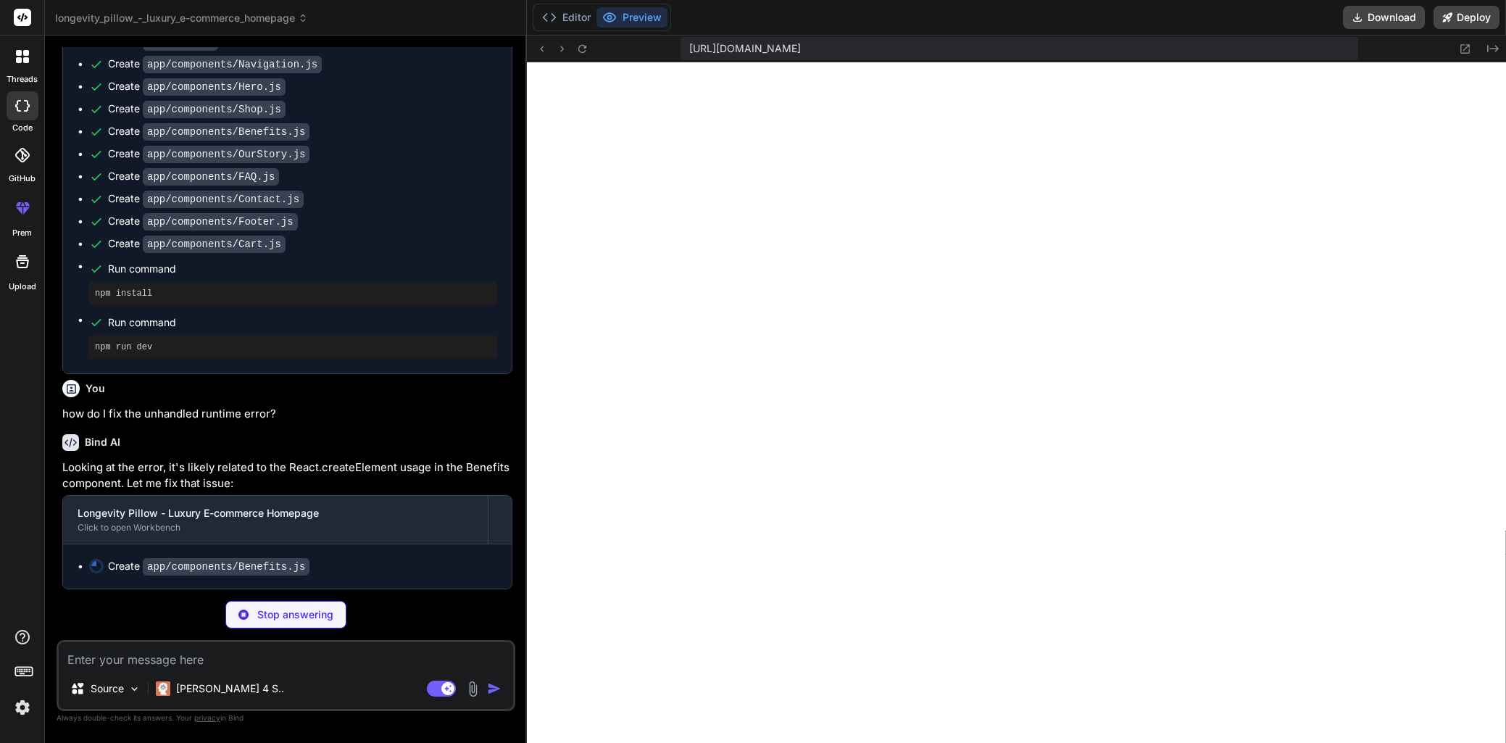
type textarea "x"
type textarea ") }"
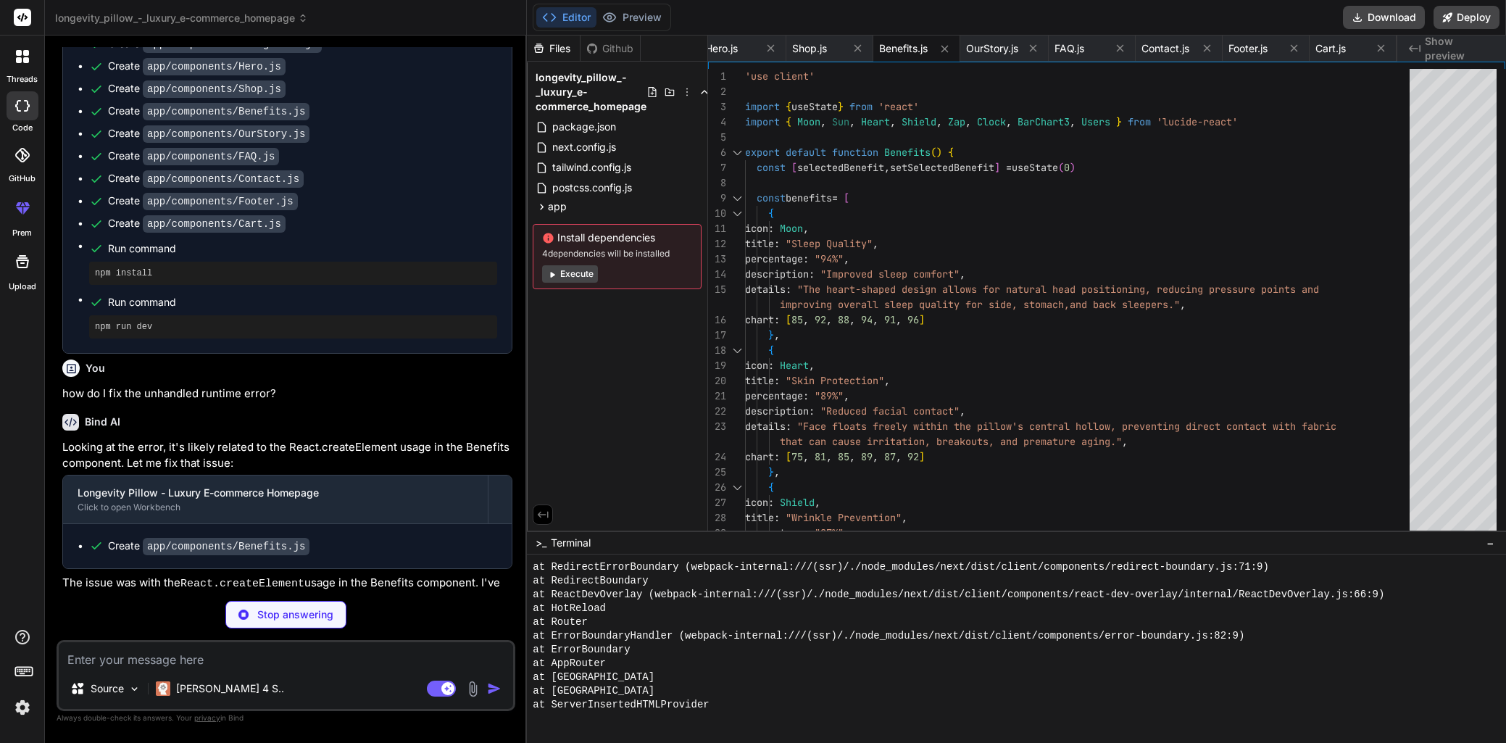
scroll to position [2919, 0]
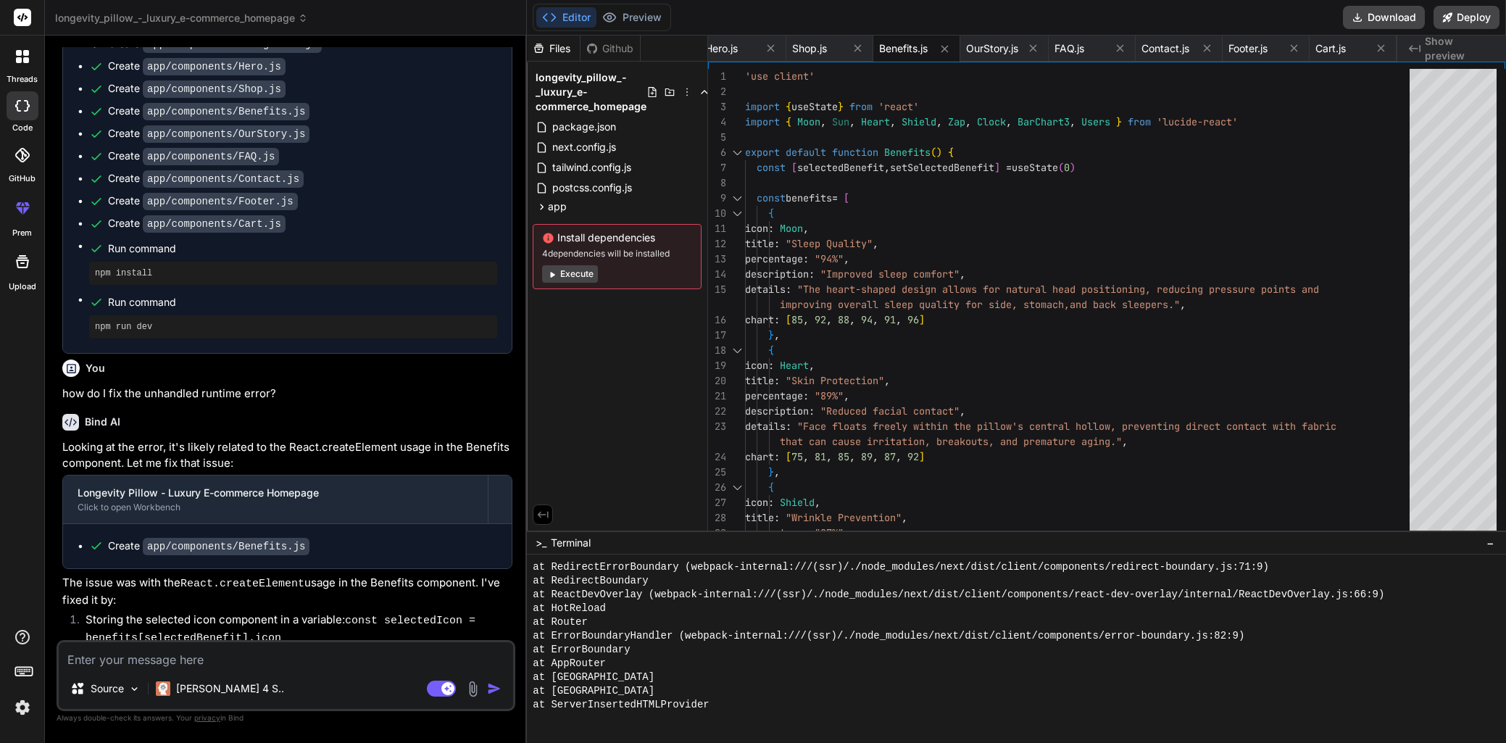
type textarea "x"
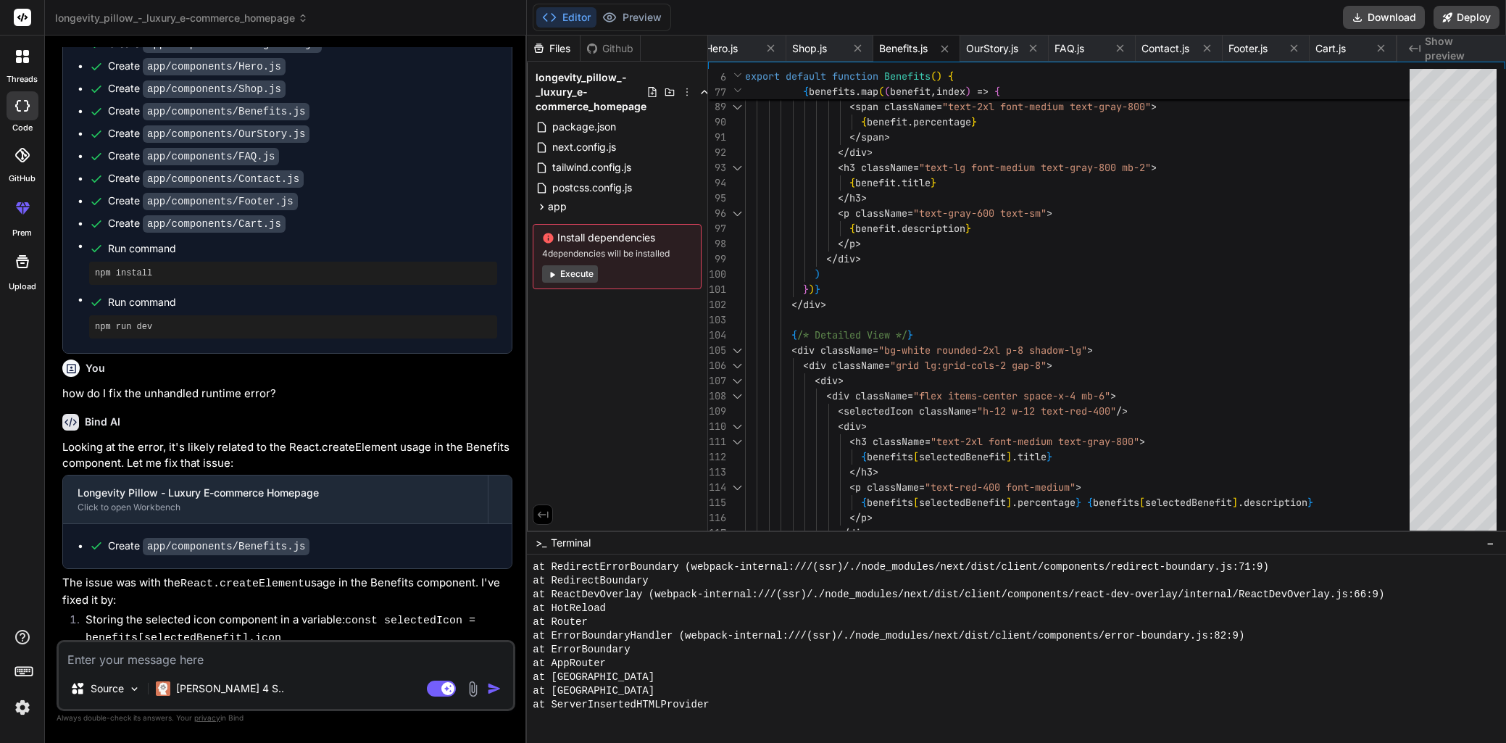
scroll to position [1371, 0]
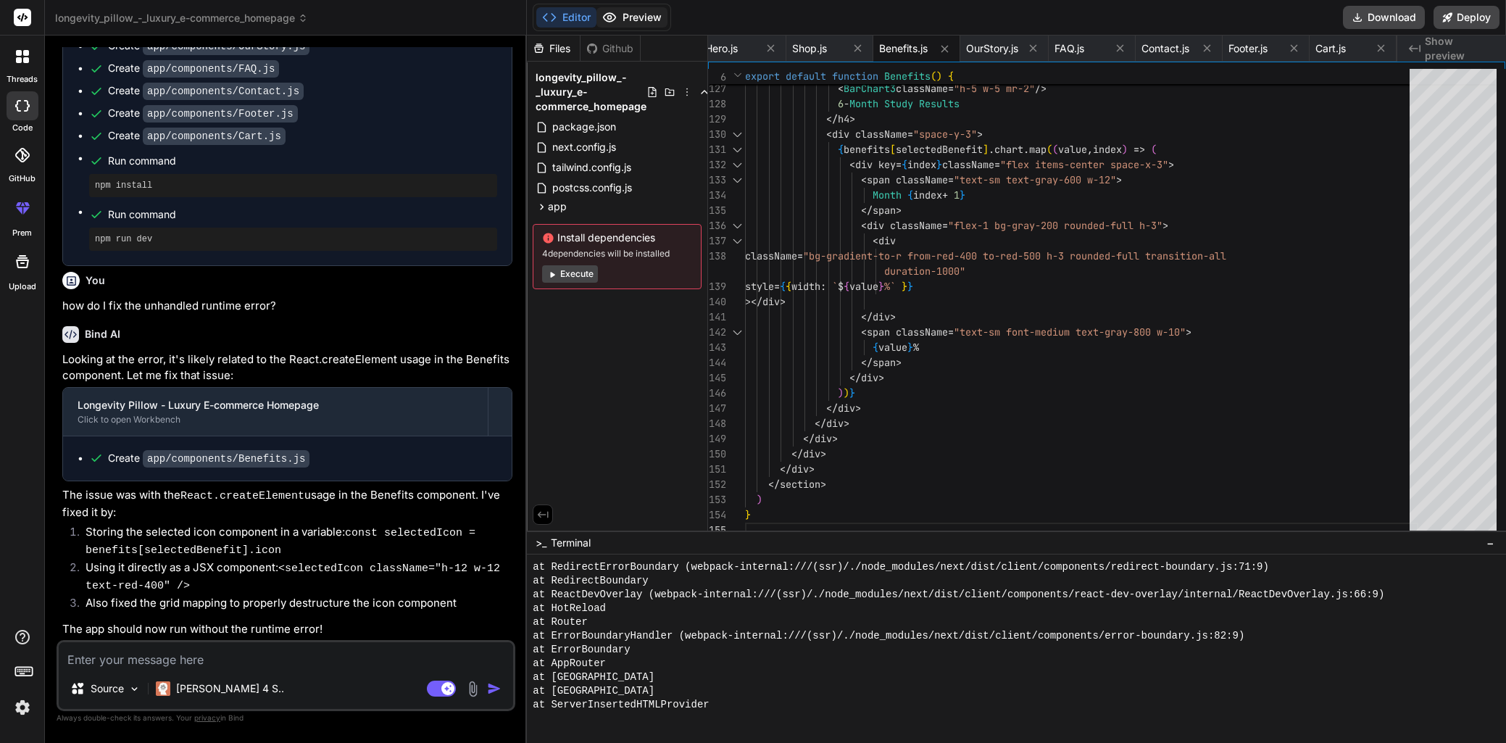
click at [606, 14] on icon at bounding box center [610, 17] width 12 height 9
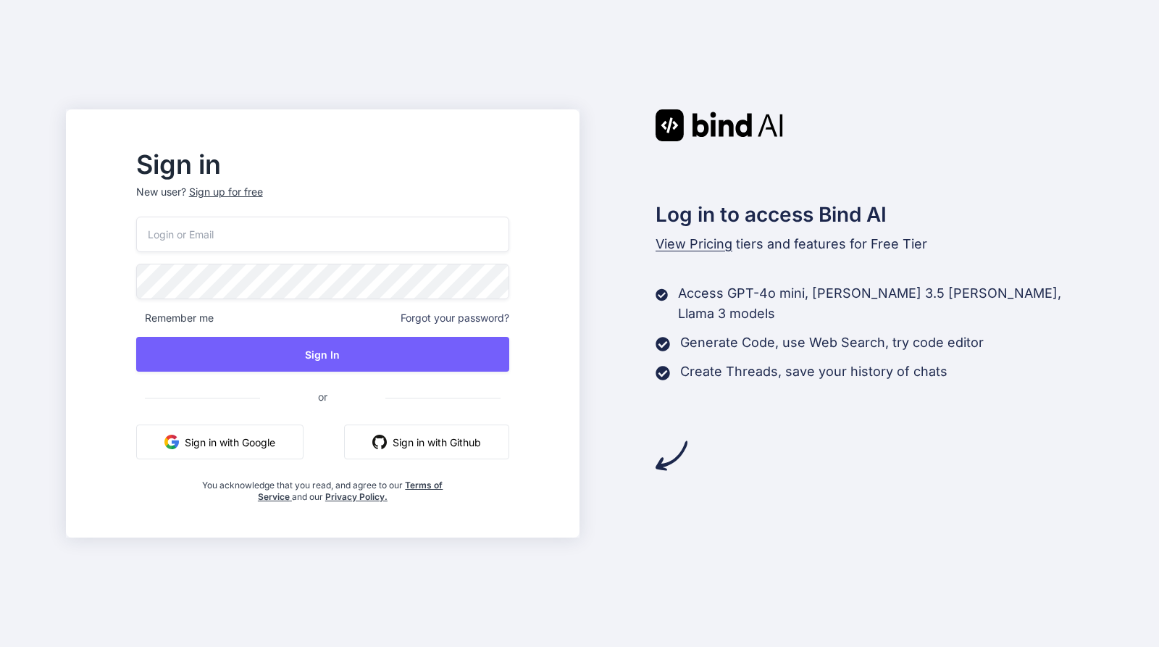
click at [265, 446] on button "Sign in with Google" at bounding box center [219, 442] width 167 height 35
click at [244, 446] on button "Sign in with Google" at bounding box center [219, 442] width 167 height 35
click at [265, 517] on div "Sign in New user? Sign up for free Remember me Forgot your password? Sign In or…" at bounding box center [323, 337] width 491 height 402
click at [246, 194] on div "Sign up for free" at bounding box center [226, 192] width 74 height 14
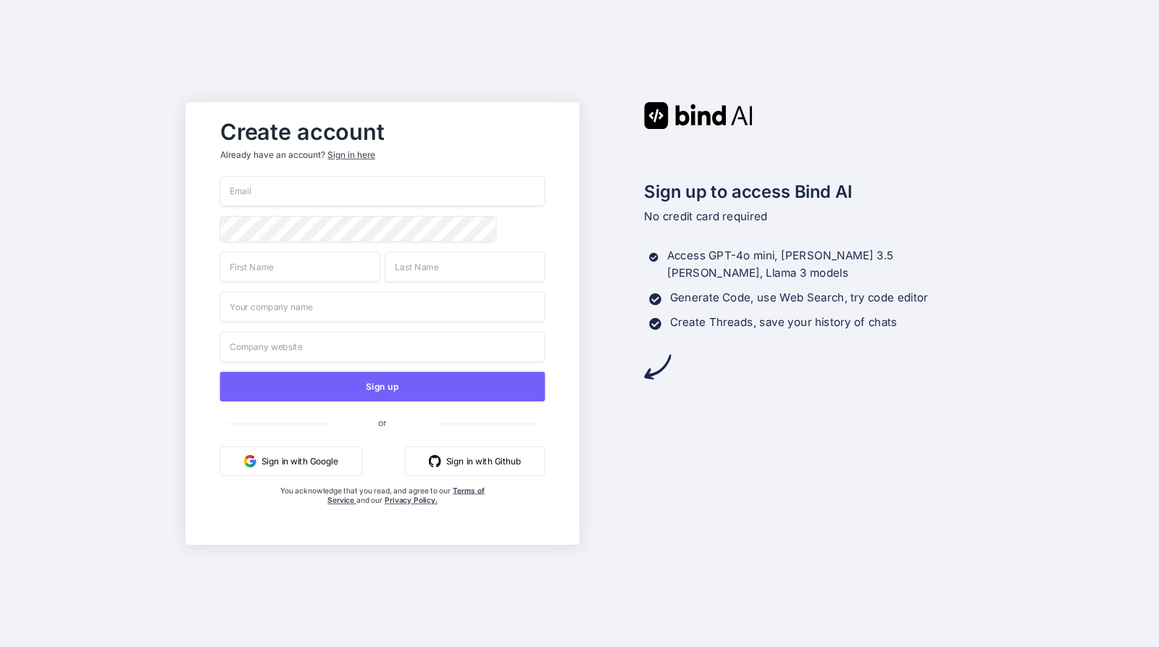
click at [270, 468] on button "Sign in with Google" at bounding box center [291, 461] width 142 height 30
